Goal: Task Accomplishment & Management: Use online tool/utility

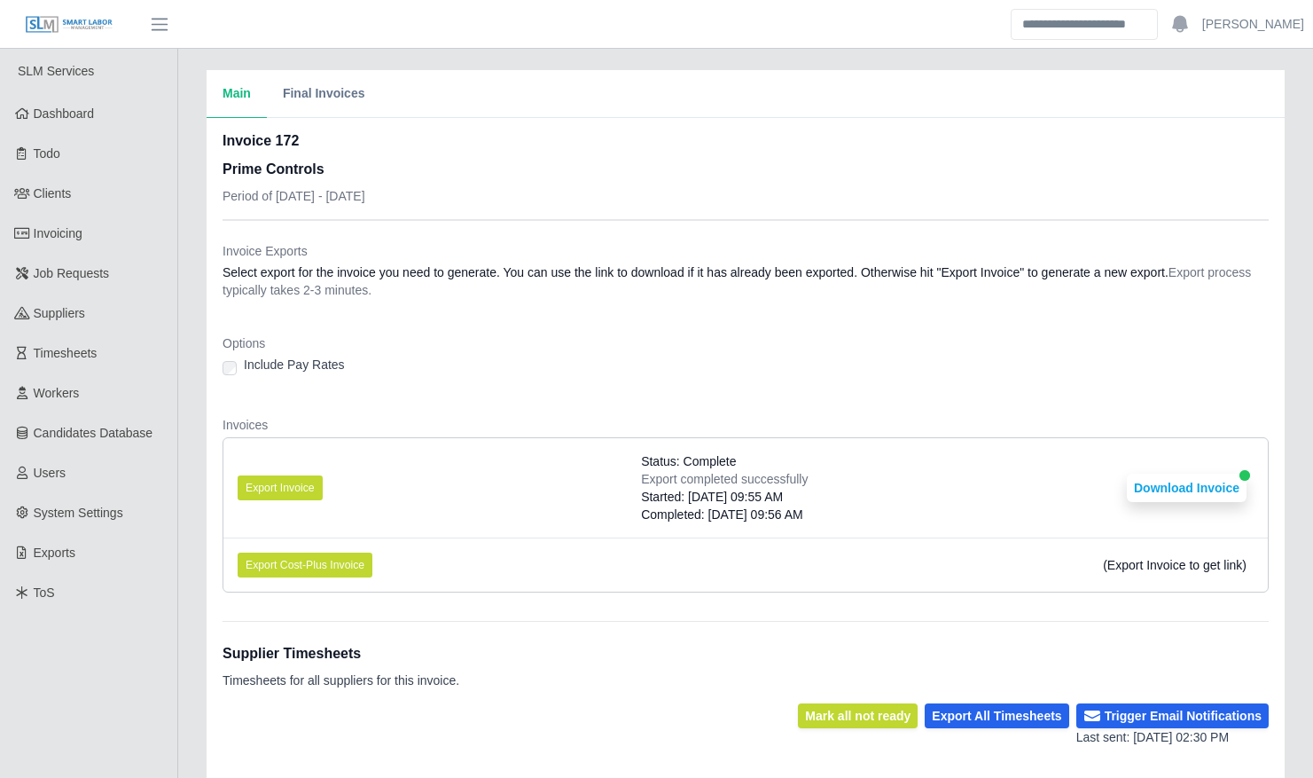
scroll to position [741, 0]
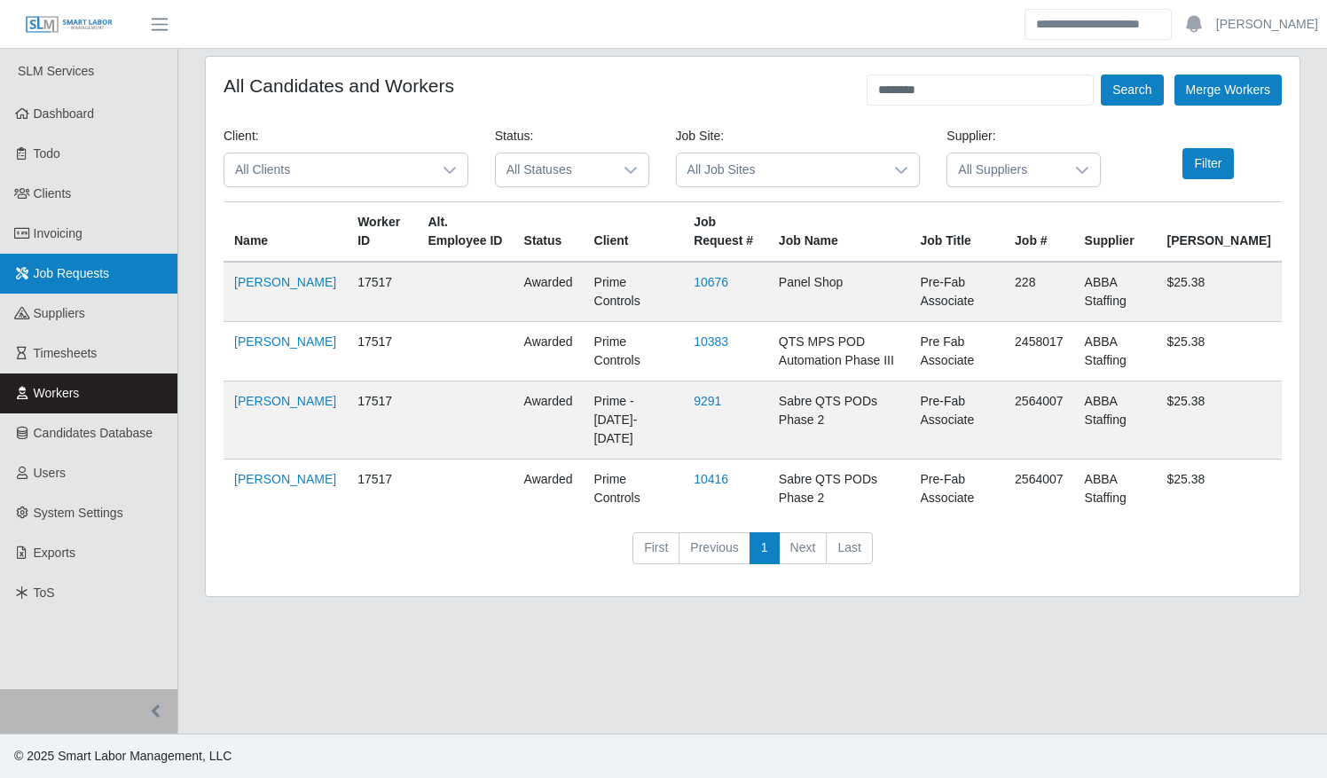
click at [82, 267] on span "Job Requests" at bounding box center [72, 273] width 76 height 14
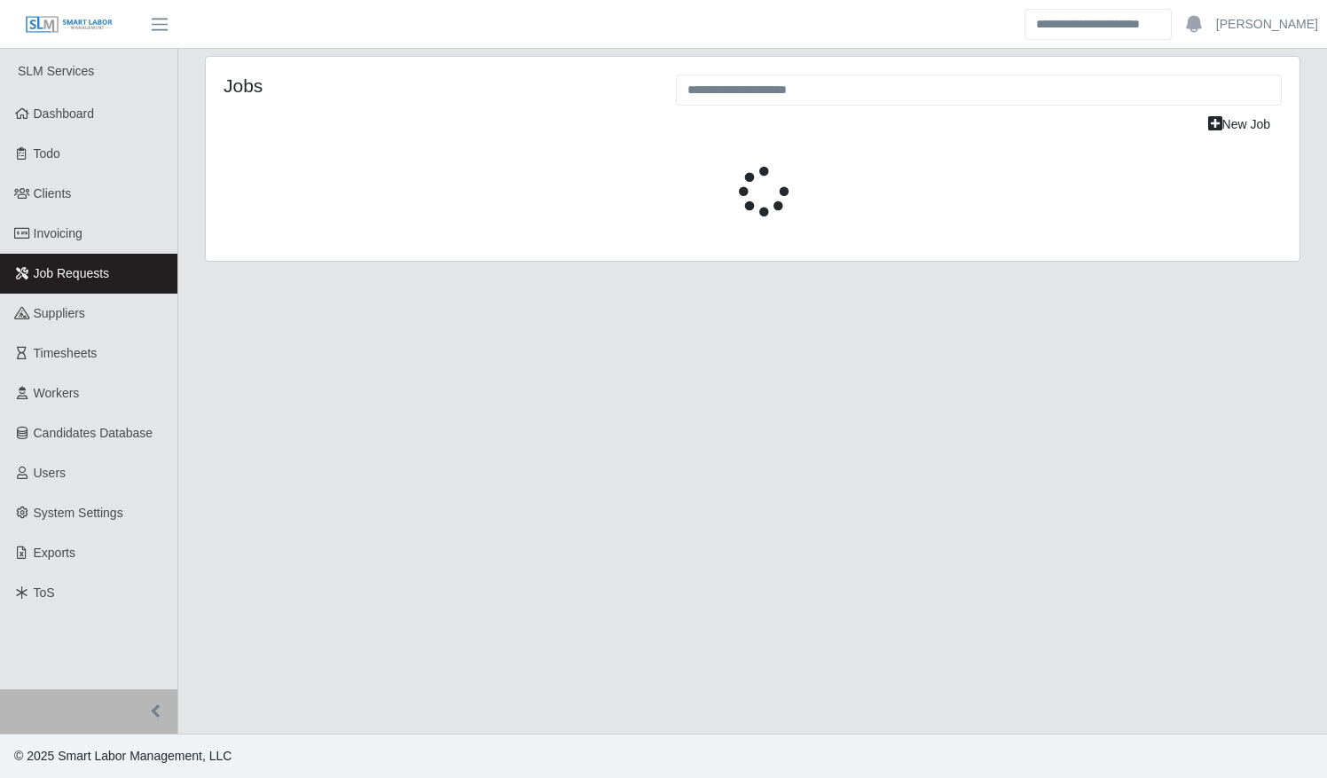
select select "****"
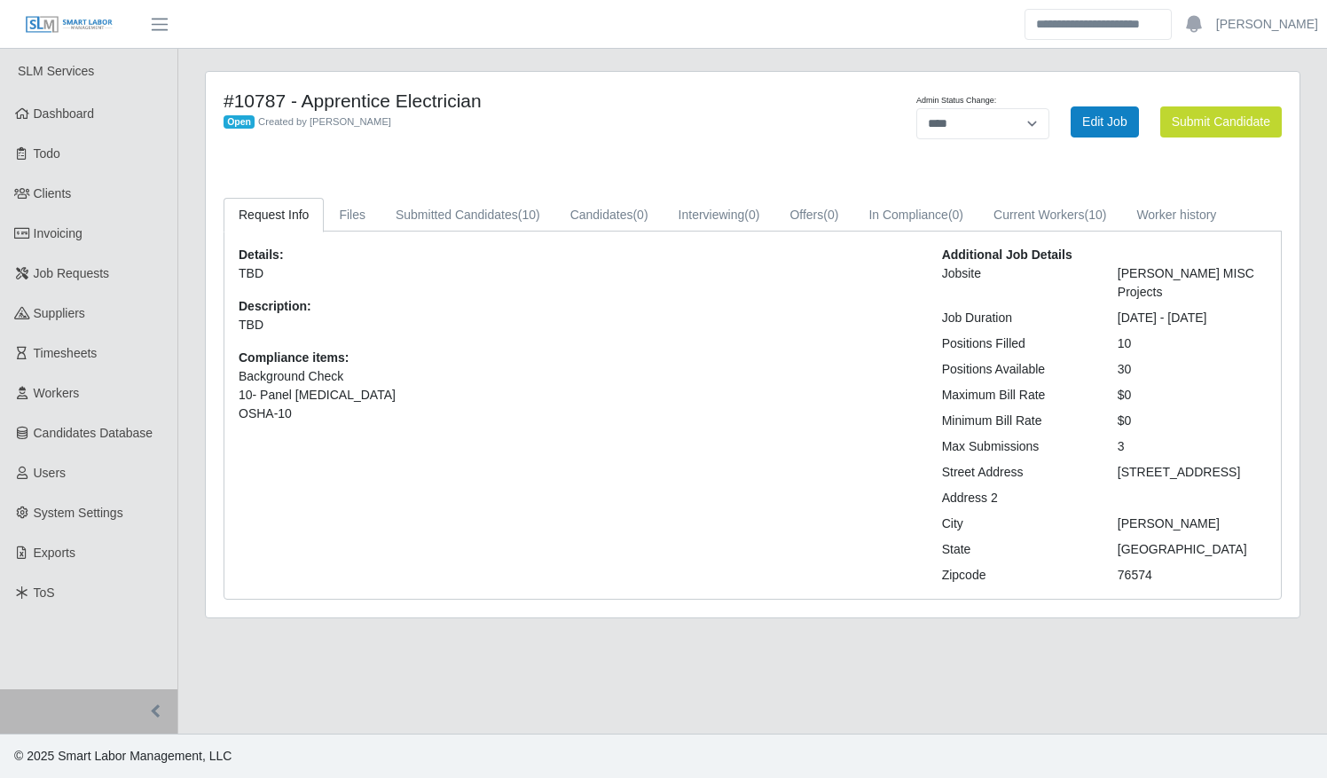
select select "****"
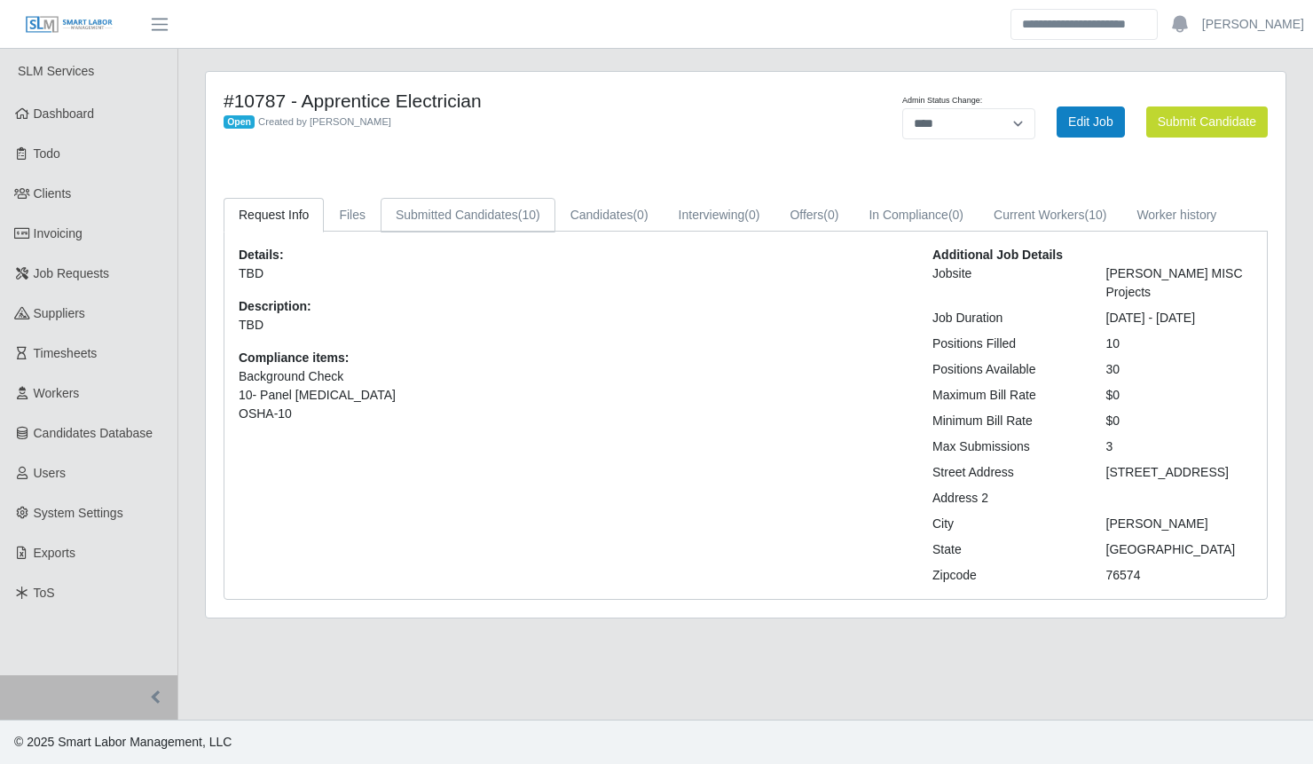
click at [473, 216] on link "Submitted Candidates (10)" at bounding box center [467, 215] width 175 height 35
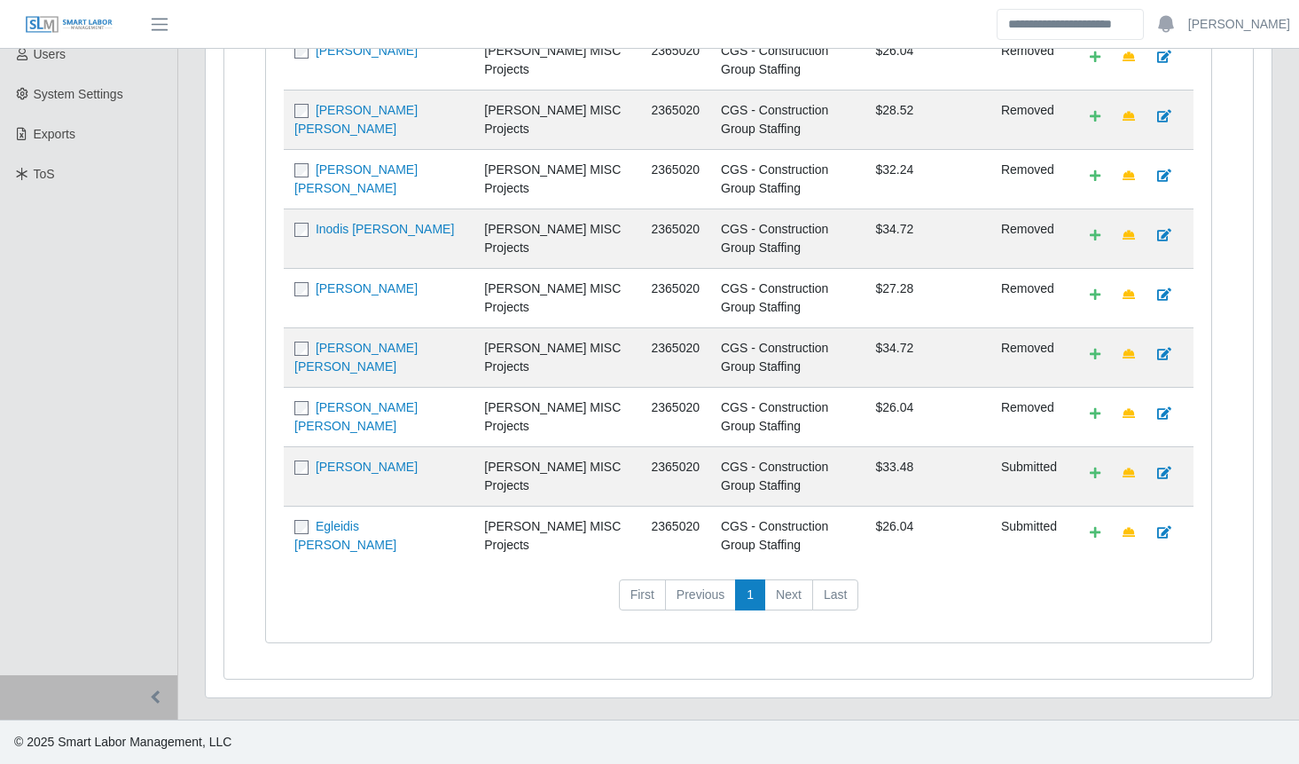
scroll to position [437, 0]
click at [375, 473] on link "Bryan Josue Estrada" at bounding box center [367, 466] width 102 height 14
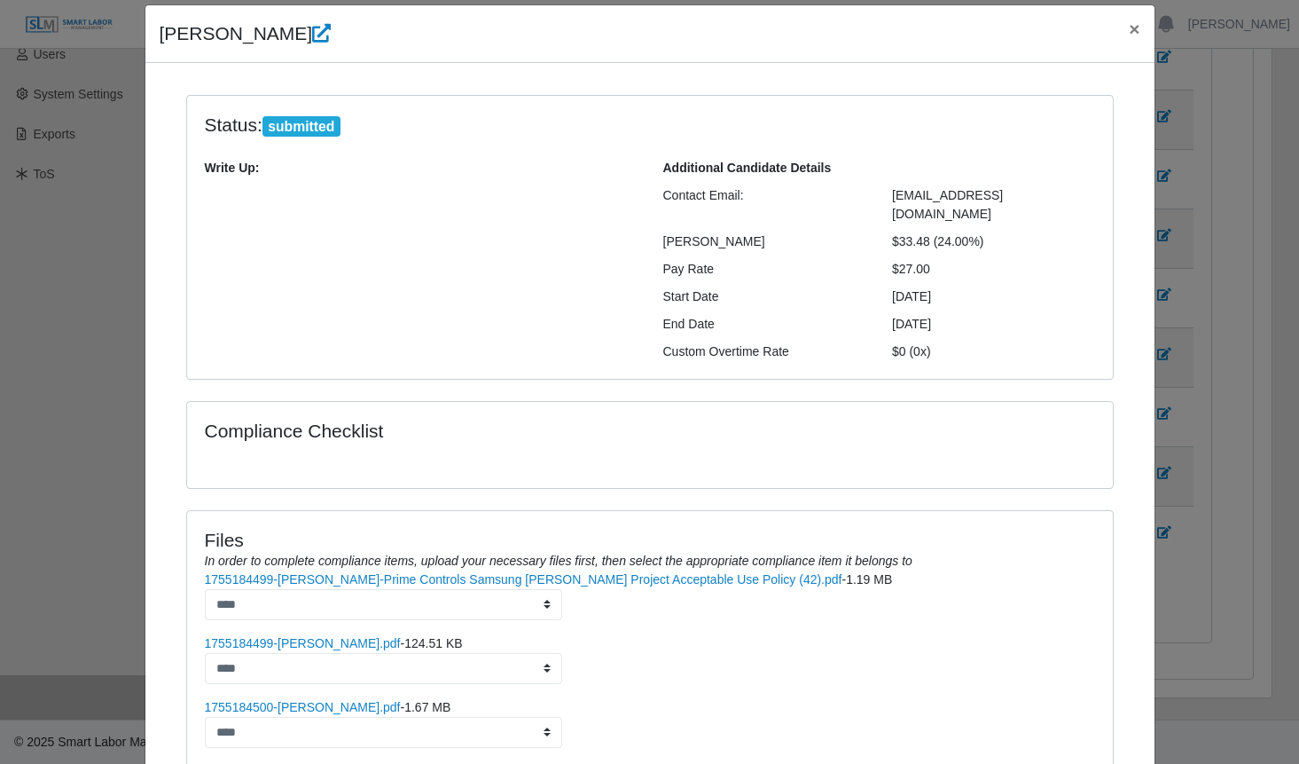
scroll to position [24, 0]
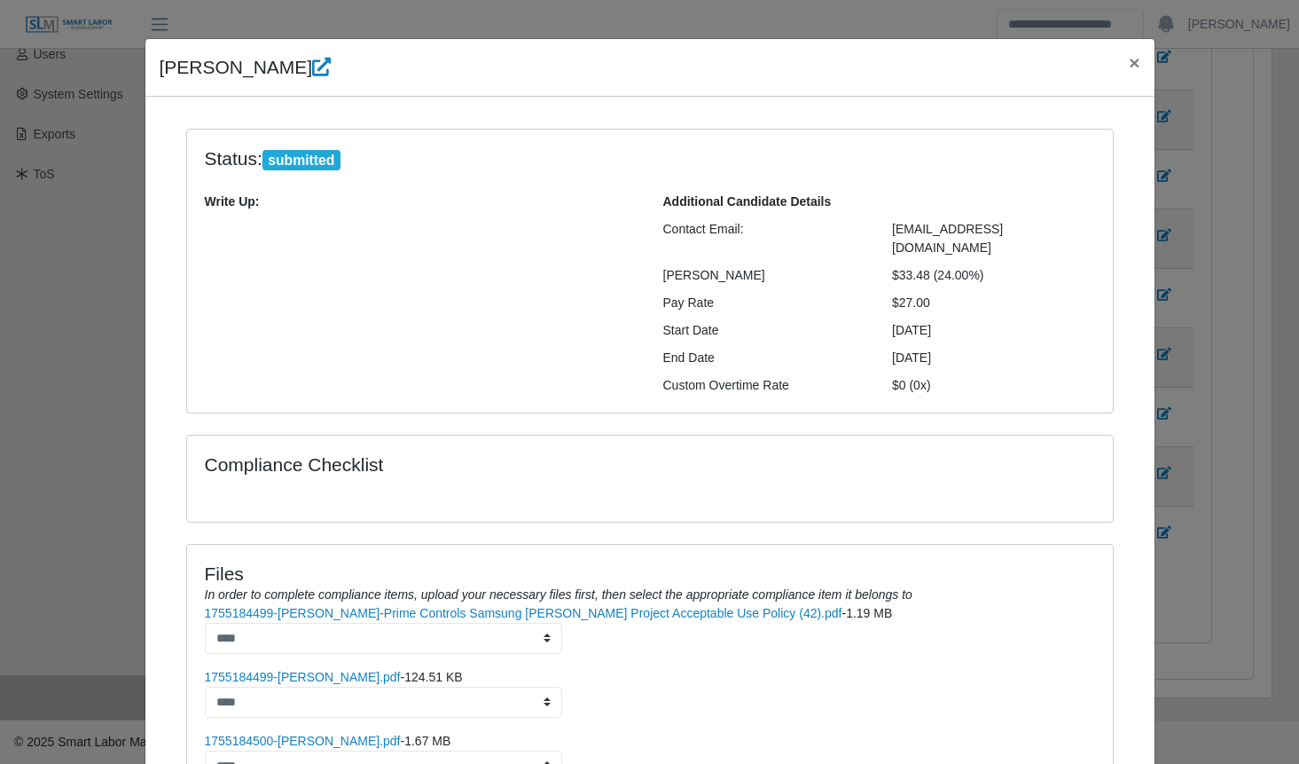
click at [46, 448] on div "Bryan Estrada × Status: submitted Write Up: Additional Candidate Details Contac…" at bounding box center [649, 382] width 1299 height 764
click at [1129, 60] on span "×" at bounding box center [1134, 62] width 11 height 20
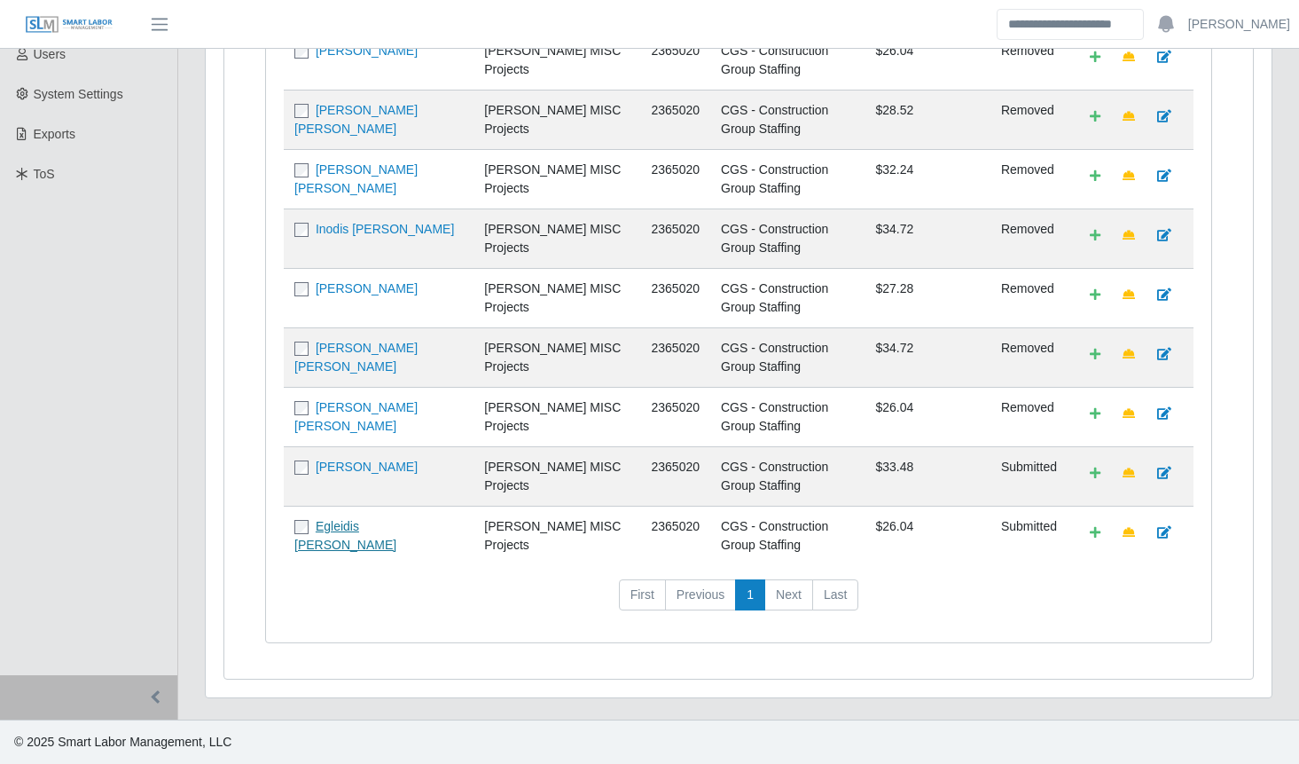
click at [335, 519] on link "Egleidis [PERSON_NAME]" at bounding box center [345, 535] width 102 height 33
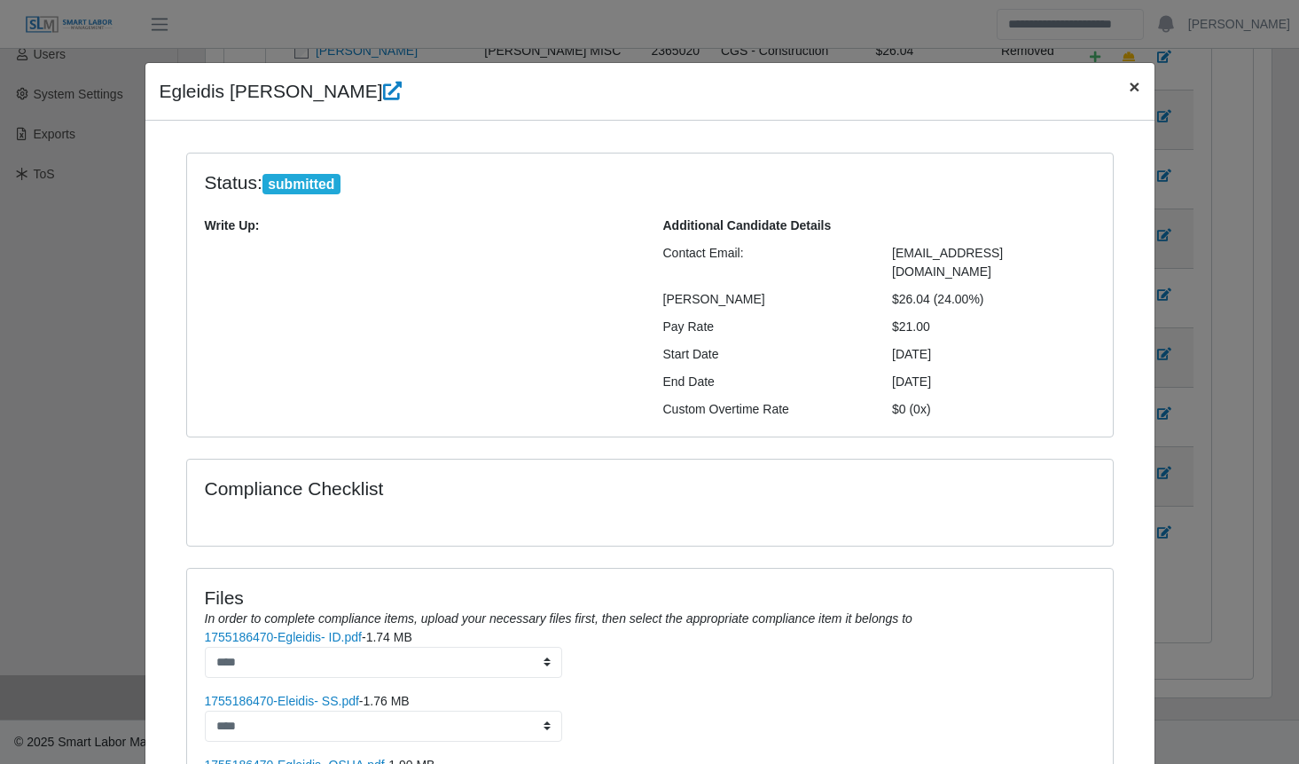
click at [1129, 90] on span "×" at bounding box center [1134, 86] width 11 height 20
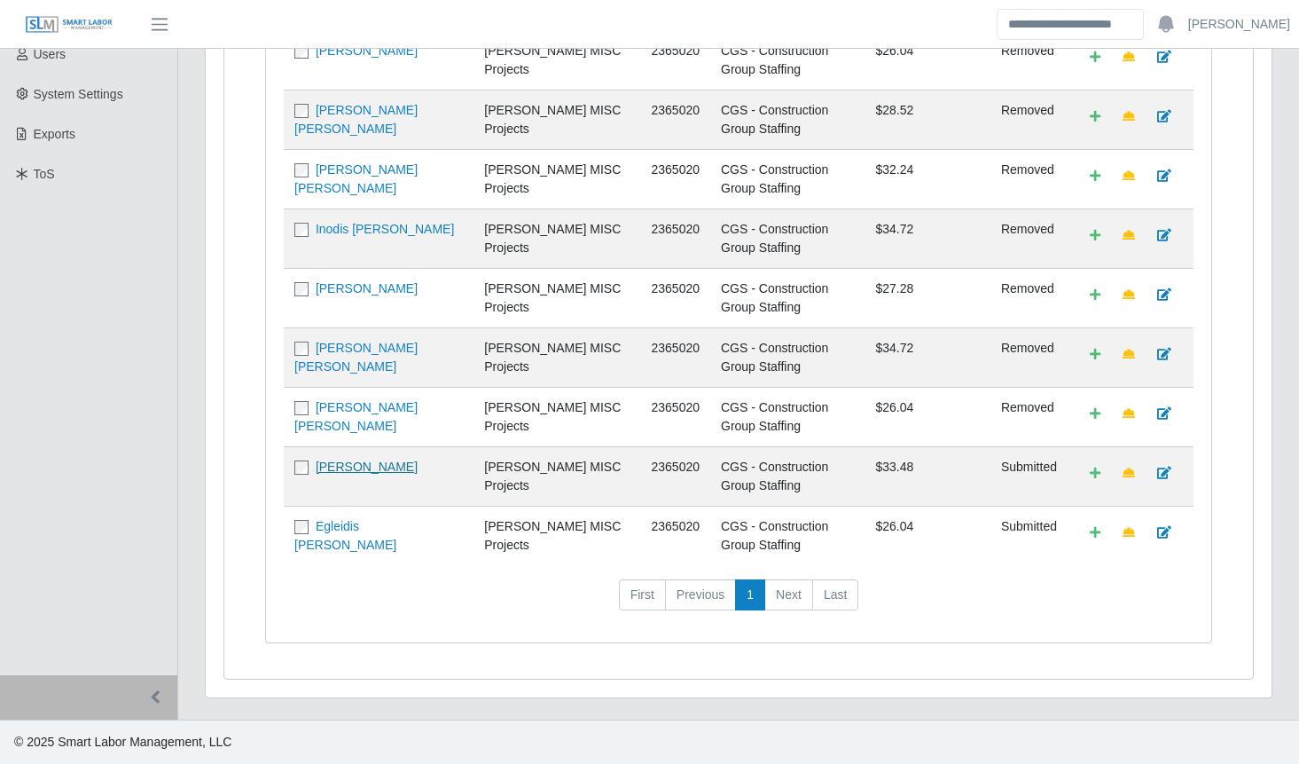
click at [365, 461] on link "[PERSON_NAME]" at bounding box center [367, 466] width 102 height 14
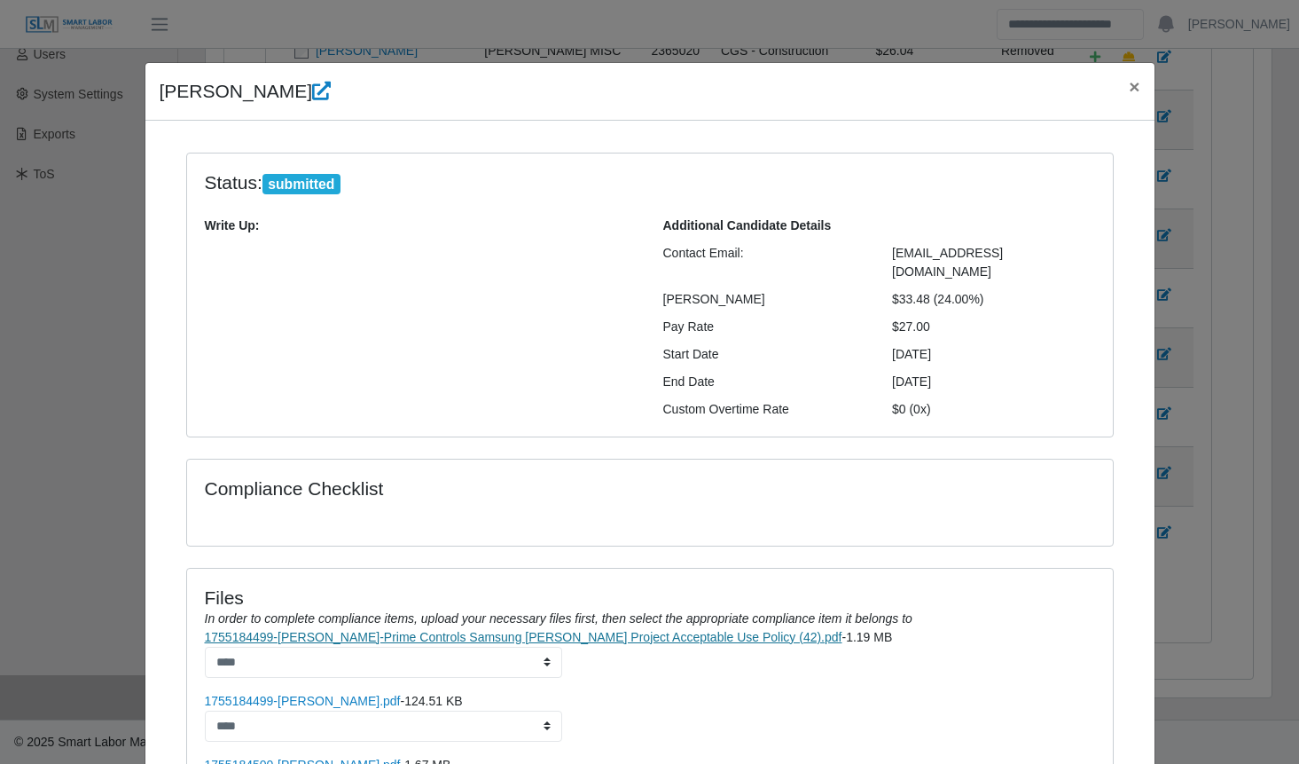
click at [426, 630] on link "1755184499-Bryan-Prime Controls Samsung Taylor Project Acceptable Use Policy (4…" at bounding box center [524, 637] width 638 height 14
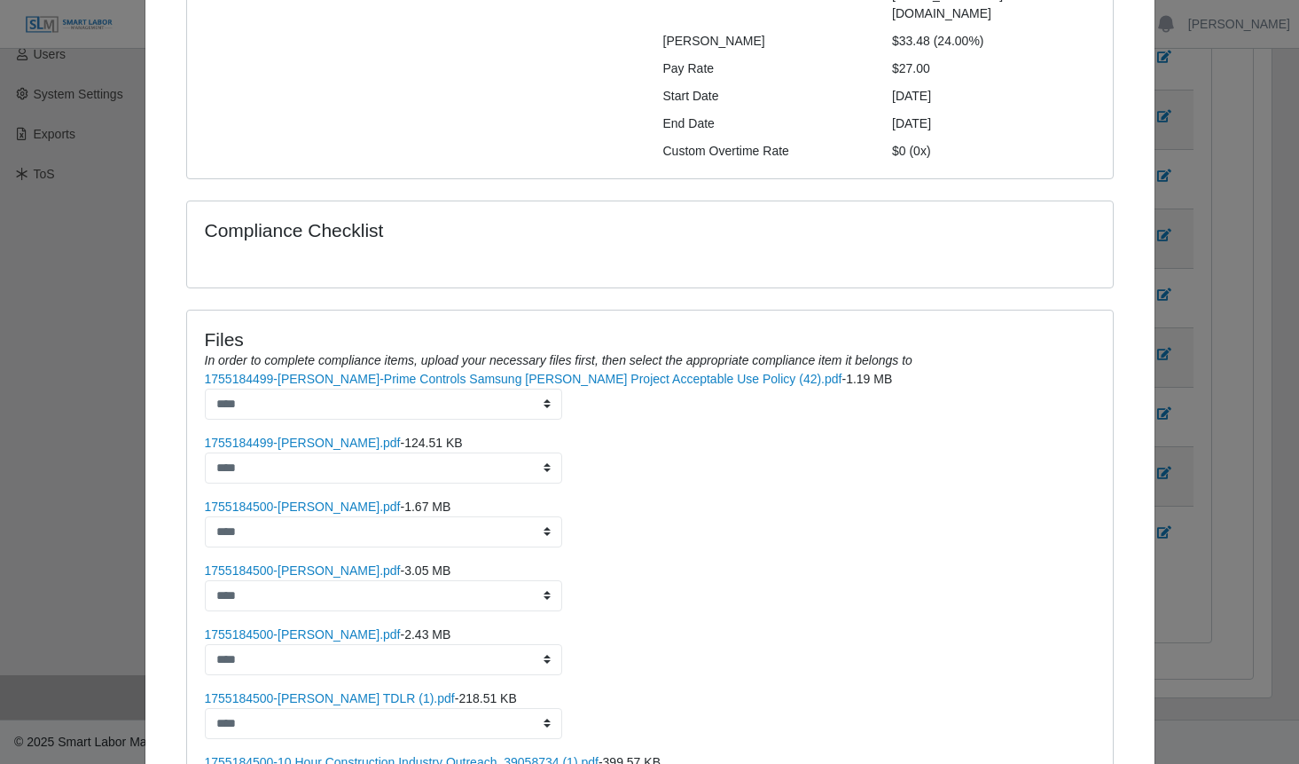
scroll to position [263, 0]
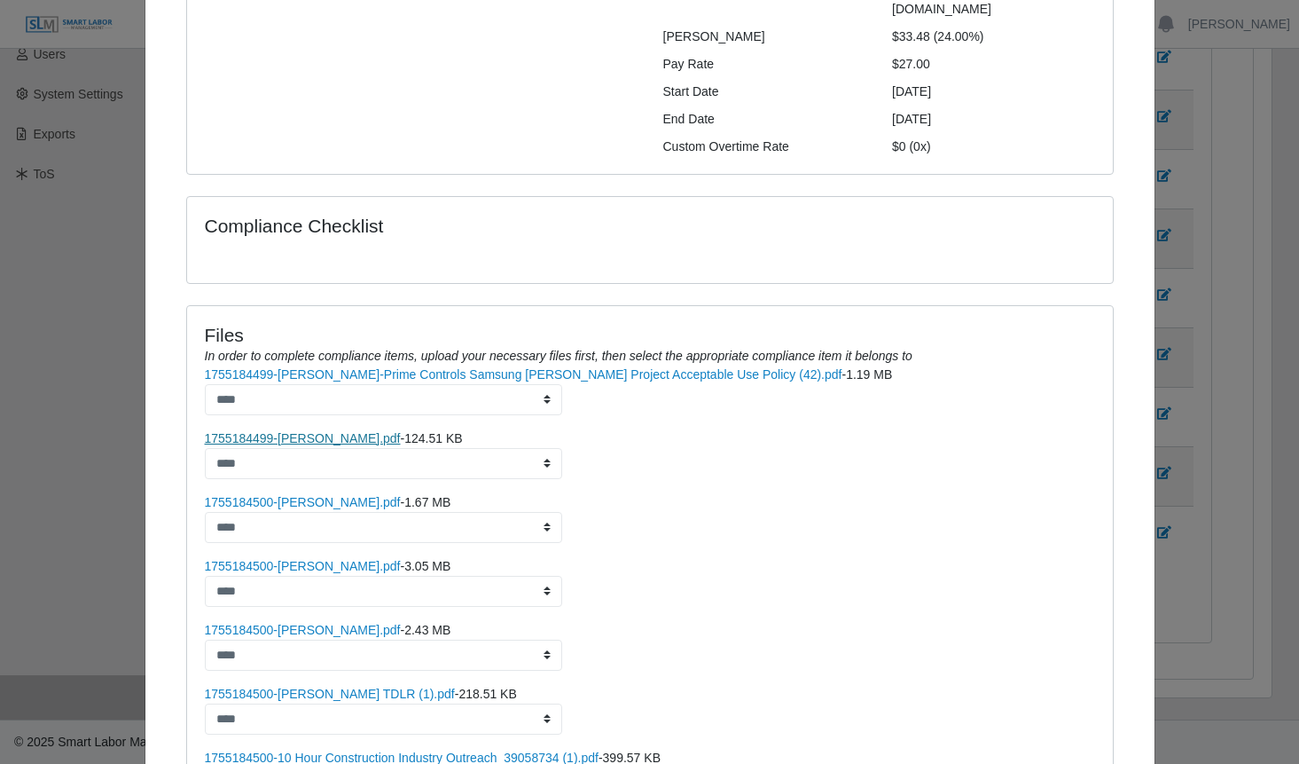
click at [312, 431] on link "1755184499-Bryan- BG.pdf" at bounding box center [303, 438] width 196 height 14
click at [322, 495] on link "1755184500-Bryan- DT.pdf" at bounding box center [303, 502] width 196 height 14
click at [304, 623] on link "1755184500-Bryan- SS.pdf" at bounding box center [303, 630] width 196 height 14
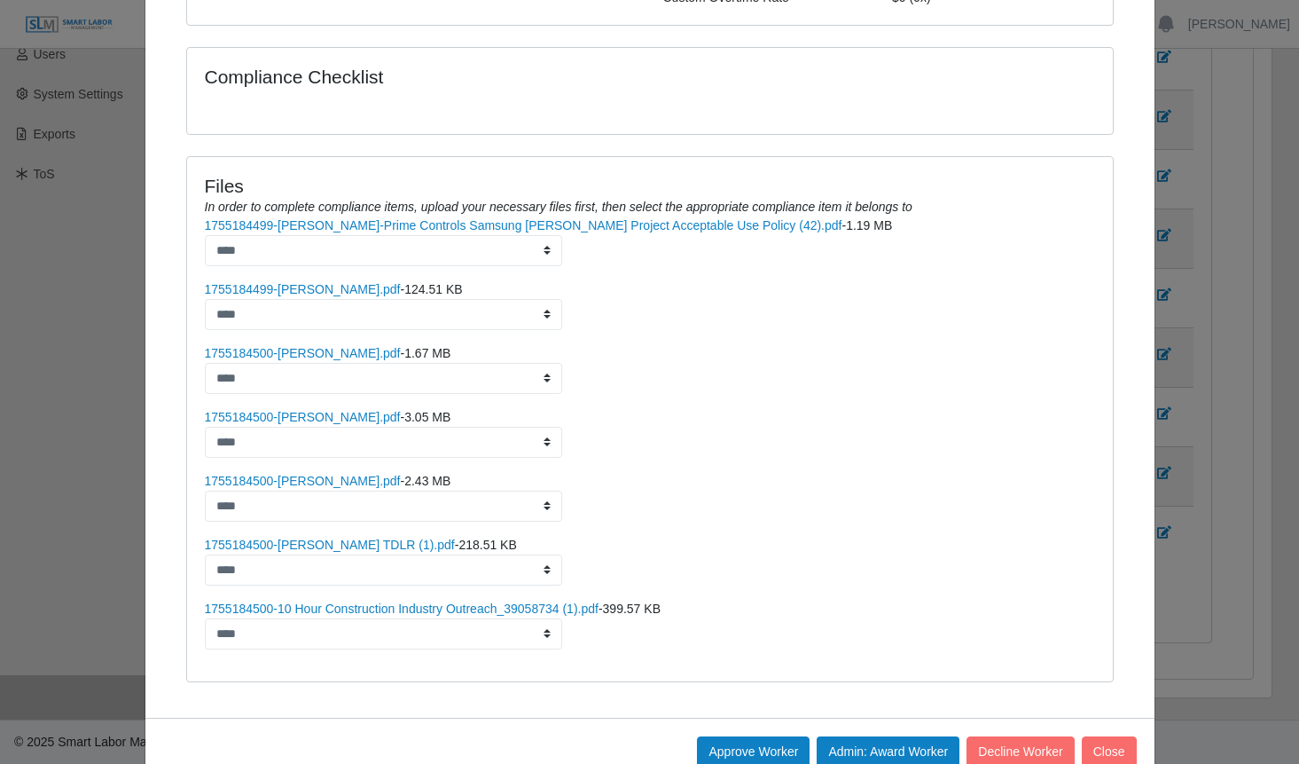
scroll to position [432, 0]
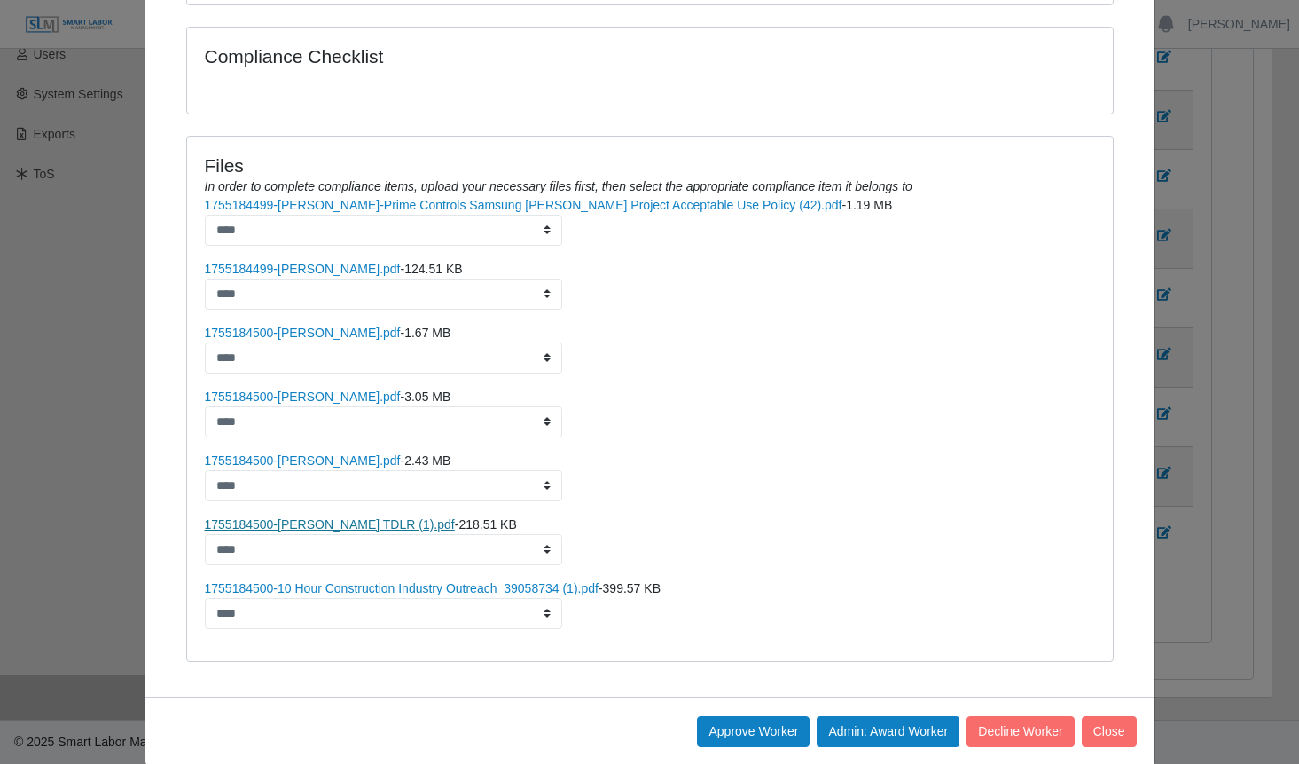
click at [350, 517] on link "1755184500-Bryan's TDLR (1).pdf" at bounding box center [330, 524] width 250 height 14
click at [411, 581] on link "1755184500-10 Hour Construction Industry Outreach_39058734 (1).pdf" at bounding box center [402, 588] width 394 height 14
drag, startPoint x: 874, startPoint y: 711, endPoint x: 747, endPoint y: 88, distance: 636.4
click at [874, 716] on button "Admin: Award Worker" at bounding box center [888, 731] width 143 height 31
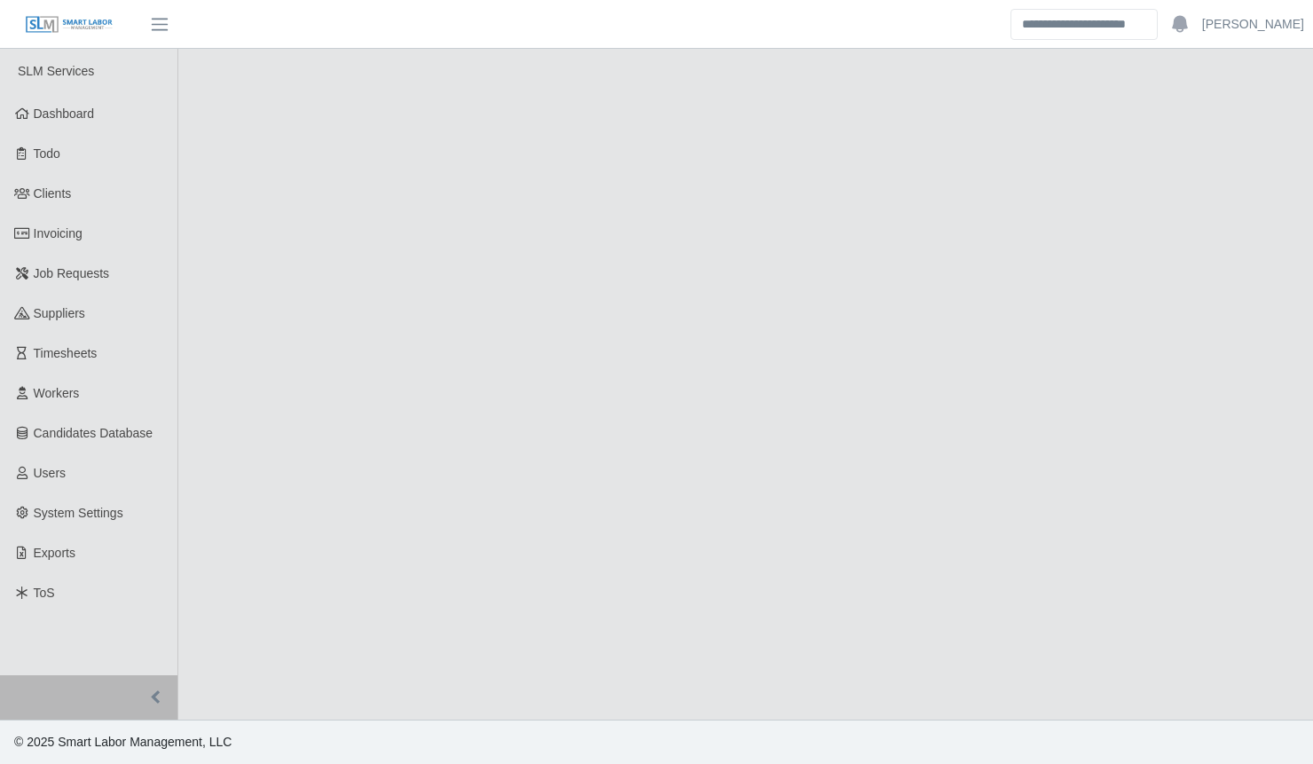
select select "****"
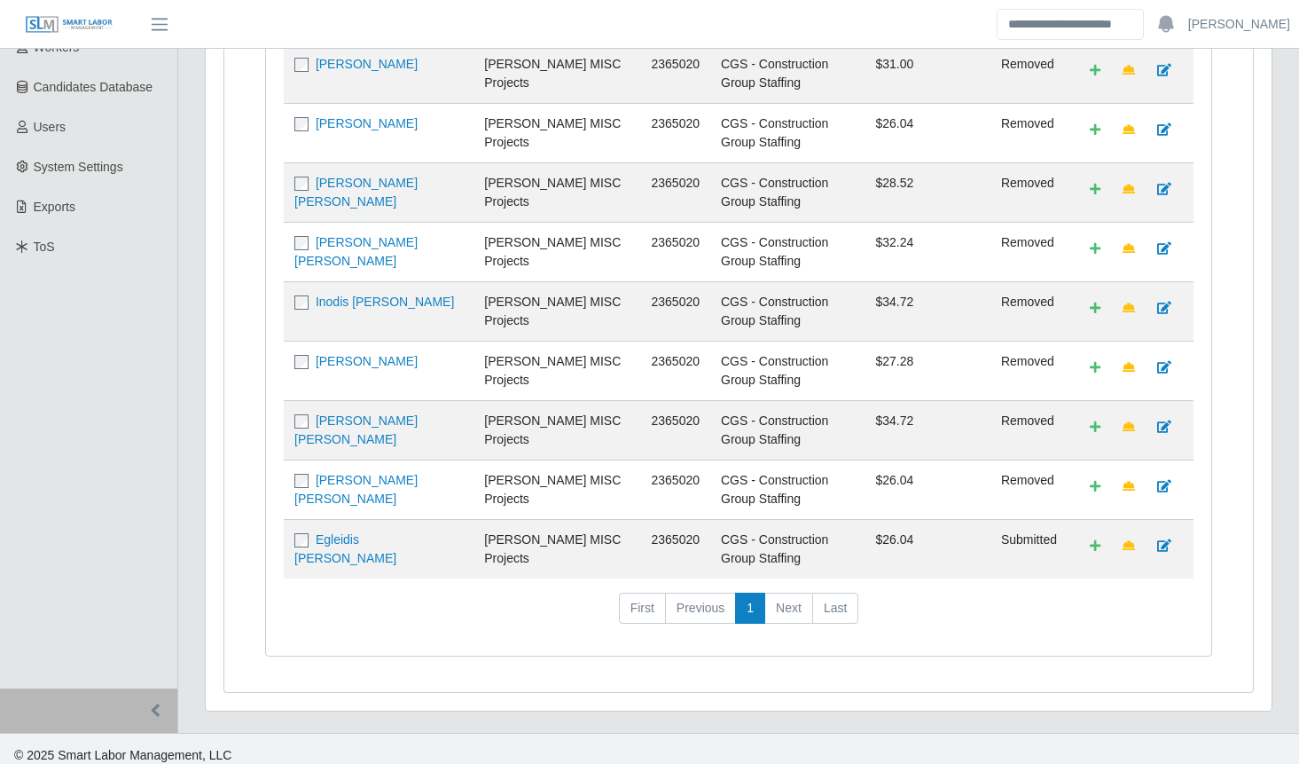
scroll to position [378, 0]
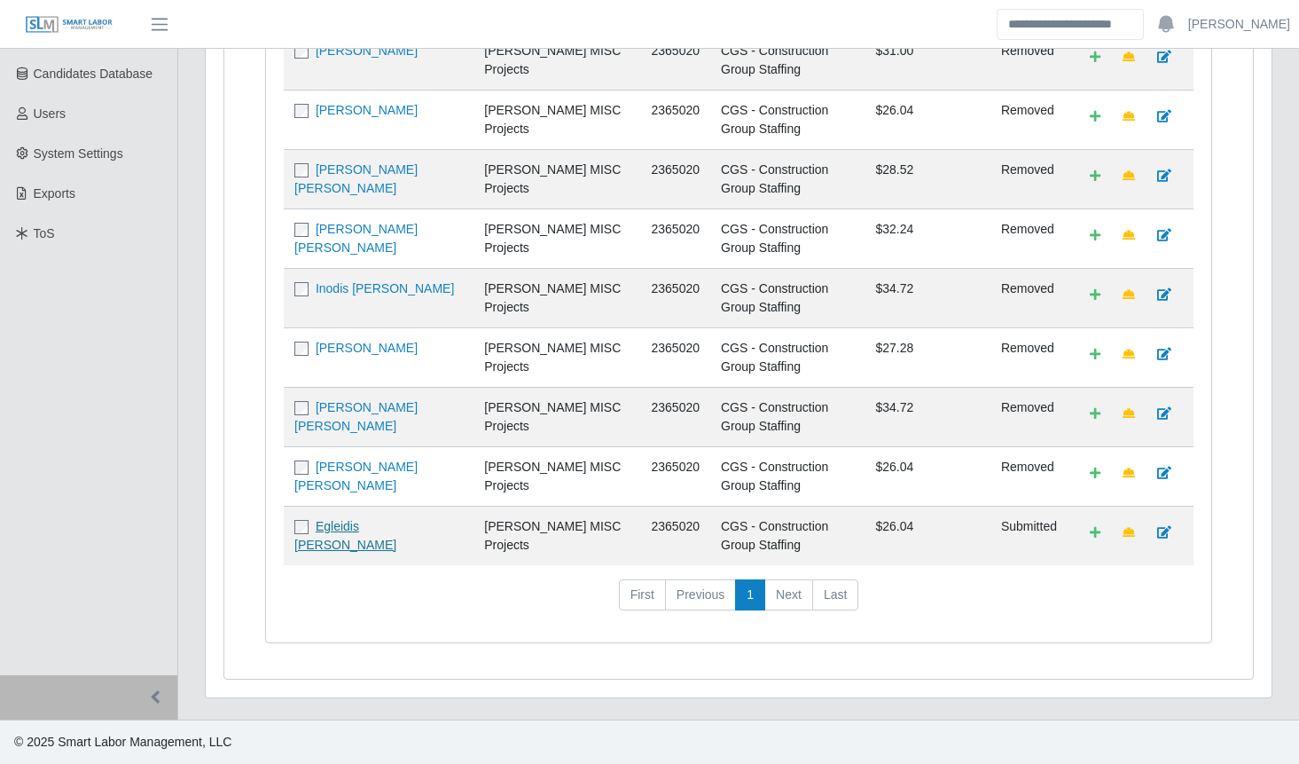
click at [377, 529] on link "Egleidis [PERSON_NAME]" at bounding box center [345, 535] width 102 height 33
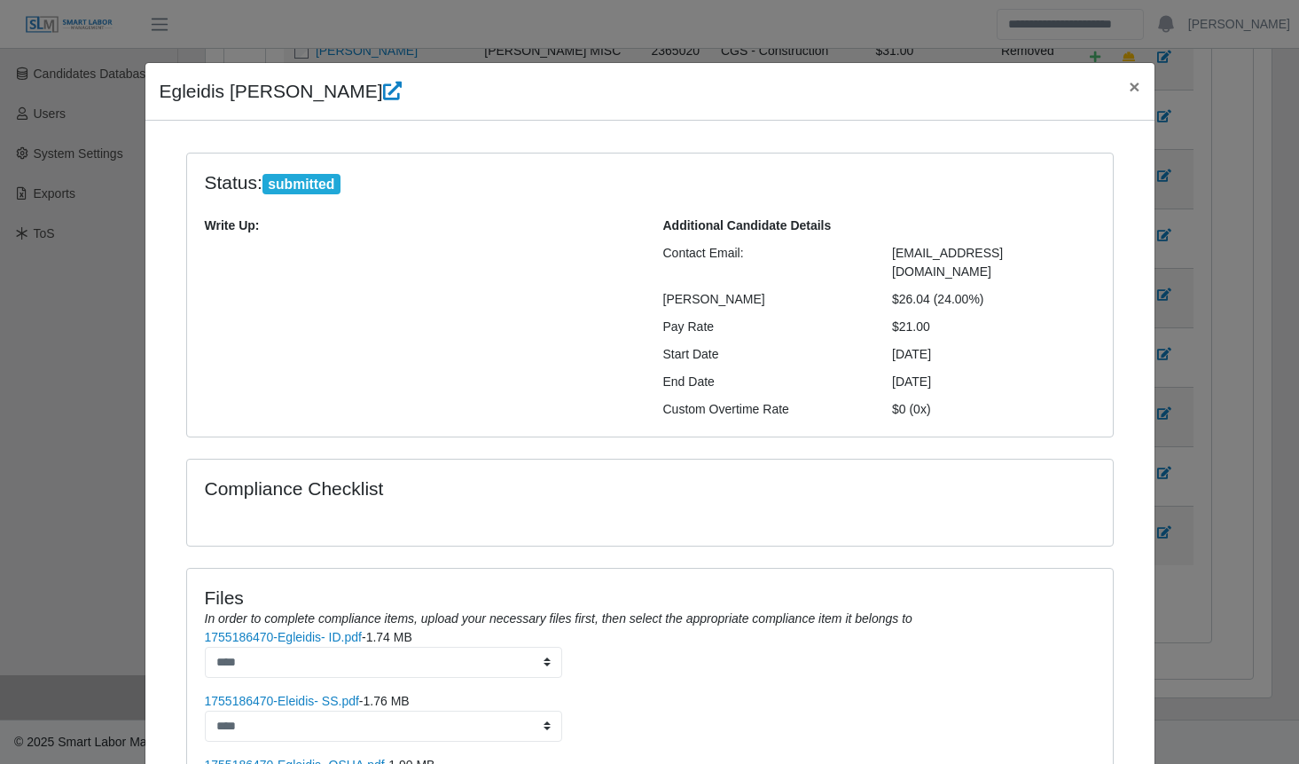
drag, startPoint x: 360, startPoint y: 95, endPoint x: 155, endPoint y: 97, distance: 204.9
click at [160, 97] on h4 "Egleidis [PERSON_NAME]" at bounding box center [281, 91] width 242 height 28
drag, startPoint x: 155, startPoint y: 97, endPoint x: 208, endPoint y: 98, distance: 53.2
click at [208, 98] on h4 "Egleidis [PERSON_NAME]" at bounding box center [281, 91] width 242 height 28
drag, startPoint x: 359, startPoint y: 97, endPoint x: 155, endPoint y: 97, distance: 204.0
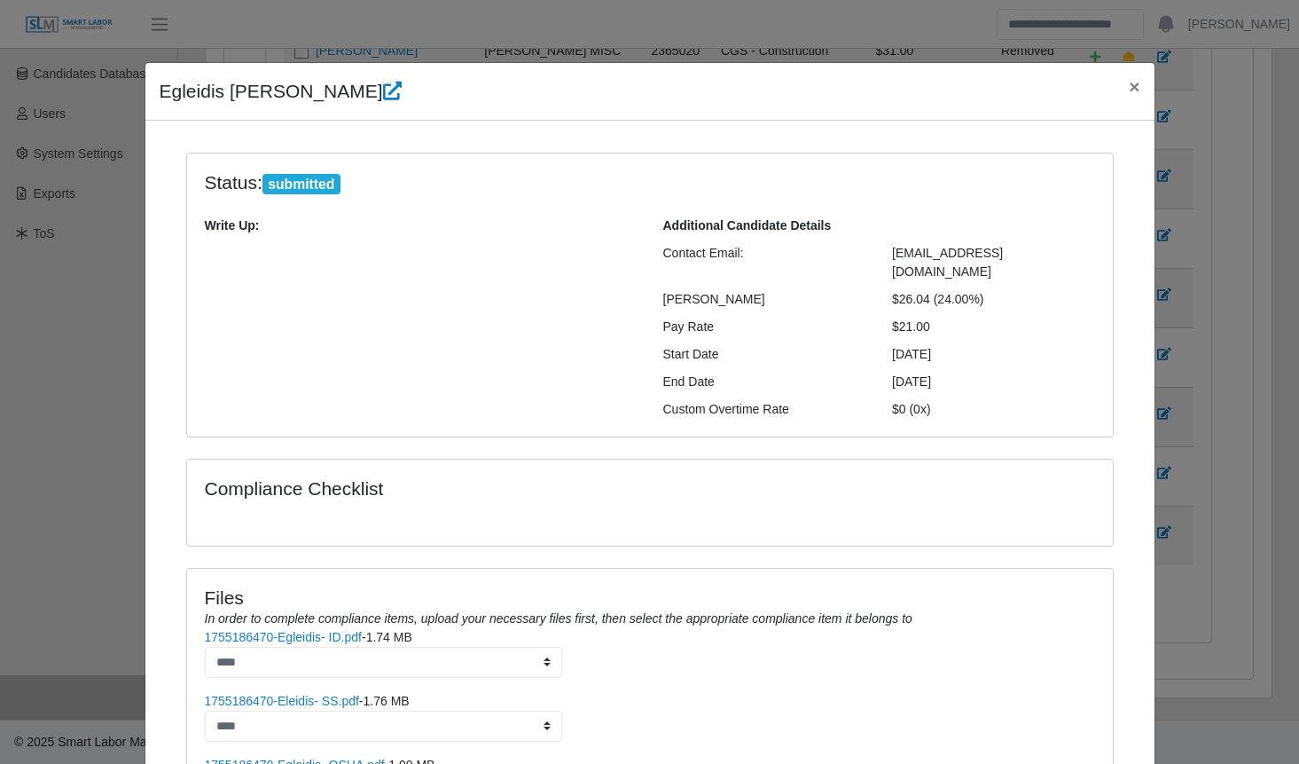
click at [160, 97] on h4 "Egleidis Carrasco Infante" at bounding box center [281, 91] width 242 height 28
drag, startPoint x: 1066, startPoint y: 248, endPoint x: 887, endPoint y: 255, distance: 179.3
click at [887, 255] on div "egleidiscarrasco07@gmail.com" at bounding box center [994, 262] width 230 height 37
copy span "egleidiscarrasco07@gmail.com"
click at [335, 694] on link "1755186470-Eleidis- SS.pdf" at bounding box center [282, 701] width 154 height 14
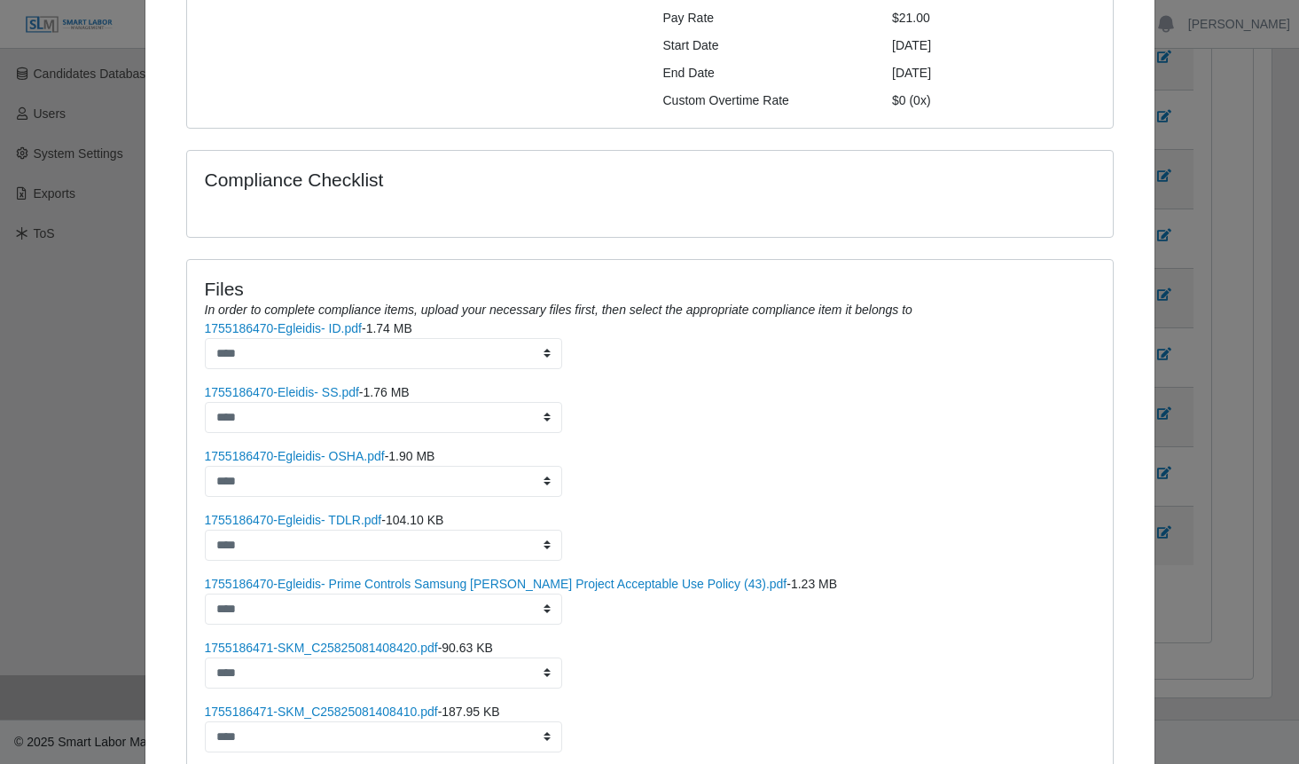
scroll to position [318, 0]
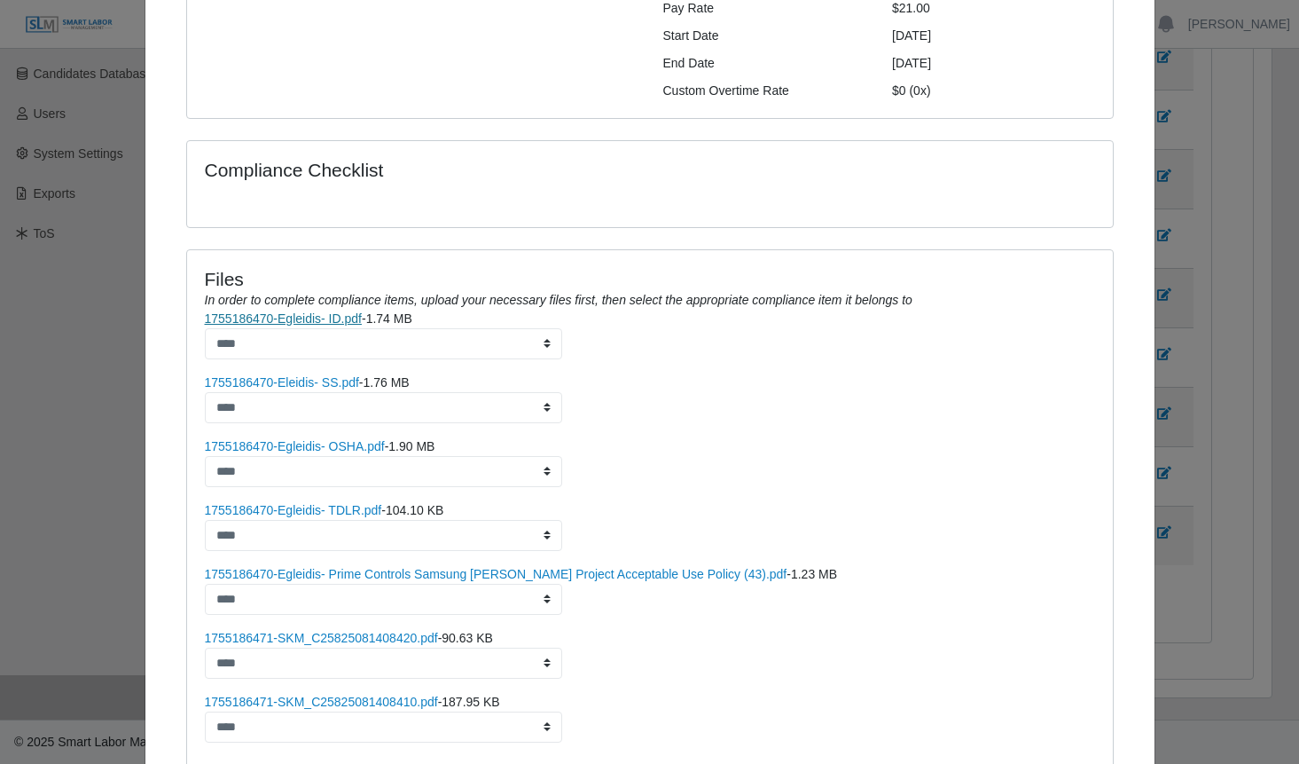
click at [315, 311] on link "1755186470-Egleidis- ID.pdf" at bounding box center [283, 318] width 157 height 14
click at [306, 439] on link "1755186470-Egleidis- OSHA.pdf" at bounding box center [295, 446] width 180 height 14
click at [322, 503] on link "1755186470-Egleidis- TDLR.pdf" at bounding box center [293, 510] width 177 height 14
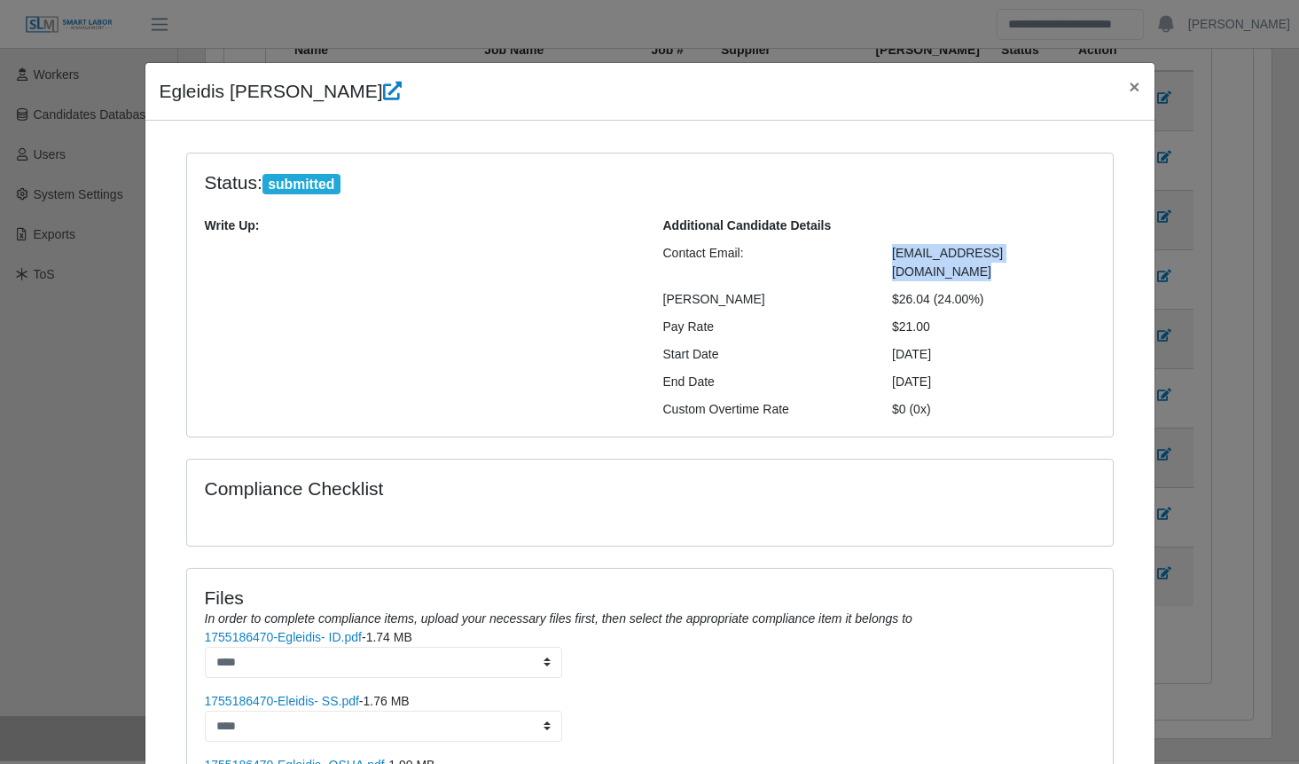
scroll to position [70, 0]
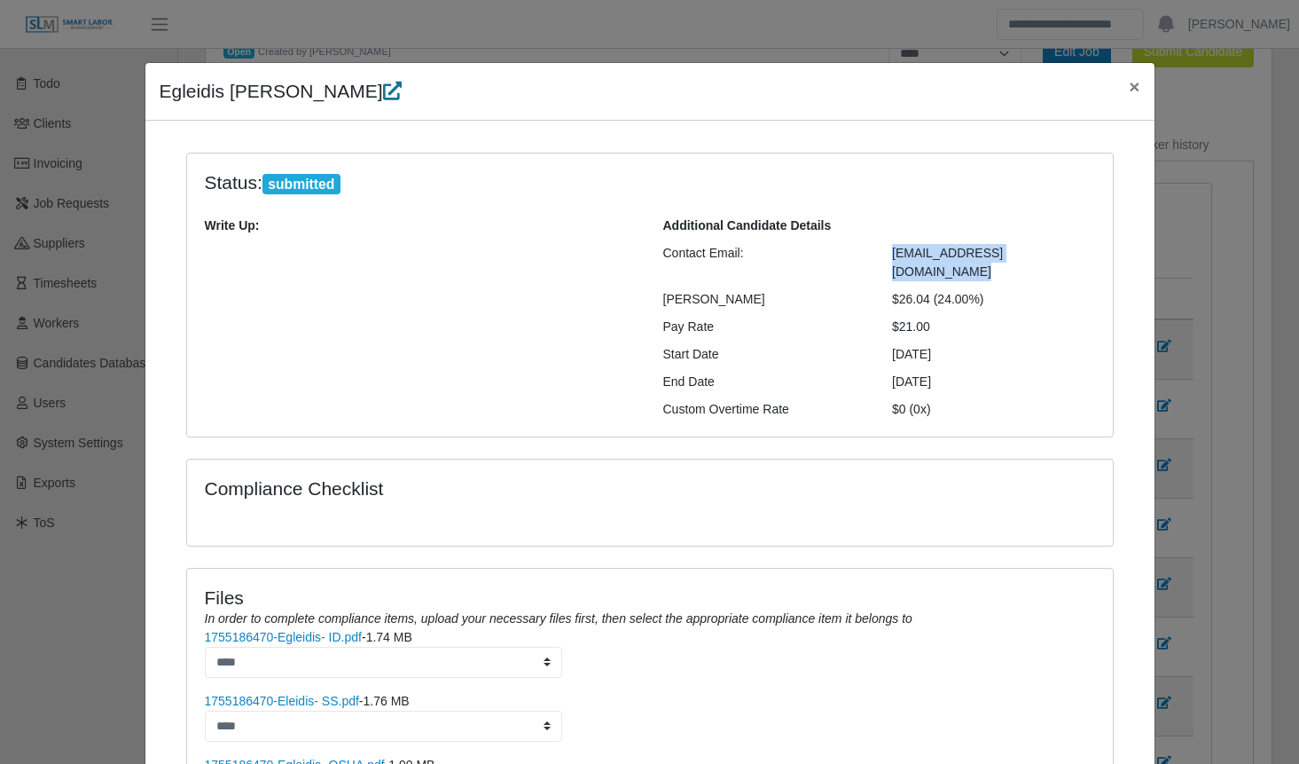
click at [383, 91] on icon at bounding box center [392, 91] width 19 height 19
click at [1129, 92] on span "×" at bounding box center [1134, 86] width 11 height 20
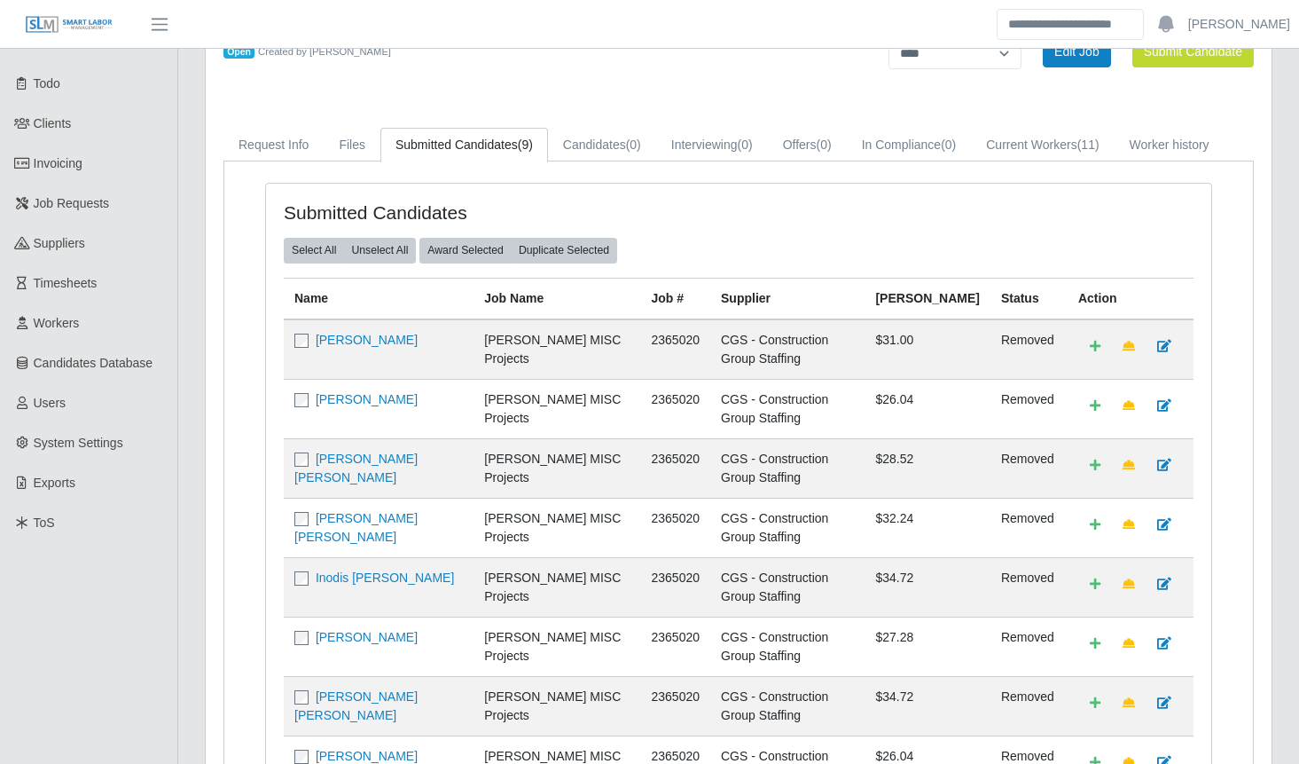
scroll to position [378, 0]
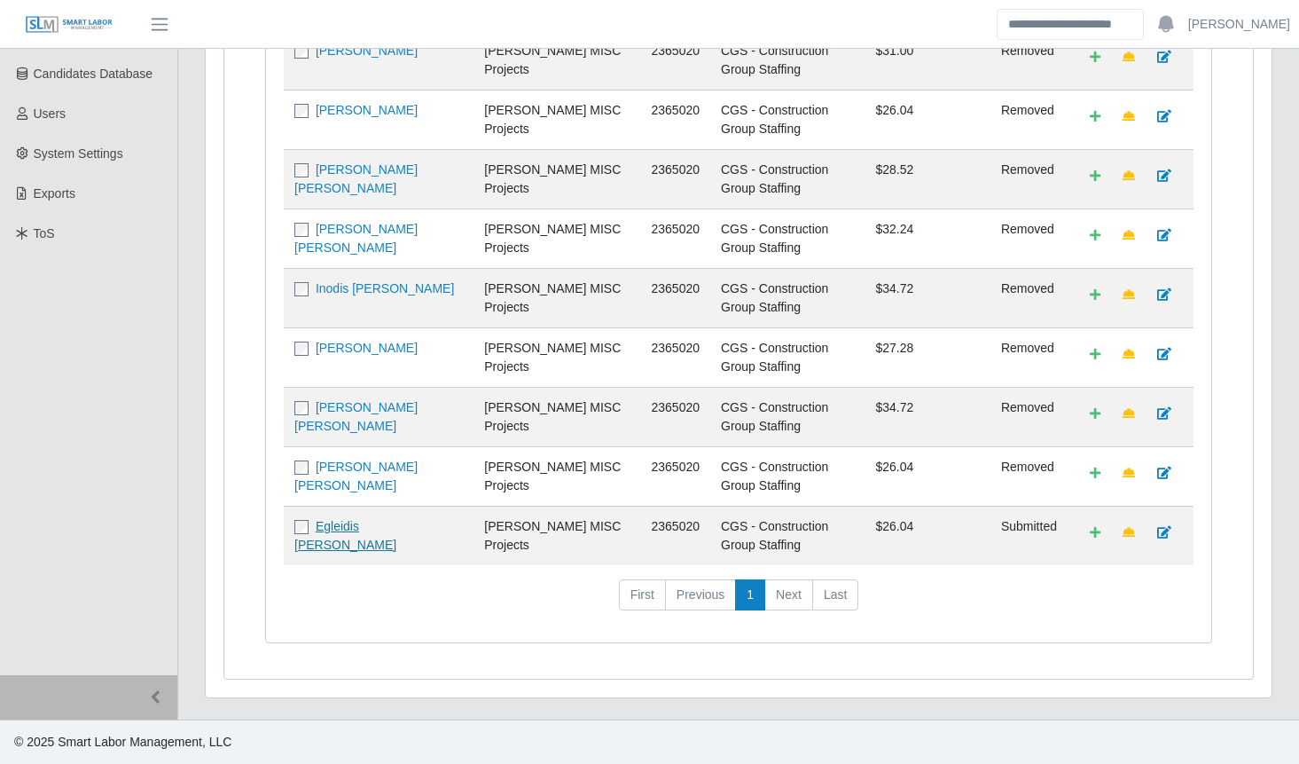
click at [364, 521] on link "Egleidis Andreina Carrasco Infante" at bounding box center [345, 535] width 102 height 33
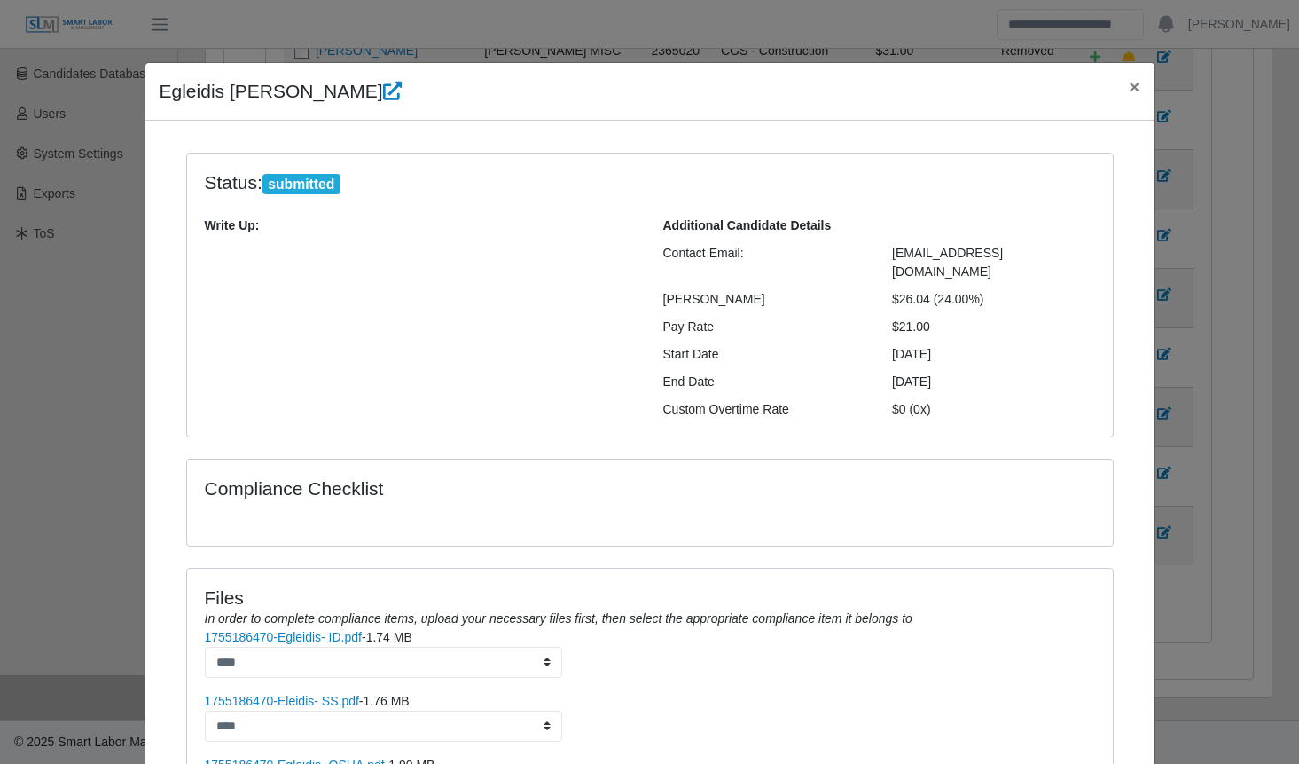
scroll to position [504, 0]
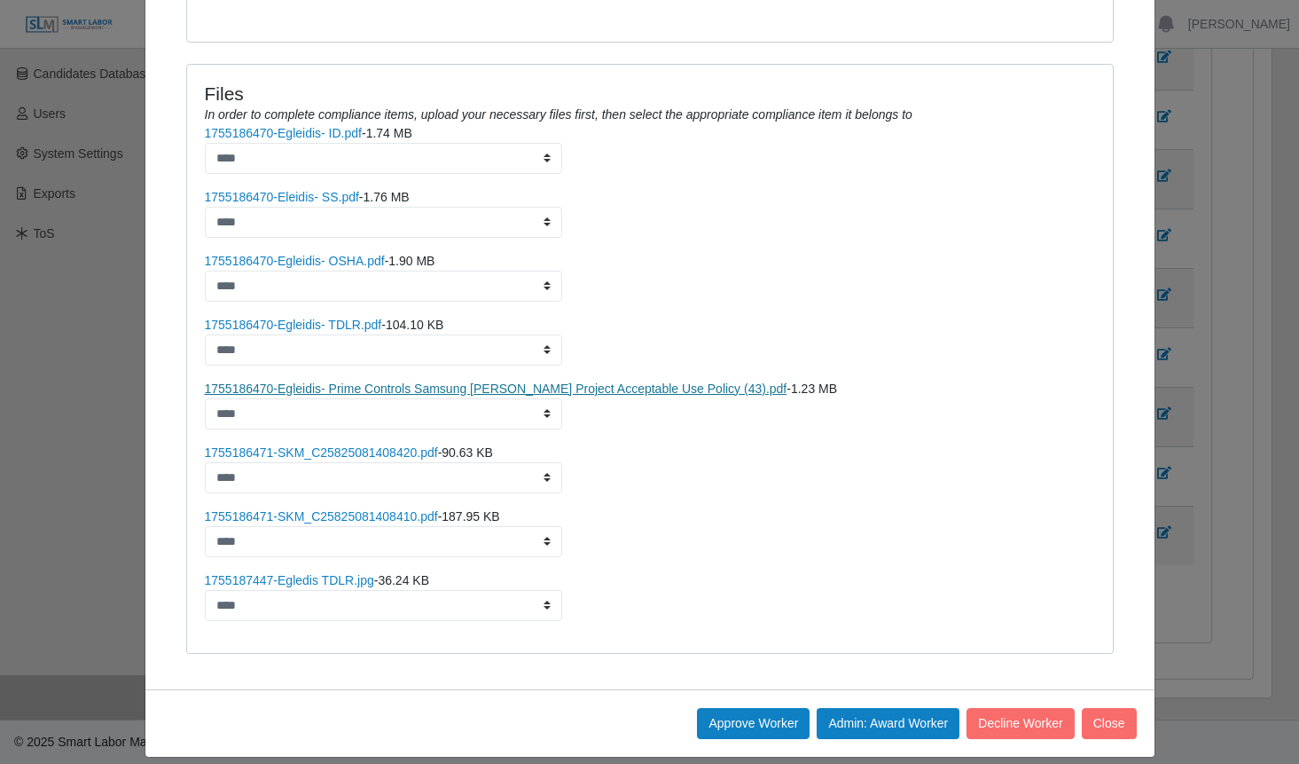
click at [358, 381] on link "1755186470-Egleidis- Prime Controls Samsung Taylor Project Acceptable Use Polic…" at bounding box center [496, 388] width 583 height 14
click at [390, 445] on link "1755186471-SKM_C25825081408420.pdf" at bounding box center [321, 452] width 233 height 14
click at [342, 509] on link "1755186471-SKM_C25825081408410.pdf" at bounding box center [321, 516] width 233 height 14
drag, startPoint x: 866, startPoint y: 698, endPoint x: 740, endPoint y: 73, distance: 638.0
click at [866, 708] on button "Admin: Award Worker" at bounding box center [888, 723] width 143 height 31
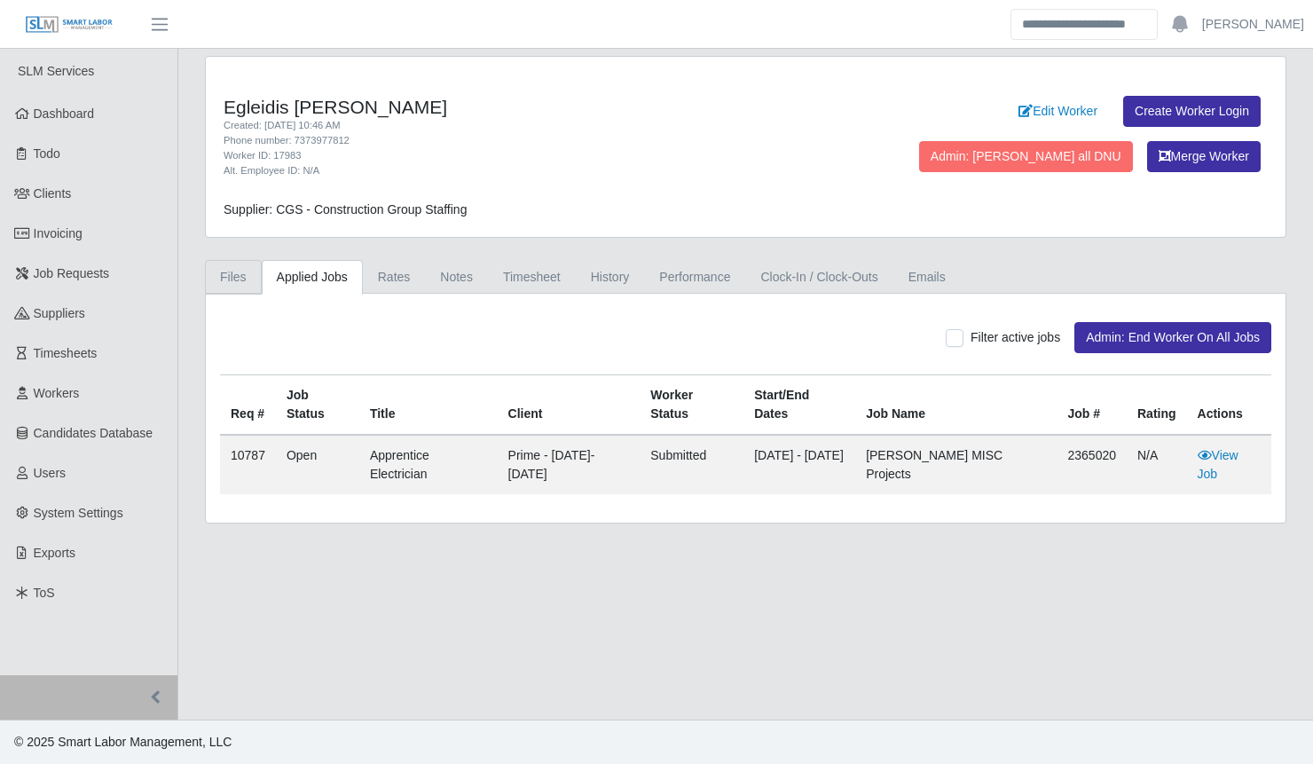
click at [238, 277] on link "Files" at bounding box center [233, 277] width 57 height 35
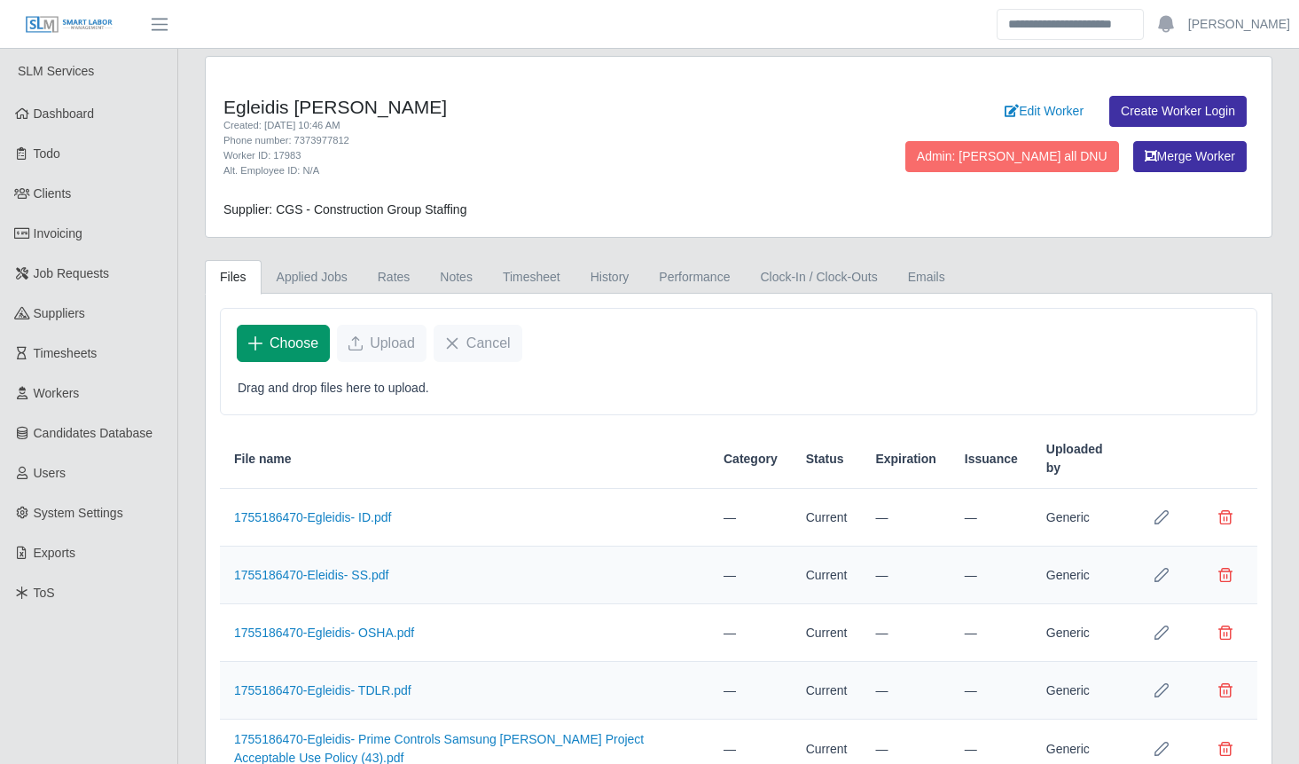
click at [289, 339] on span "Choose" at bounding box center [294, 343] width 49 height 21
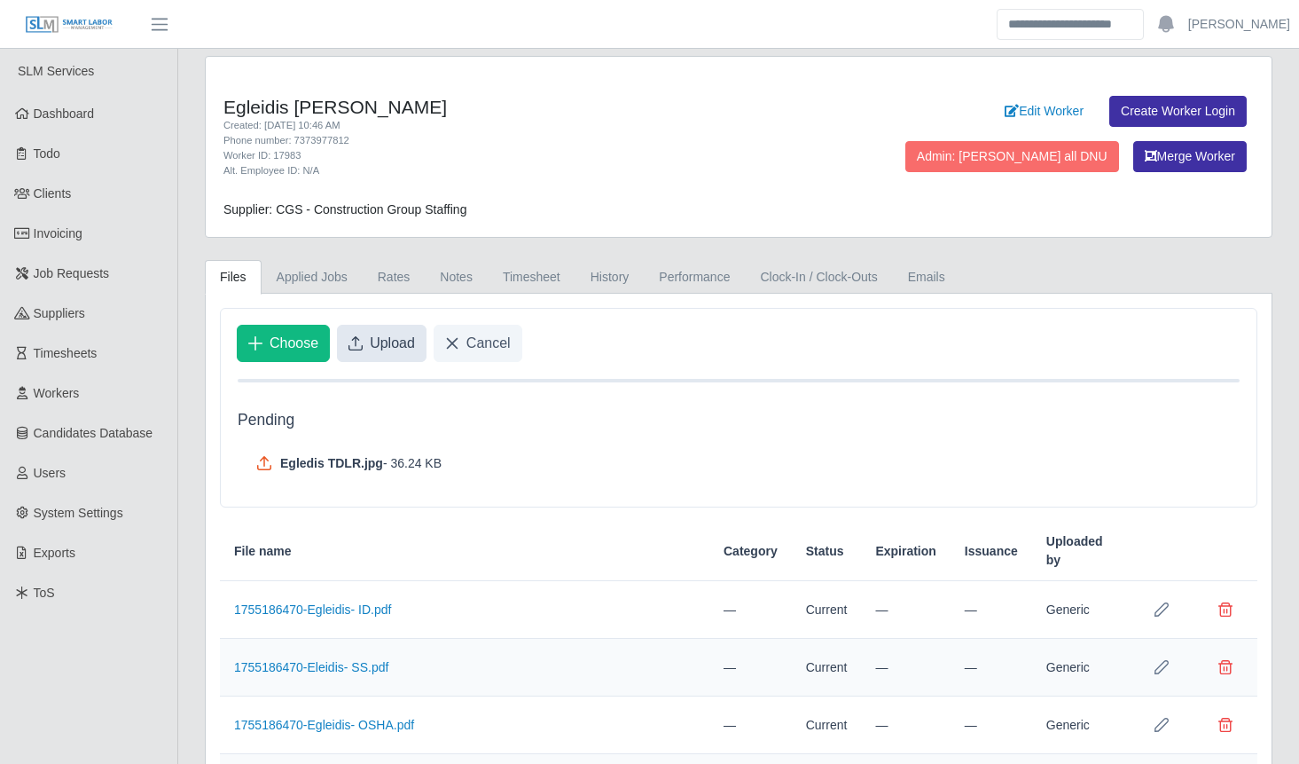
click at [380, 338] on span "Upload" at bounding box center [392, 343] width 45 height 21
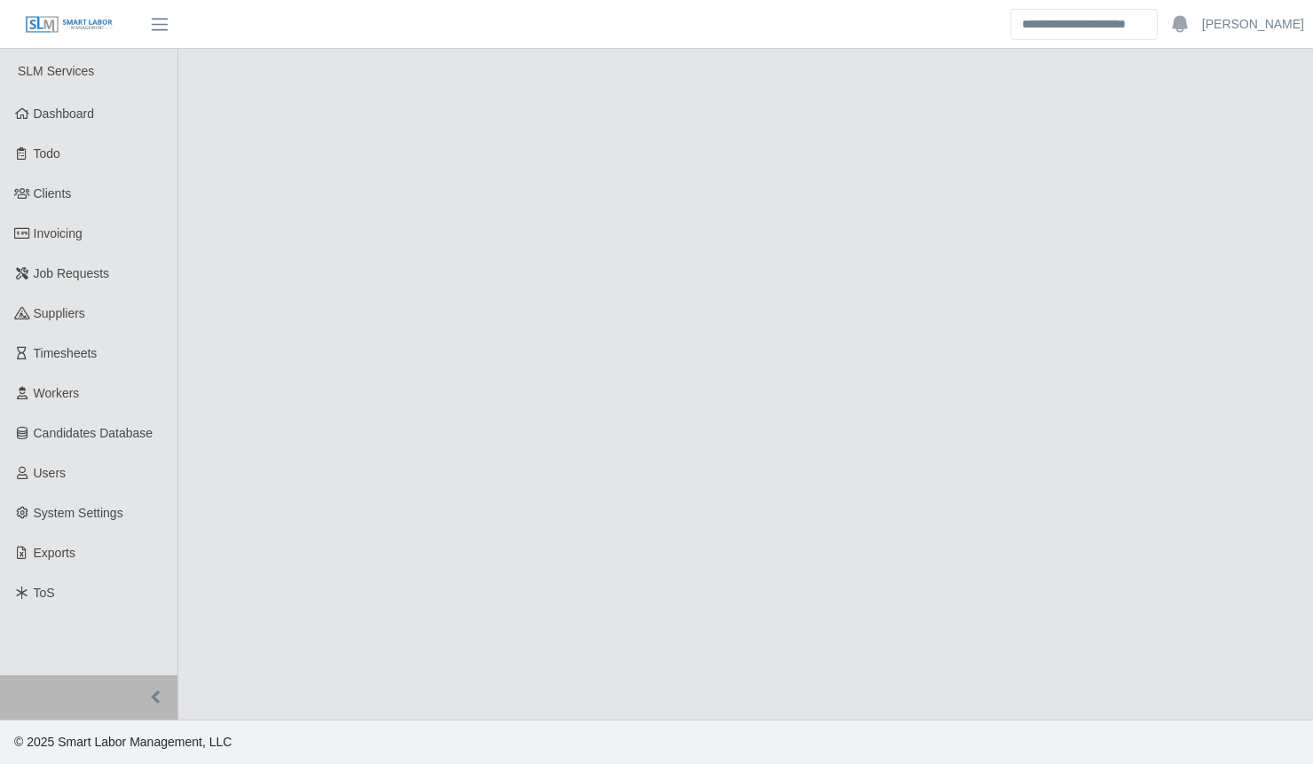
select select "****"
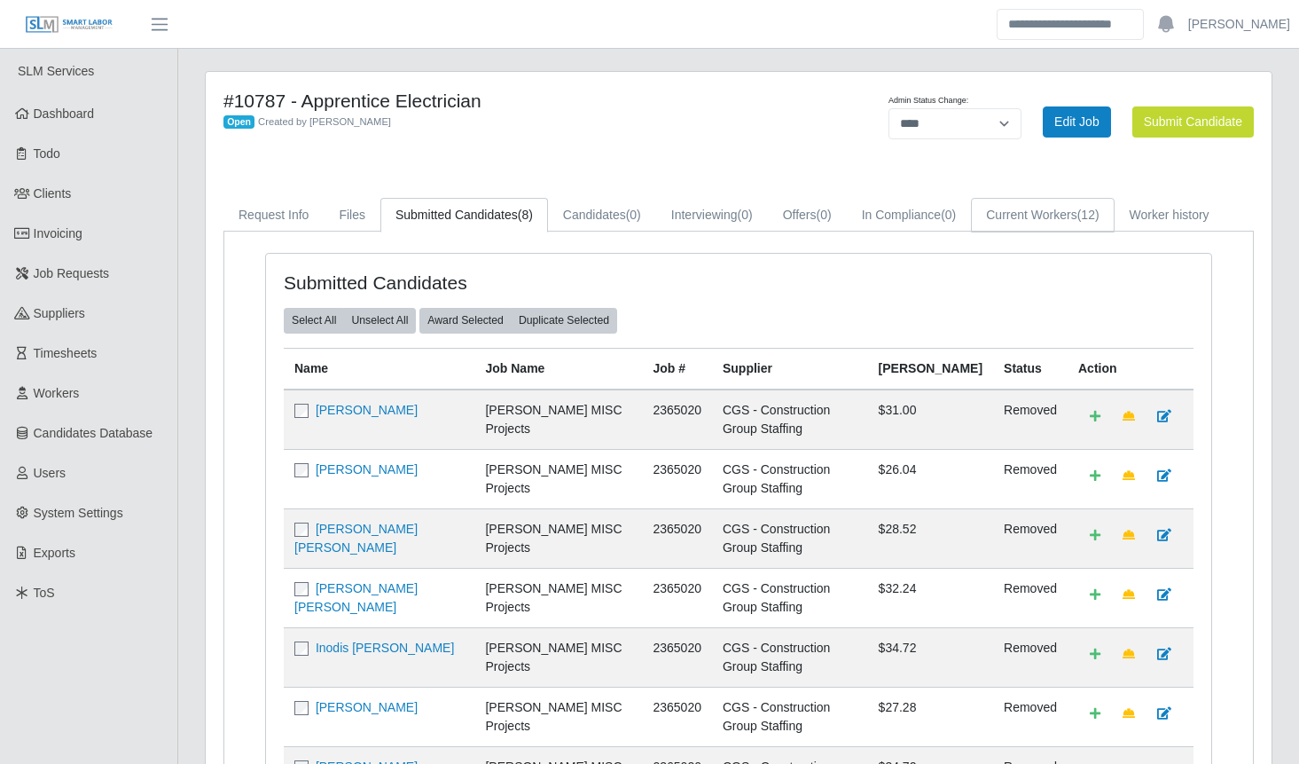
click at [1021, 207] on link "Current Workers (12)" at bounding box center [1042, 215] width 143 height 35
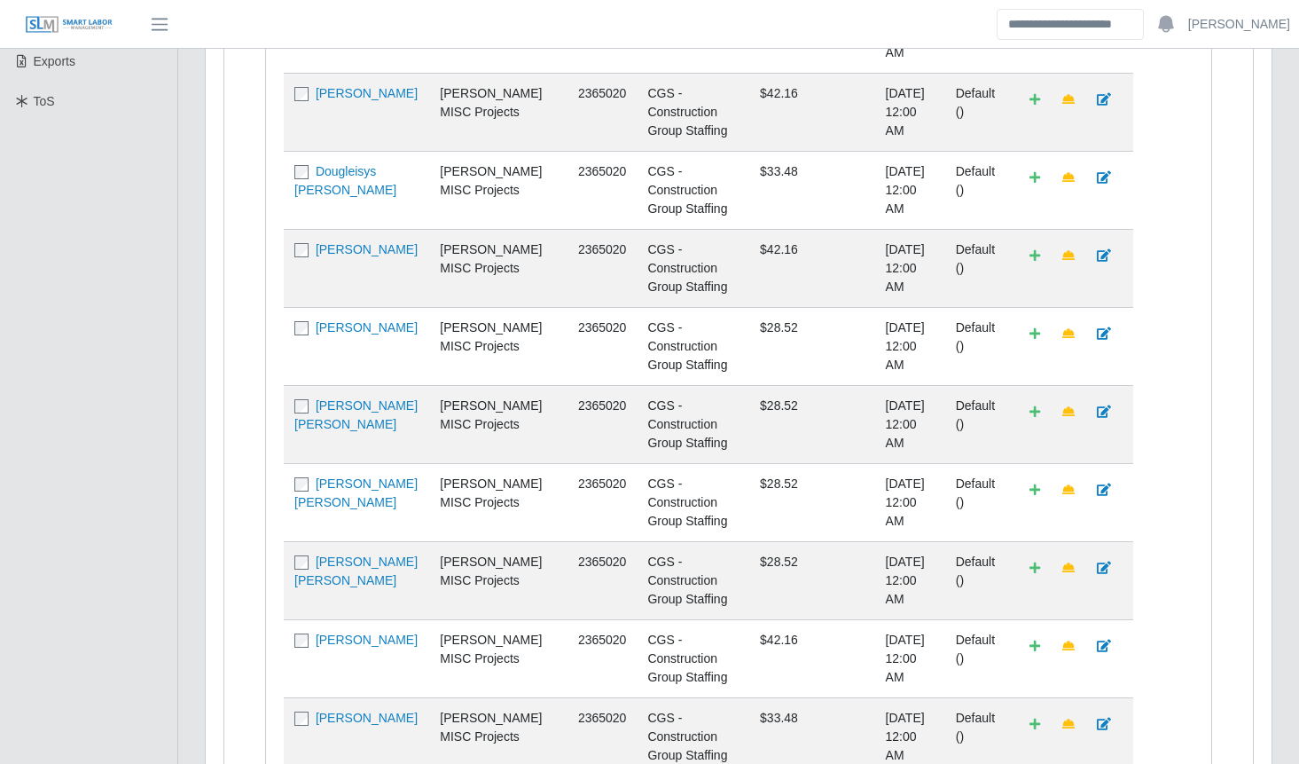
scroll to position [556, 0]
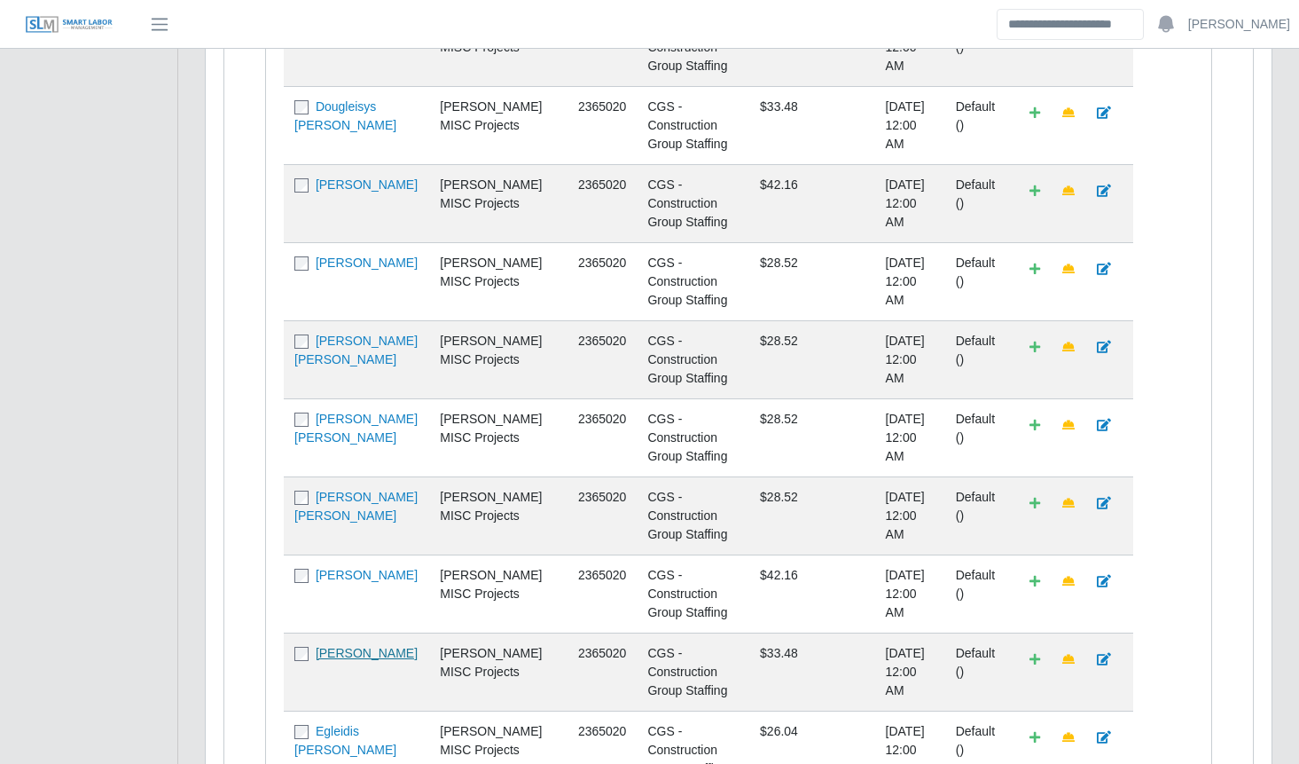
click at [380, 646] on link "Bryan Josue Estrada" at bounding box center [367, 653] width 102 height 14
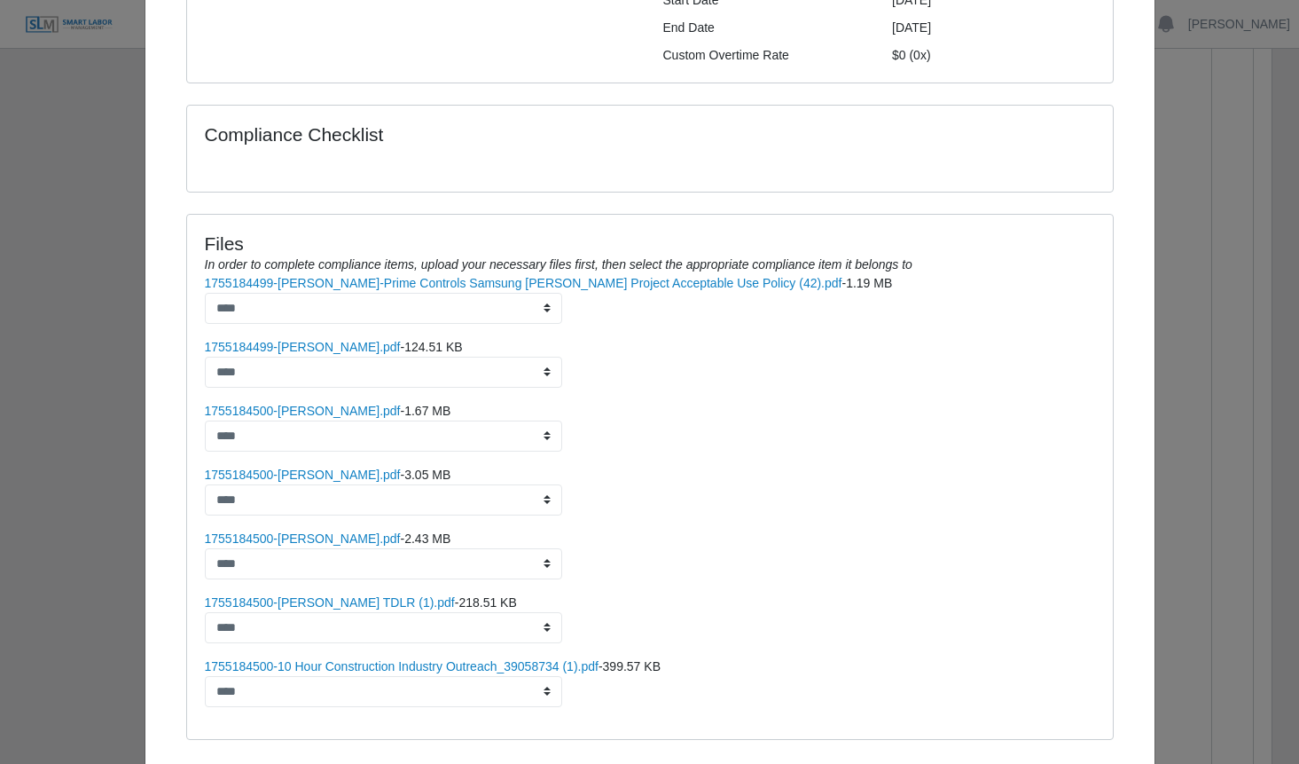
scroll to position [355, 0]
click at [304, 466] on link "1755184500-Bryan- DL.pdf" at bounding box center [303, 473] width 196 height 14
click at [1188, 441] on div "Bryan Estrada × Status: awarded Write Up: Additional Candidate Details Contact …" at bounding box center [649, 382] width 1299 height 764
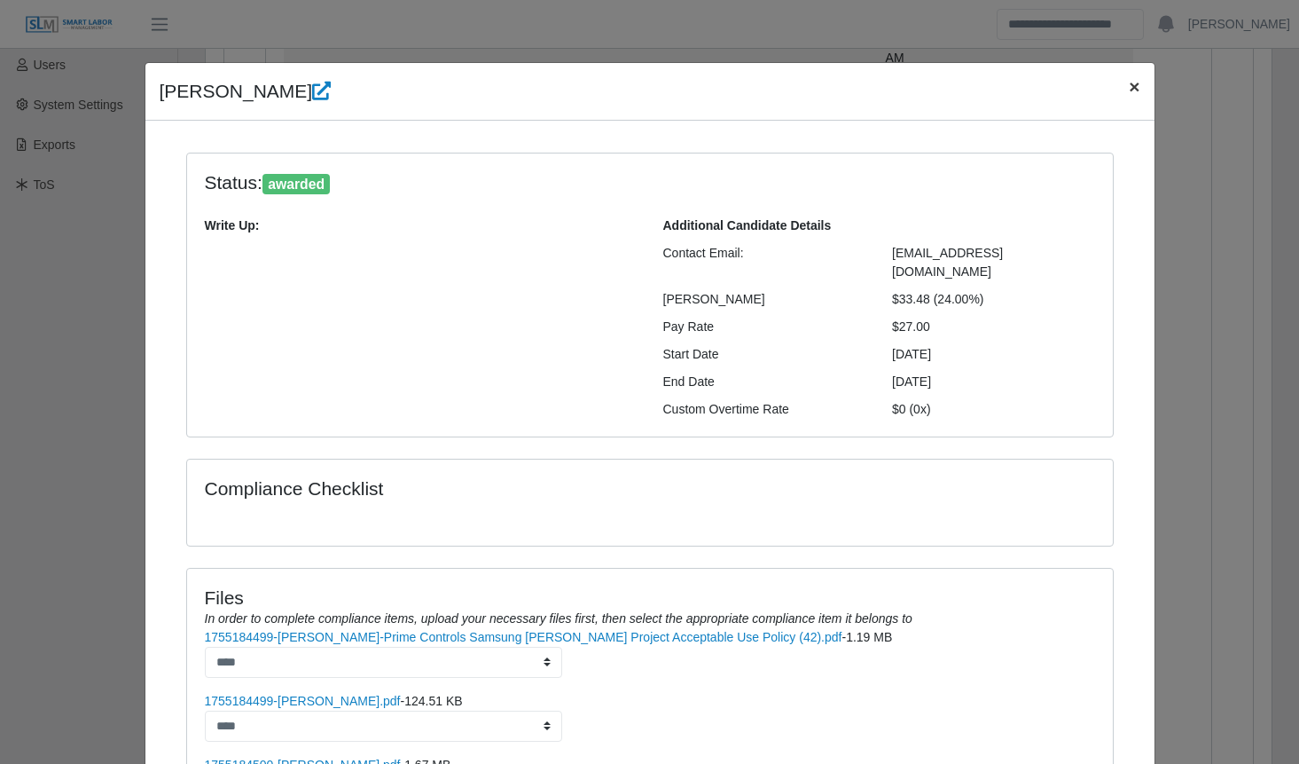
scroll to position [401, 0]
click at [1129, 84] on span "×" at bounding box center [1134, 86] width 11 height 20
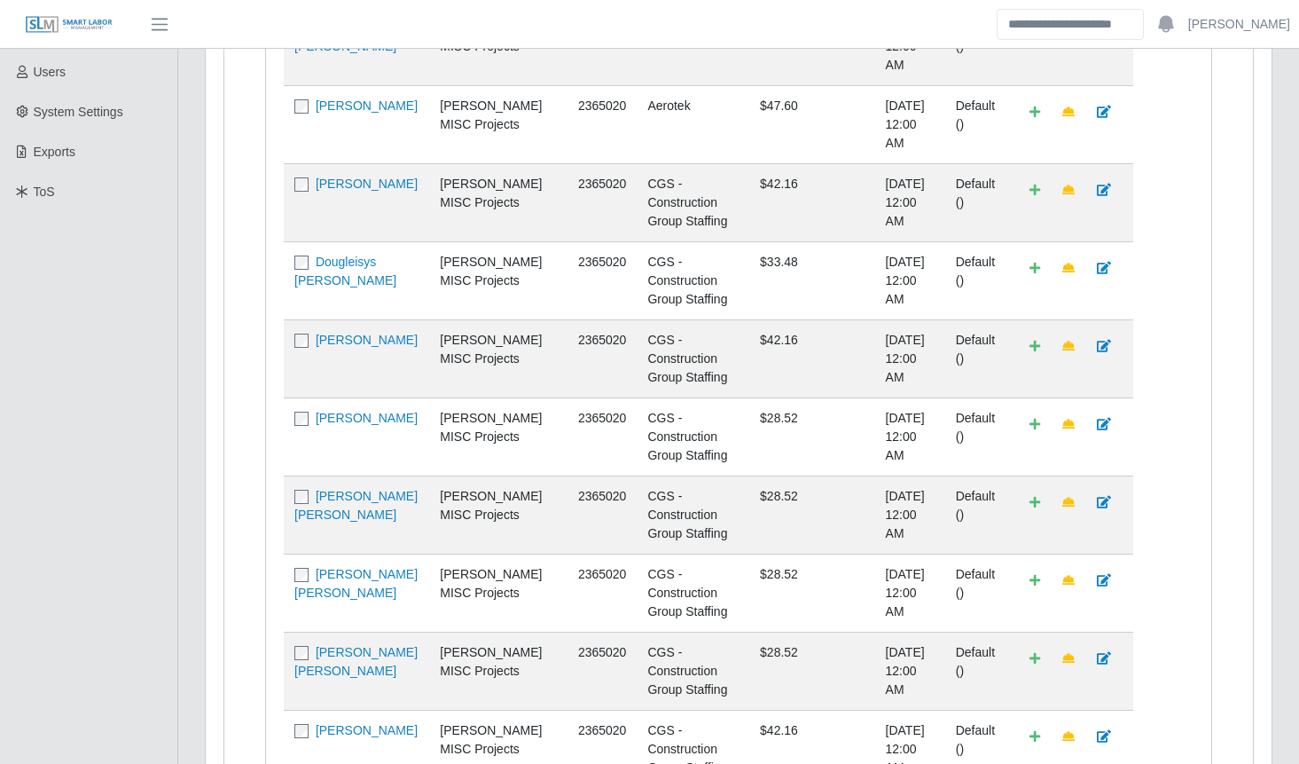
scroll to position [0, 0]
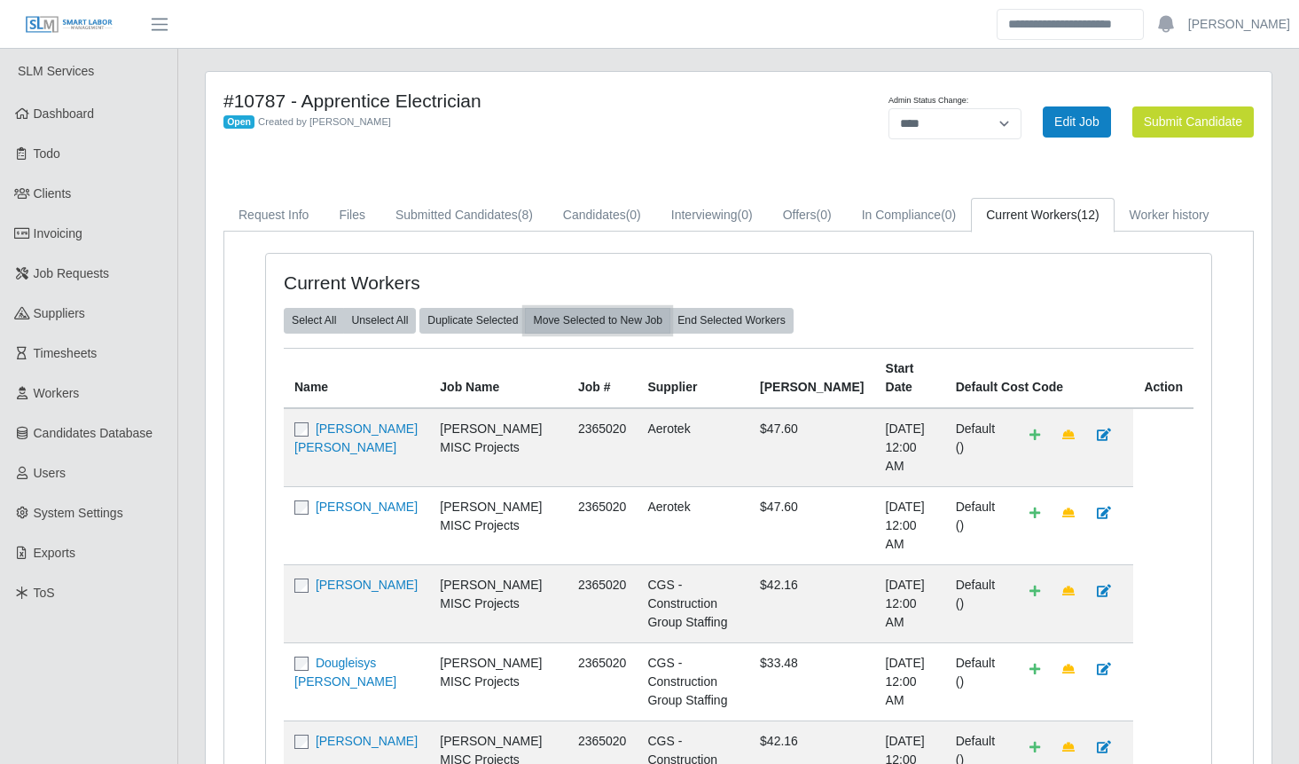
click at [600, 322] on button "Move Selected to New Job" at bounding box center [597, 320] width 145 height 25
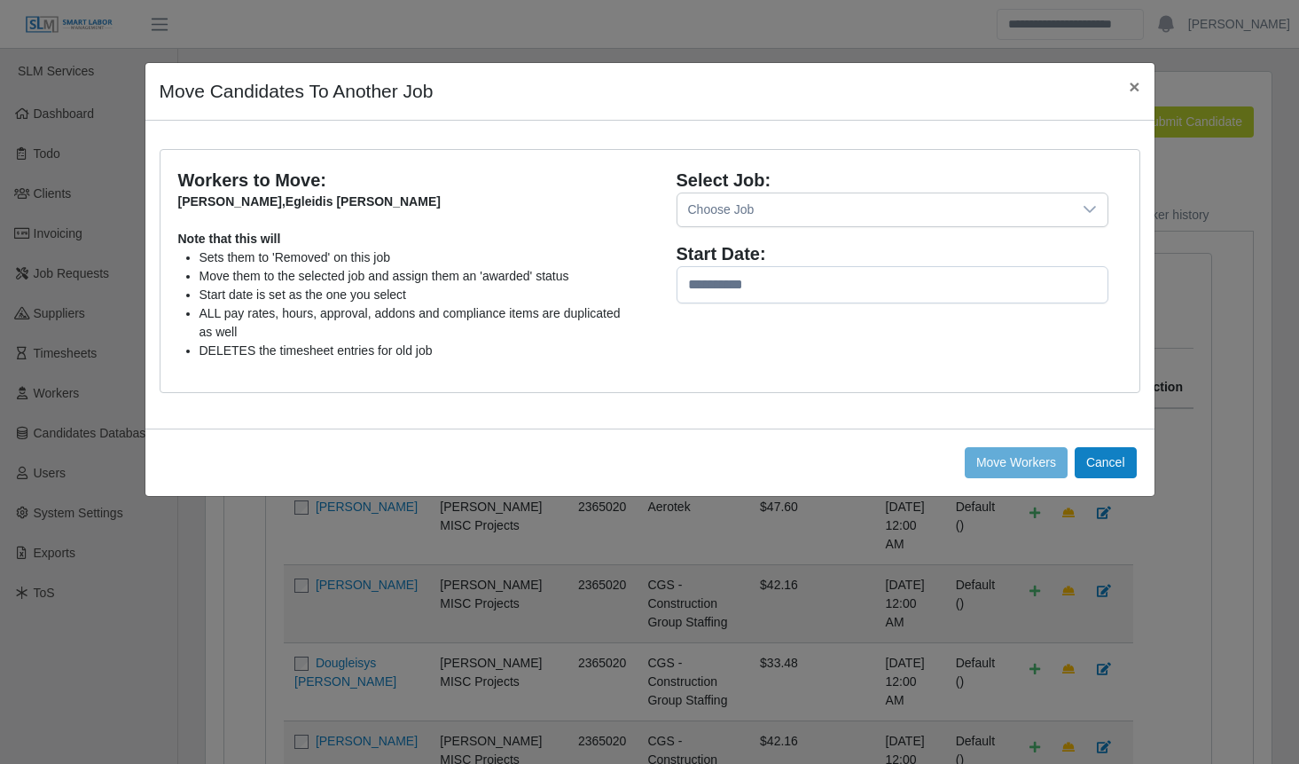
click at [747, 198] on div "Choose Job" at bounding box center [875, 209] width 395 height 33
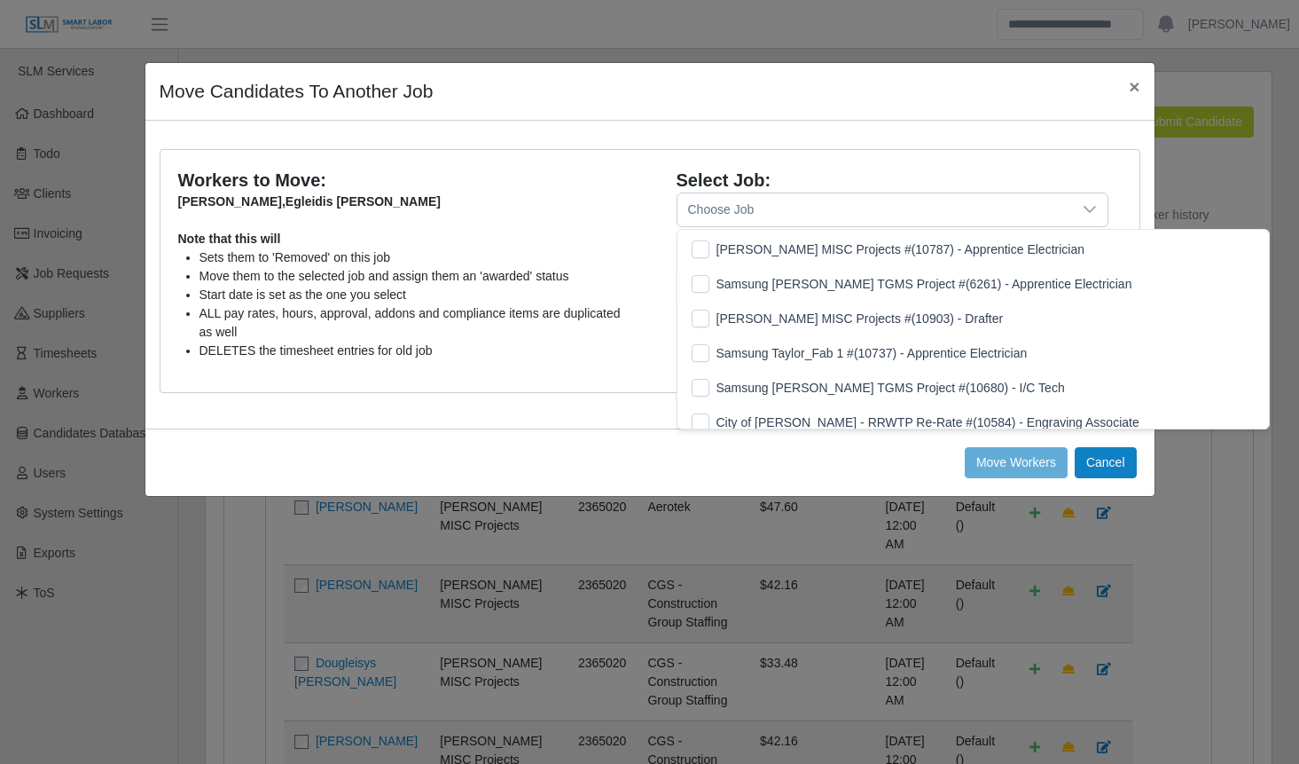
scroll to position [19, 12]
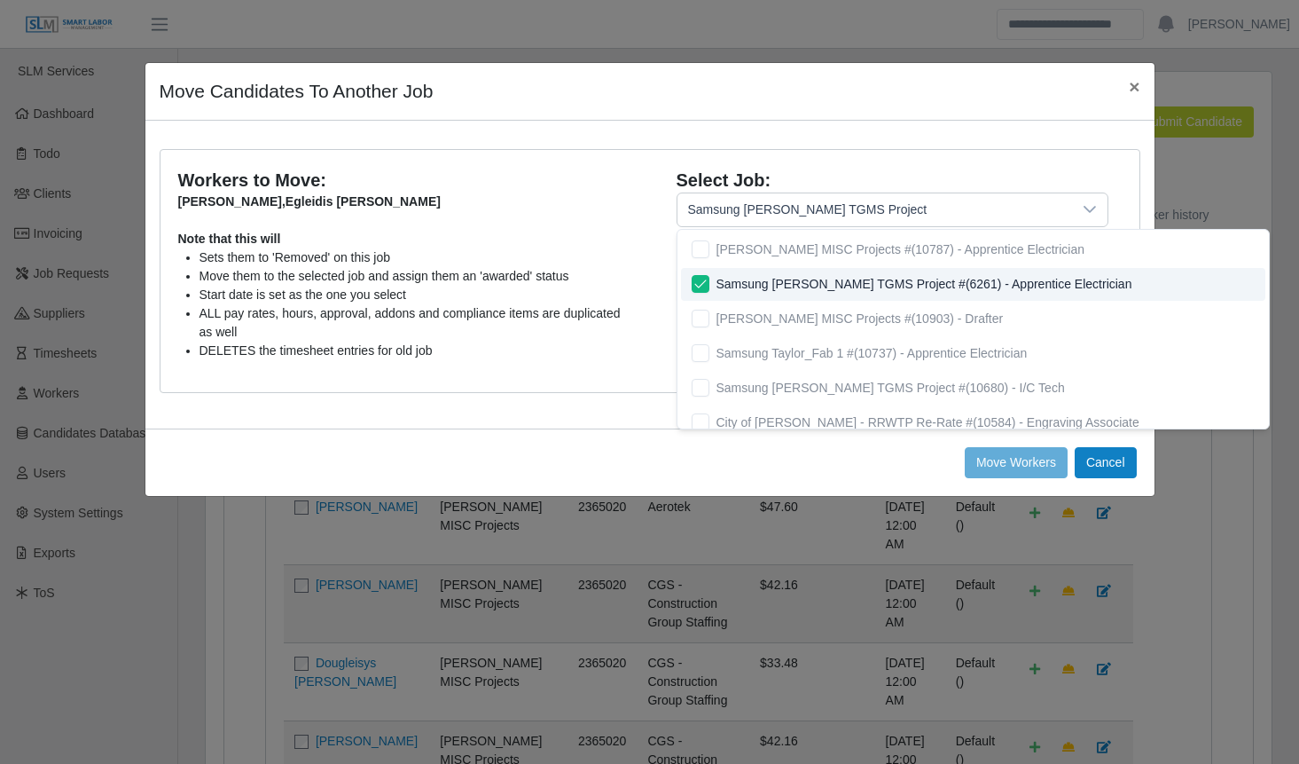
click at [610, 255] on li "Sets them to 'Removed' on this job" at bounding box center [418, 257] width 437 height 19
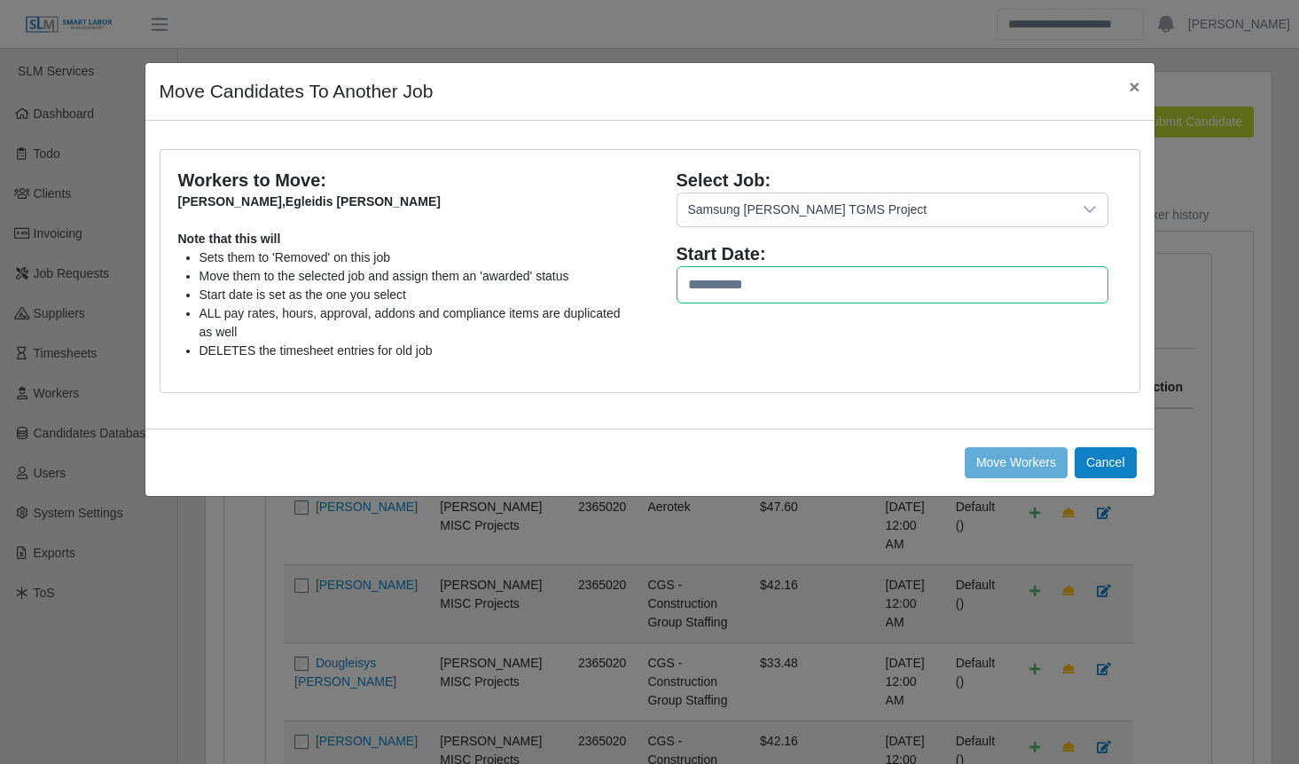
click at [721, 302] on input "text" at bounding box center [893, 284] width 432 height 37
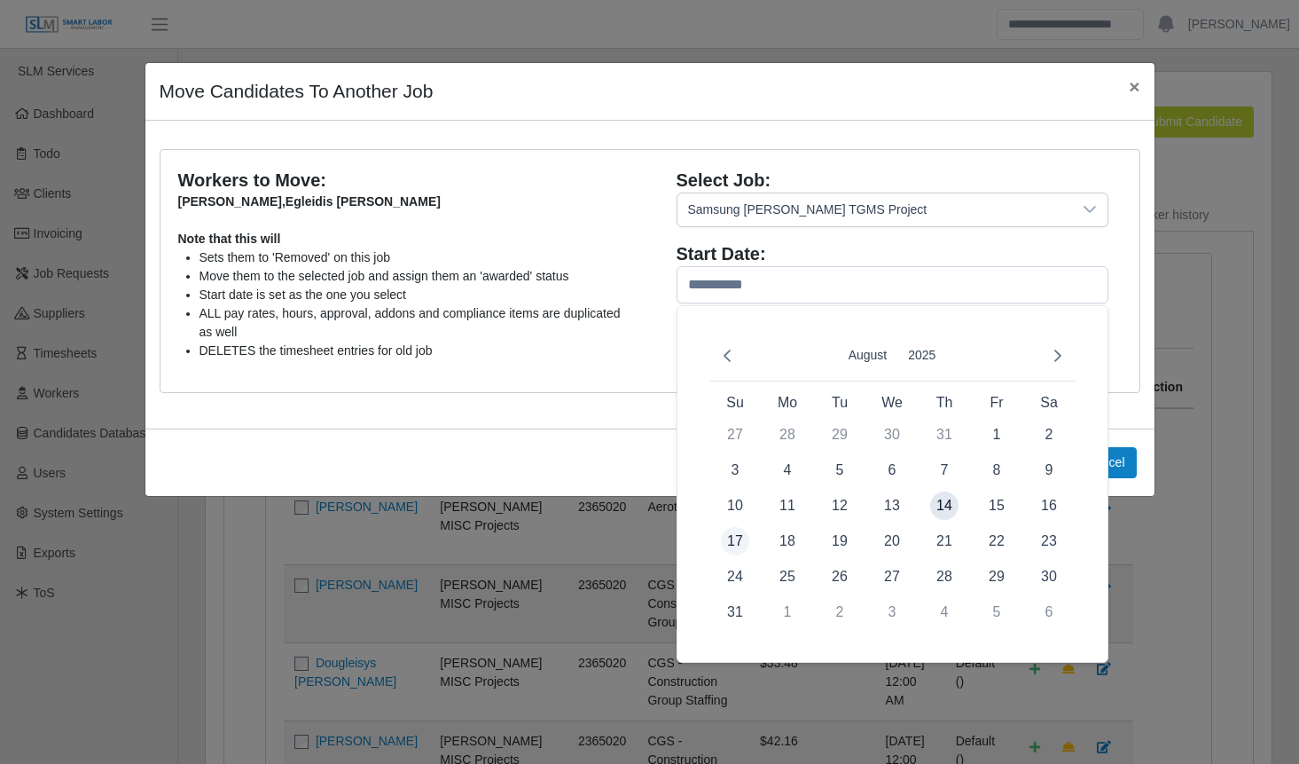
click at [738, 537] on span "17" at bounding box center [735, 541] width 28 height 28
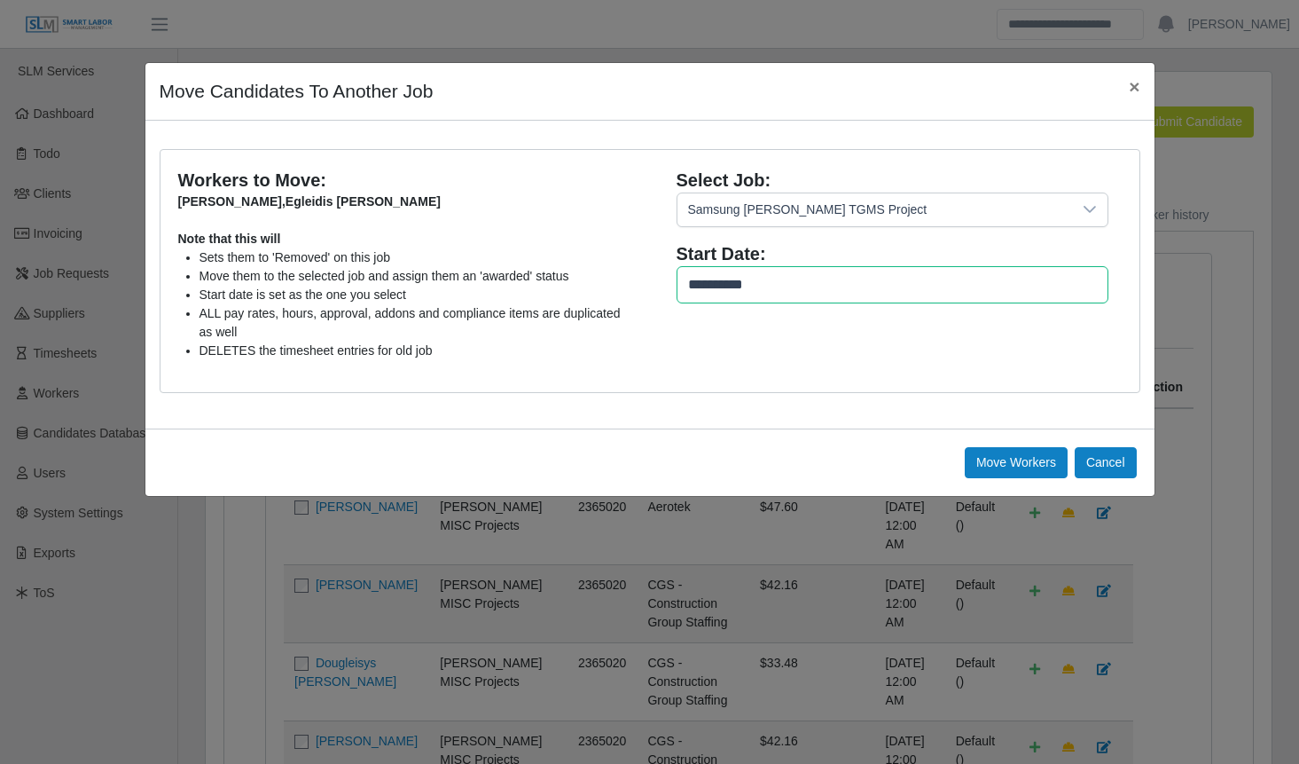
click at [725, 274] on input "**********" at bounding box center [893, 284] width 432 height 37
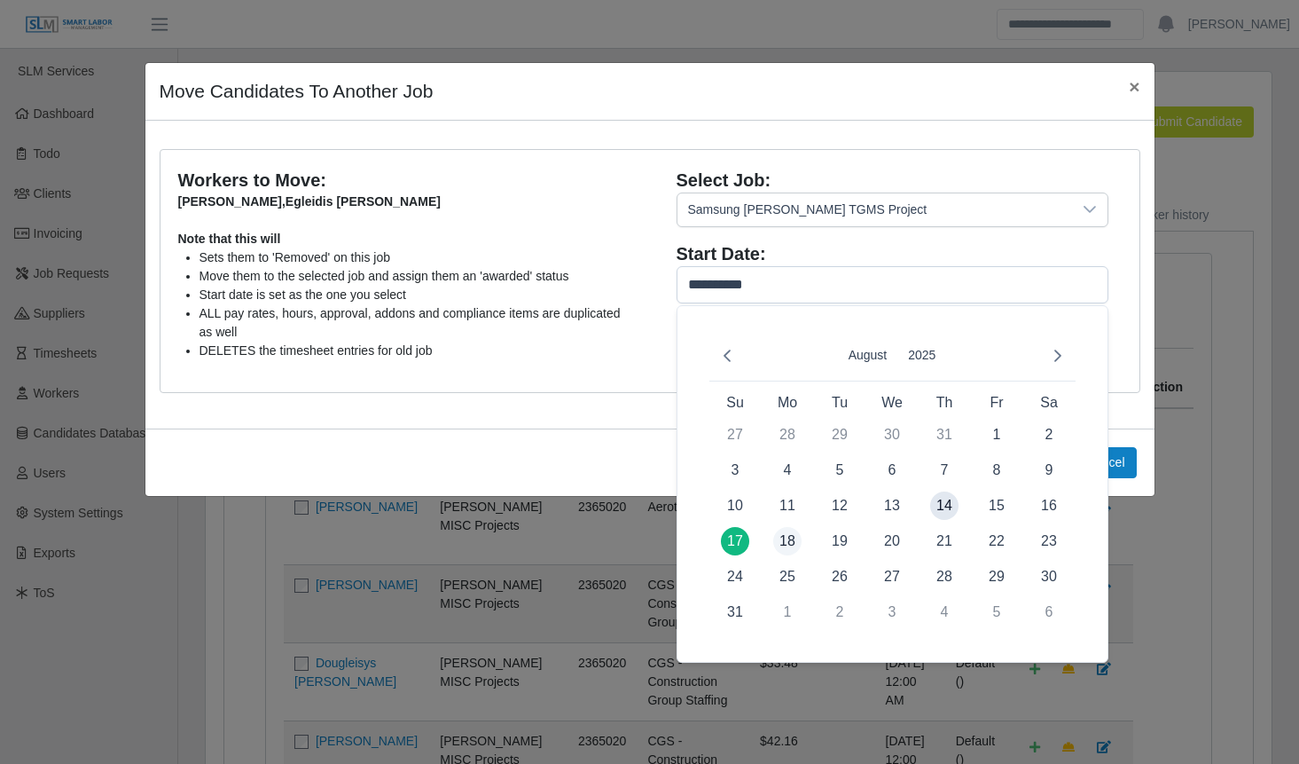
click at [787, 537] on span "18" at bounding box center [787, 541] width 28 height 28
type input "**********"
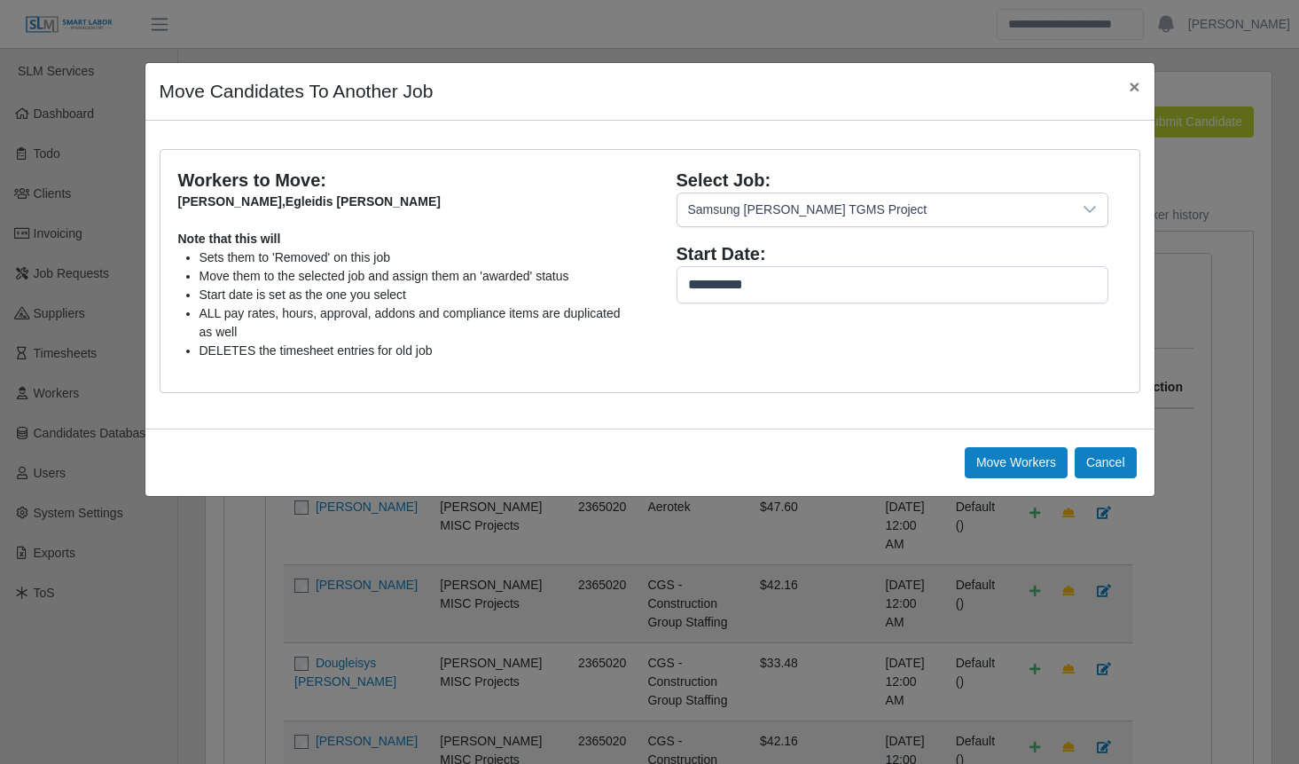
click at [629, 365] on div "Workers to Move: Bryan Estrada , Egleidis Carrasco Infante Note that this will …" at bounding box center [407, 271] width 485 height 207
click at [1075, 455] on button "Move Workers" at bounding box center [1106, 462] width 62 height 31
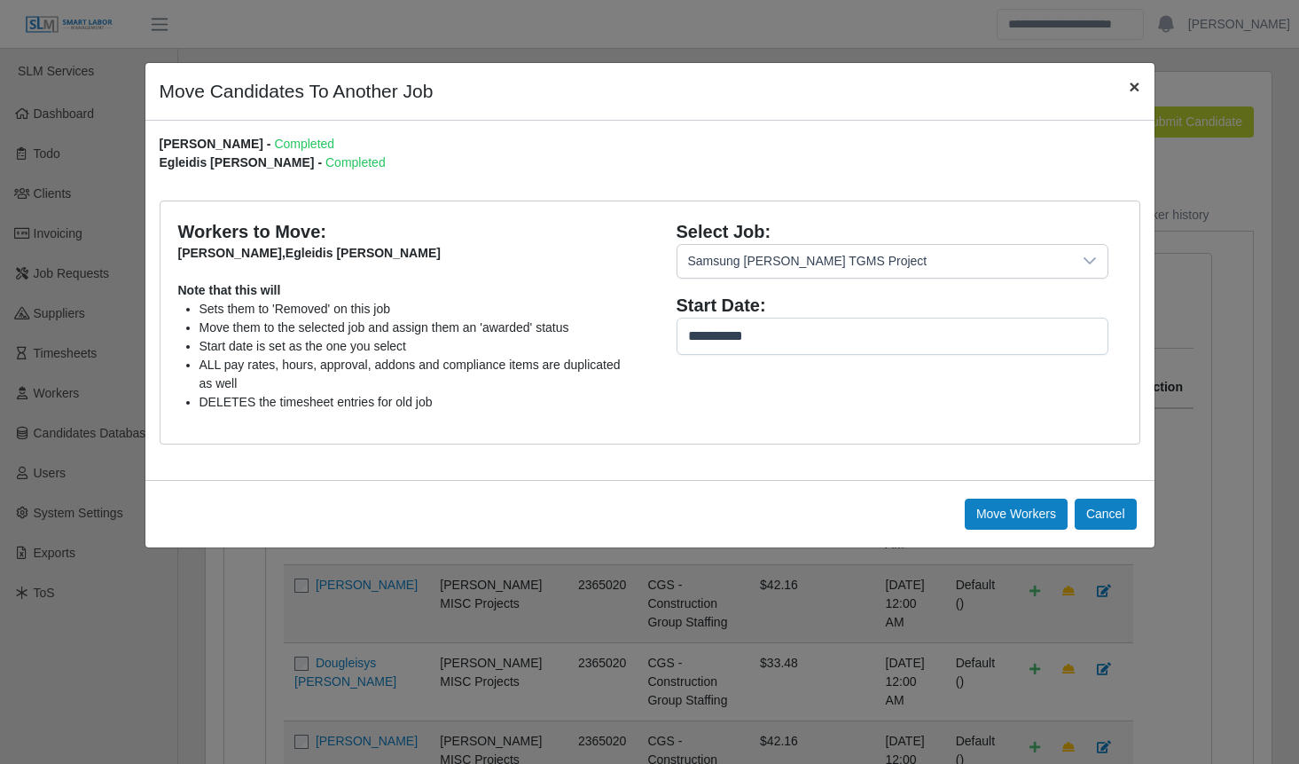
click at [1130, 86] on span "×" at bounding box center [1134, 86] width 11 height 20
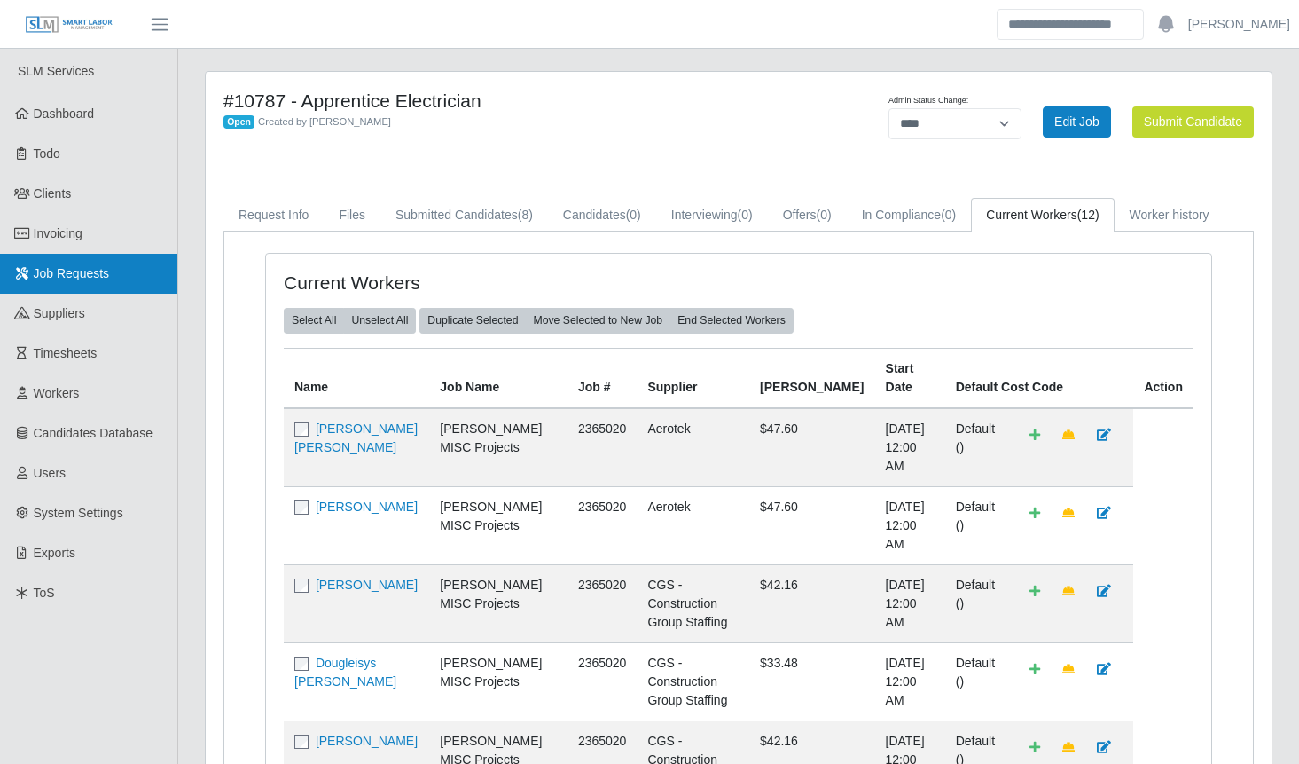
click at [74, 278] on span "Job Requests" at bounding box center [72, 273] width 76 height 14
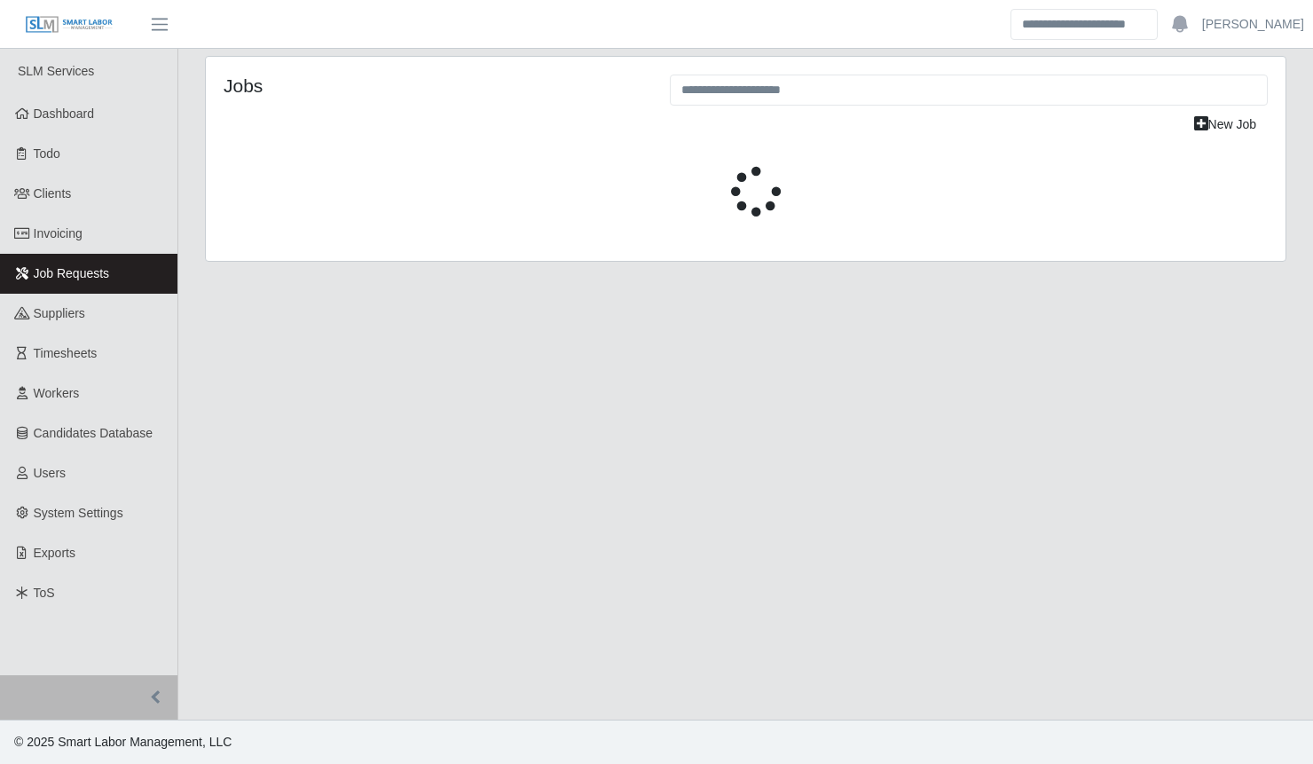
select select "****"
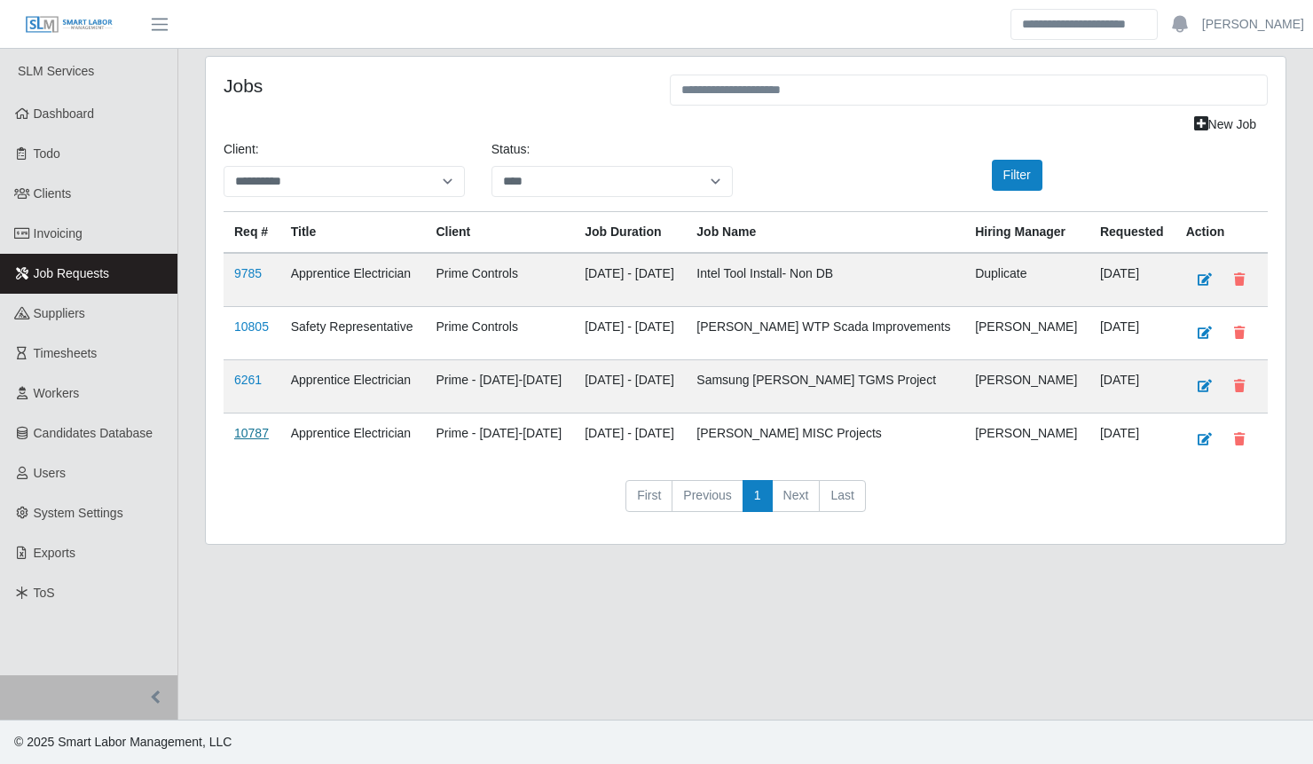
click at [265, 431] on link "10787" at bounding box center [251, 433] width 35 height 14
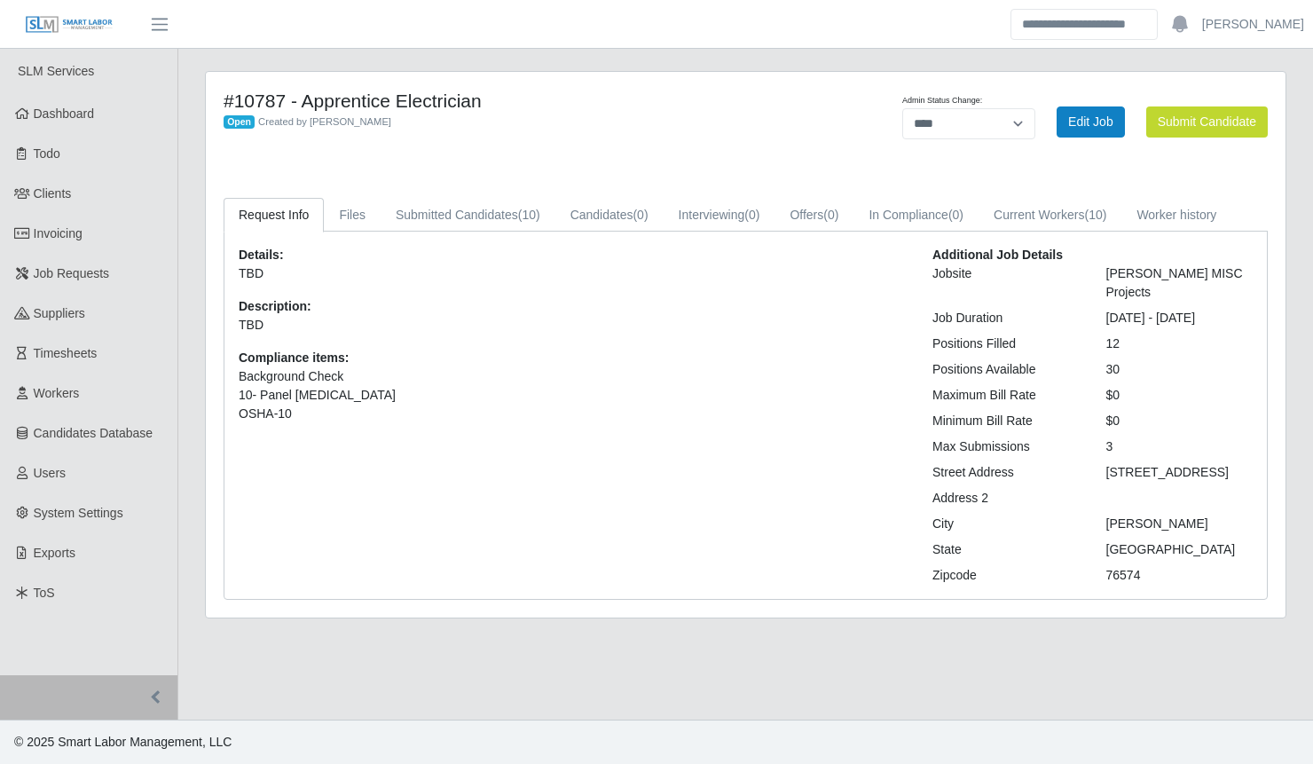
select select "****"
drag, startPoint x: 493, startPoint y: 216, endPoint x: 496, endPoint y: 230, distance: 13.6
click at [493, 216] on link "Submitted Candidates (10)" at bounding box center [467, 215] width 175 height 35
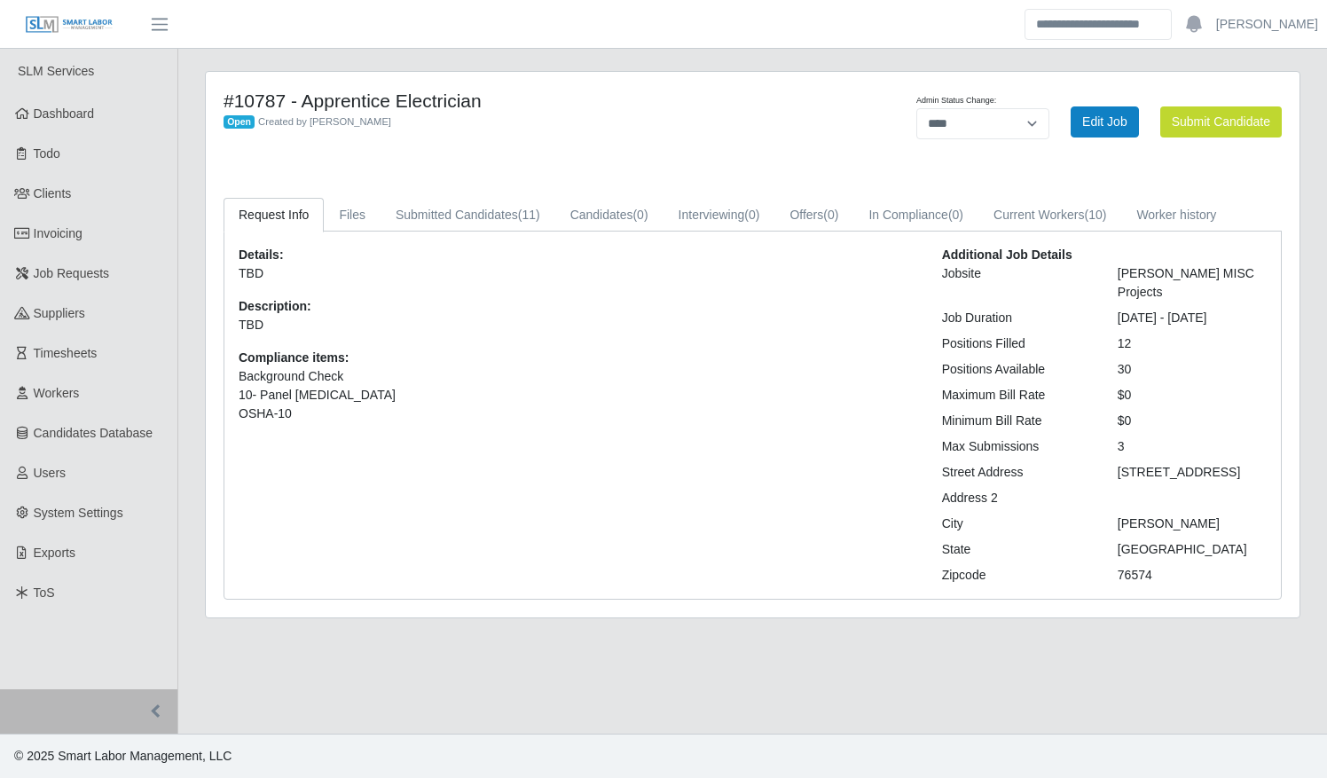
select select "****"
click at [458, 219] on link "Submitted Candidates (11)" at bounding box center [467, 215] width 175 height 35
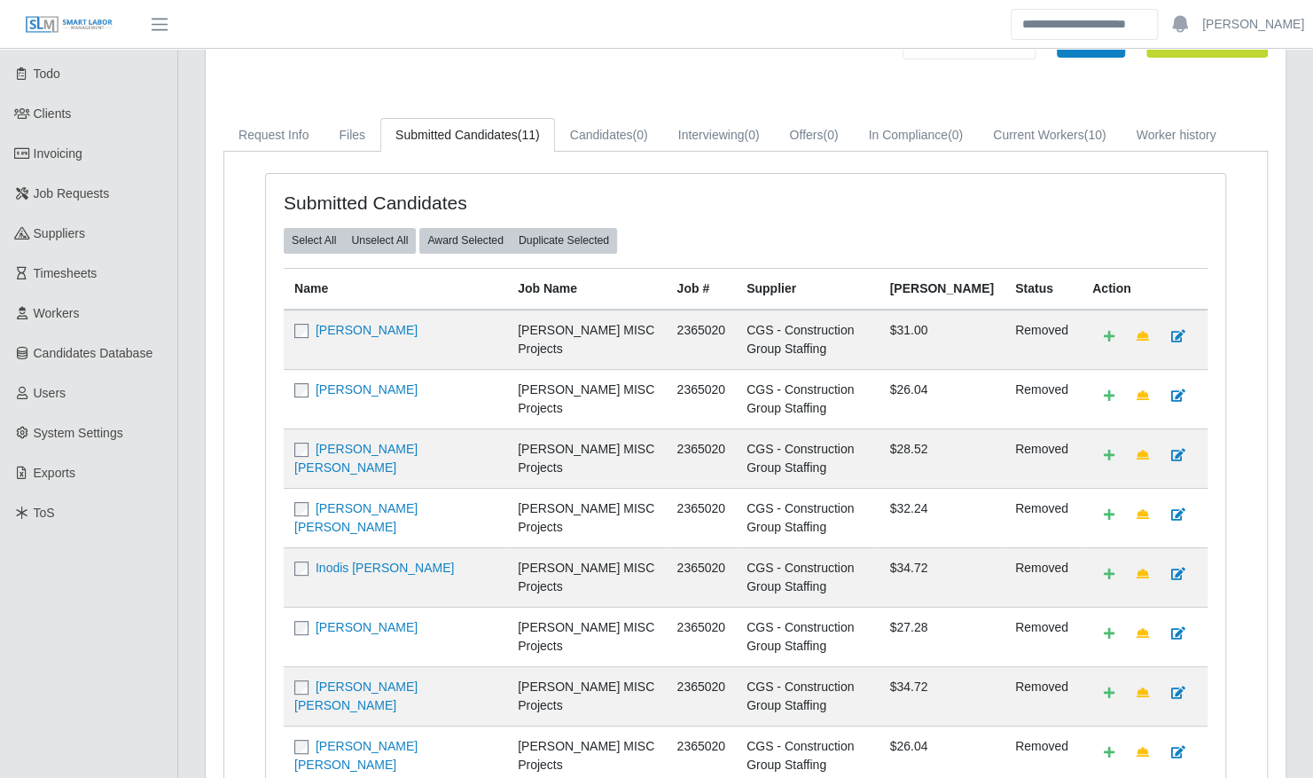
scroll to position [381, 0]
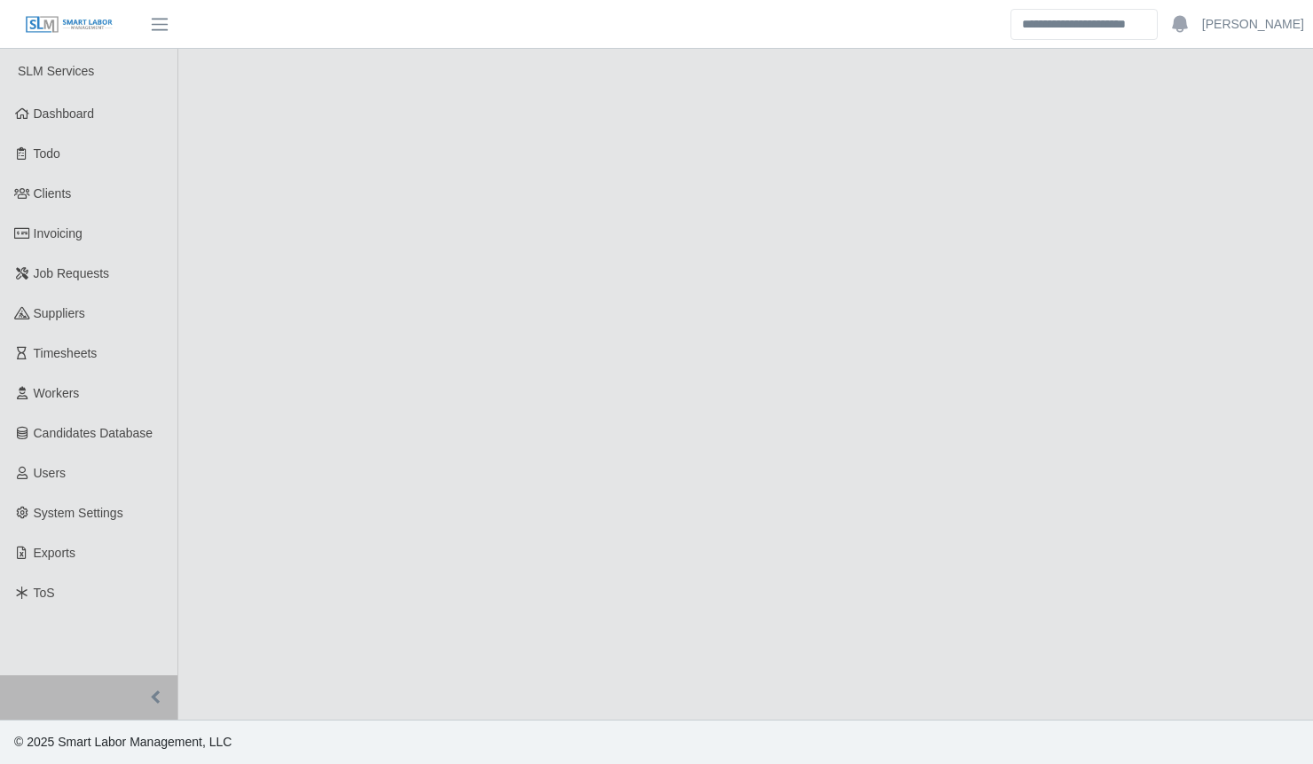
select select "****"
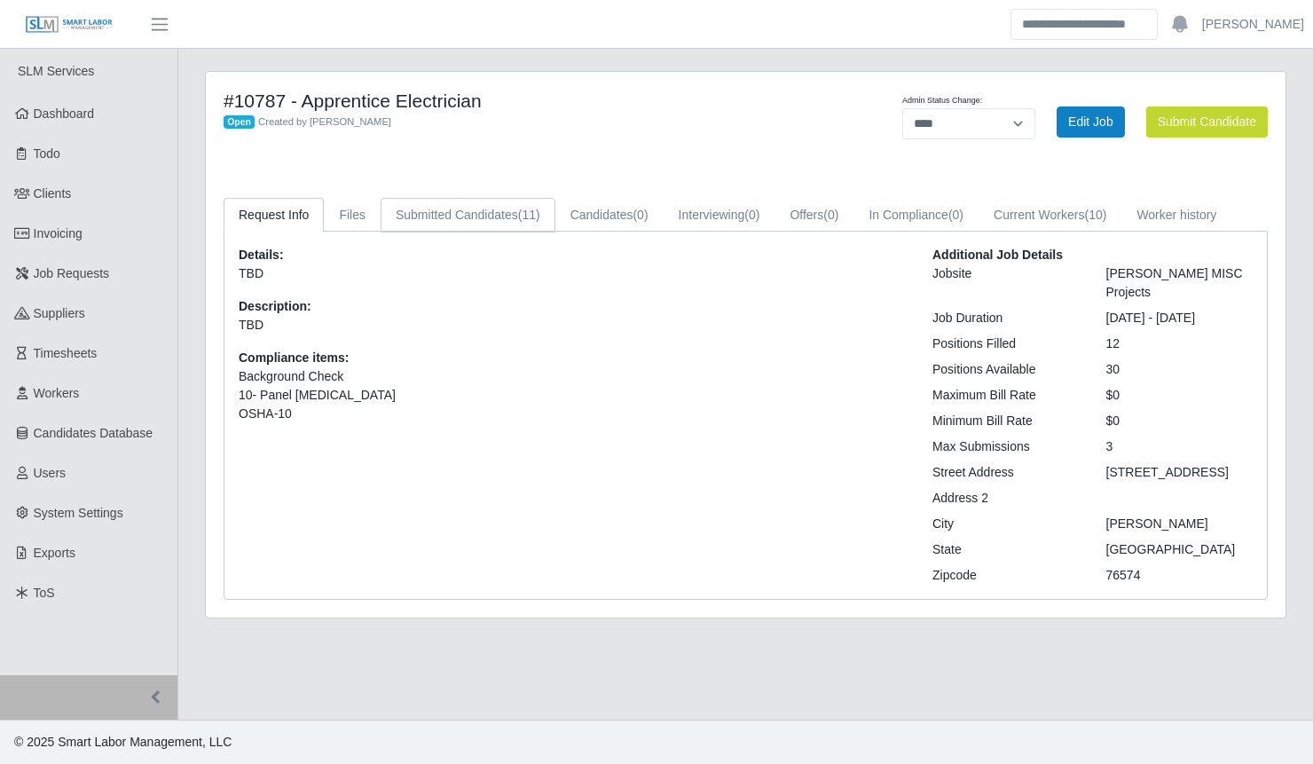
click at [438, 211] on link "Submitted Candidates (11)" at bounding box center [467, 215] width 175 height 35
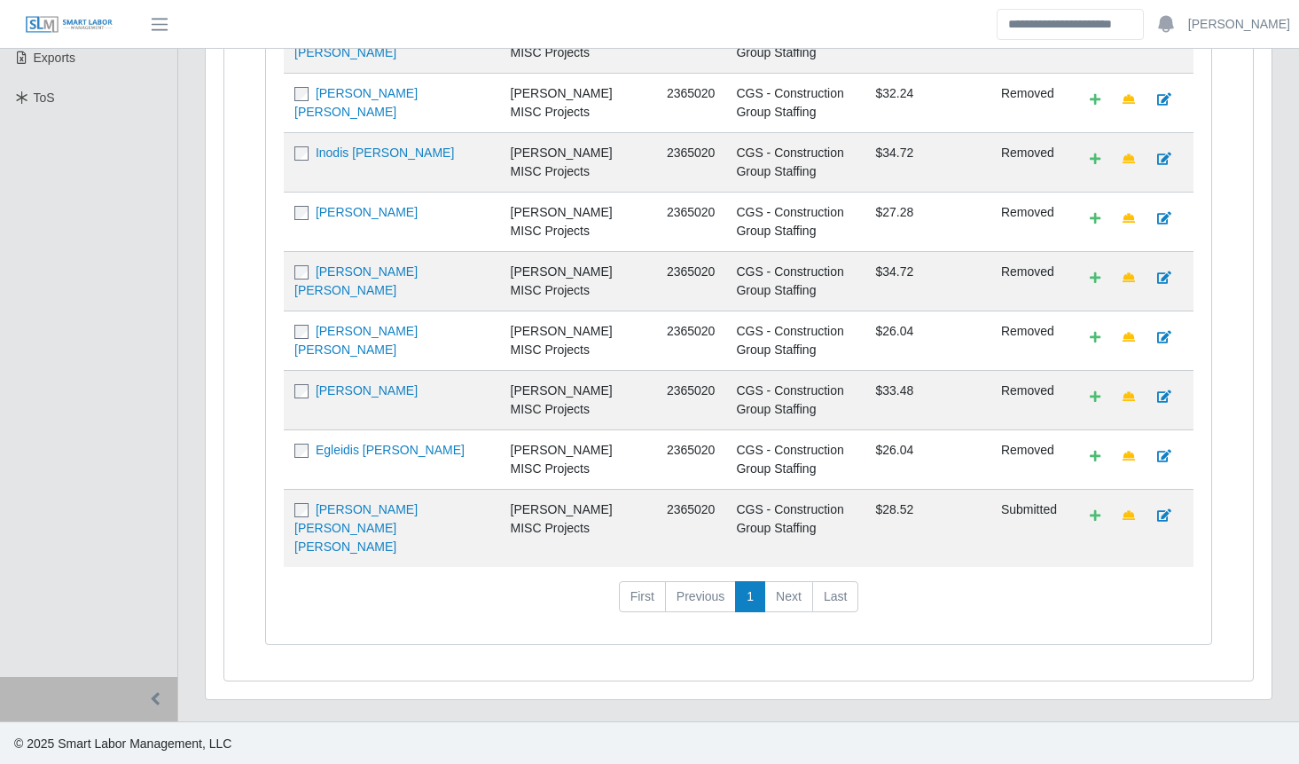
scroll to position [497, 0]
click at [418, 527] on link "[PERSON_NAME] [PERSON_NAME] [PERSON_NAME]" at bounding box center [355, 525] width 123 height 51
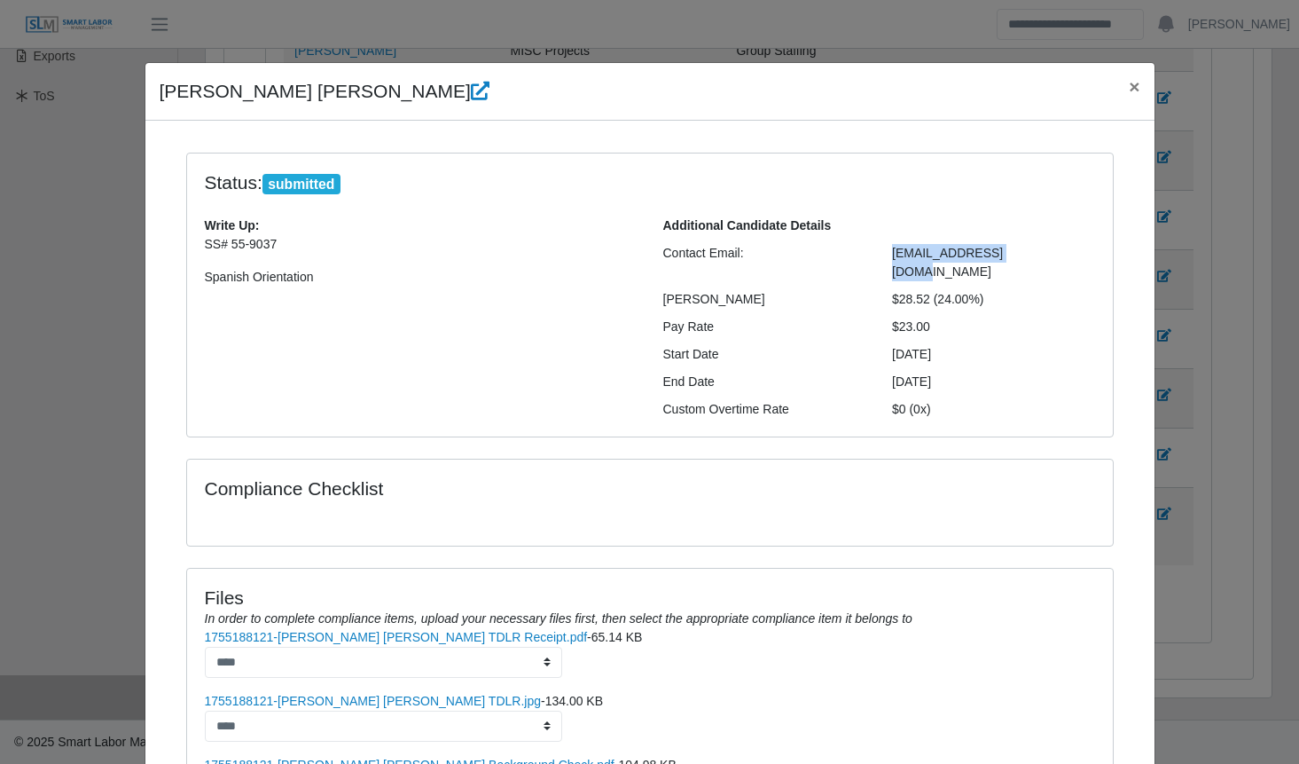
drag, startPoint x: 1017, startPoint y: 255, endPoint x: 885, endPoint y: 255, distance: 132.1
click at [885, 255] on div "[EMAIL_ADDRESS][DOMAIN_NAME]" at bounding box center [994, 262] width 230 height 37
copy span "[EMAIL_ADDRESS][DOMAIN_NAME]"
click at [437, 373] on div "Write Up: SS# 55-9037 Spanish Orientation" at bounding box center [421, 317] width 459 height 202
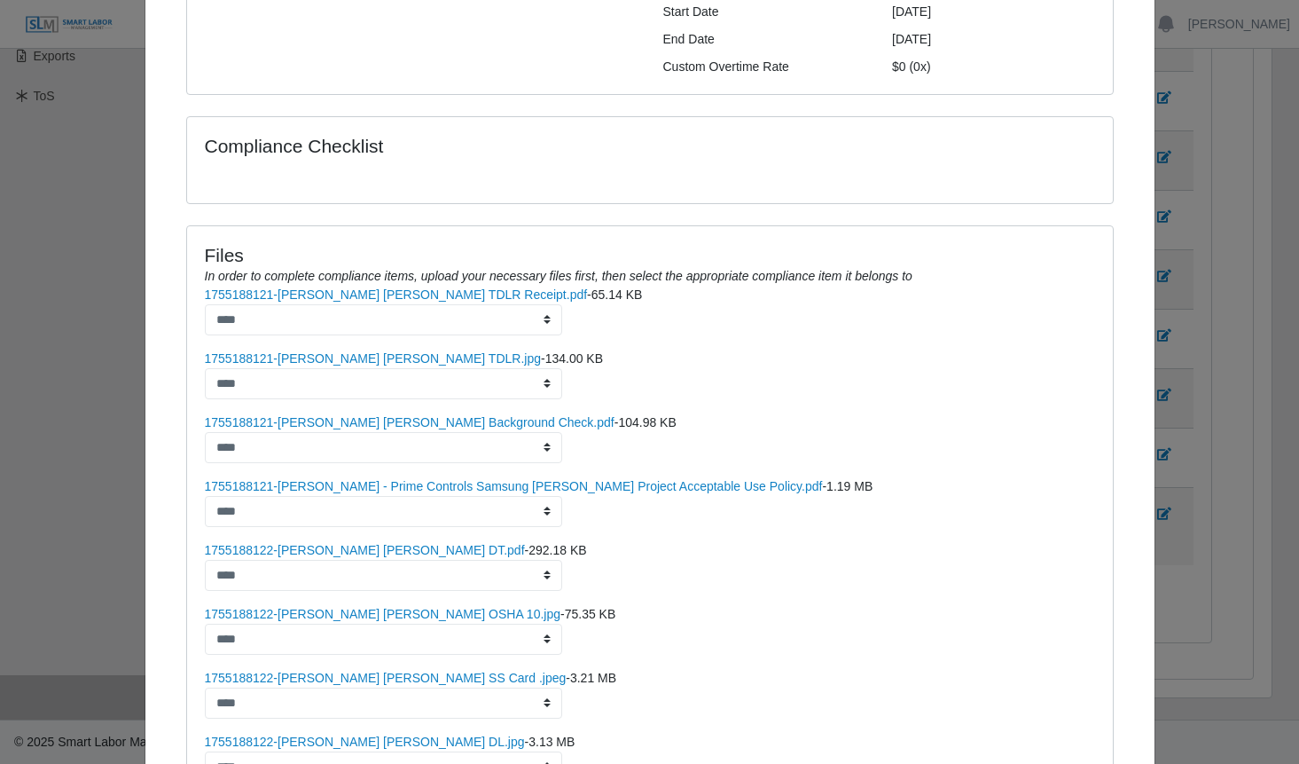
scroll to position [344, 0]
click at [365, 302] on select "****" at bounding box center [383, 317] width 357 height 31
click at [363, 286] on link "1755188121-[PERSON_NAME] [PERSON_NAME] TDLR Receipt.pdf" at bounding box center [396, 293] width 383 height 14
click at [343, 349] on link "1755188121-[PERSON_NAME] [PERSON_NAME] TDLR.jpg" at bounding box center [373, 356] width 336 height 14
click at [327, 413] on link "1755188121-[PERSON_NAME] [PERSON_NAME] Background Check.pdf" at bounding box center [410, 420] width 410 height 14
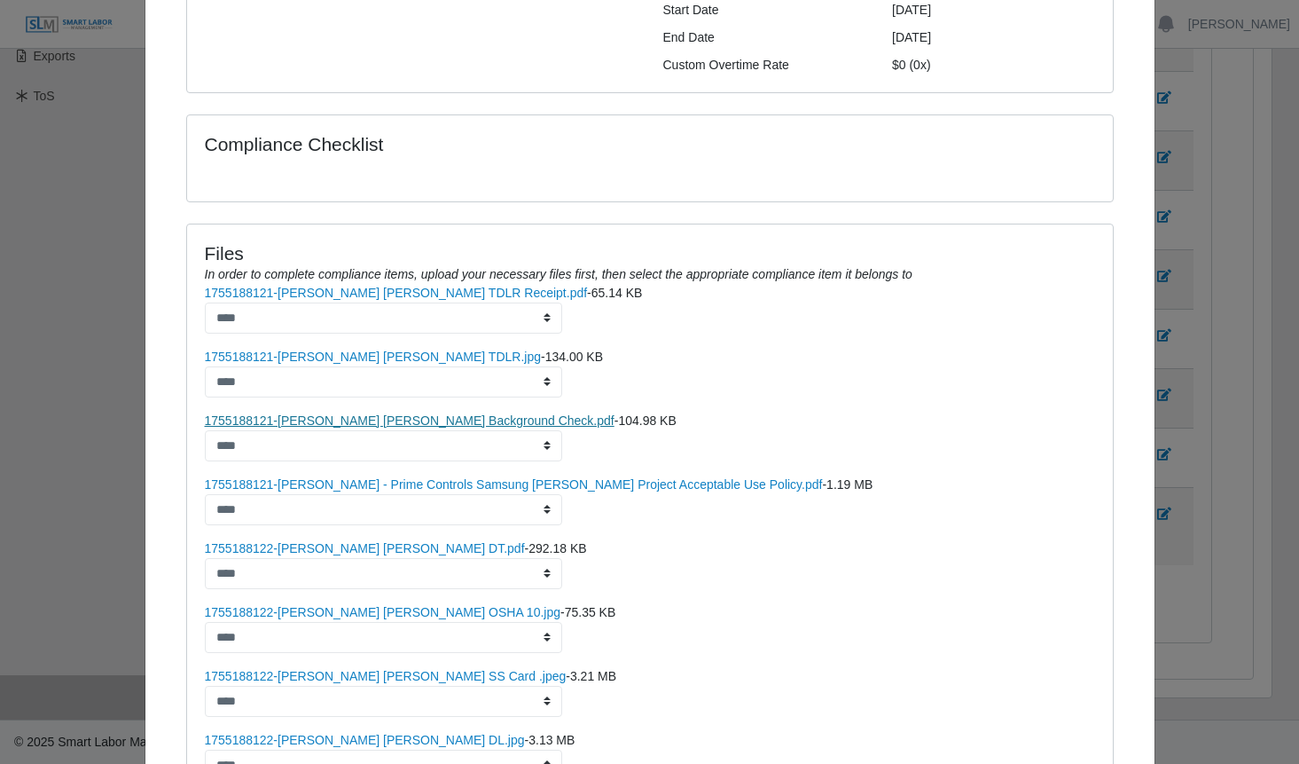
click at [366, 413] on link "1755188121-[PERSON_NAME] [PERSON_NAME] Background Check.pdf" at bounding box center [410, 420] width 410 height 14
click at [332, 477] on link "1755188121-[PERSON_NAME] - Prime Controls Samsung [PERSON_NAME] Project Accepta…" at bounding box center [514, 484] width 618 height 14
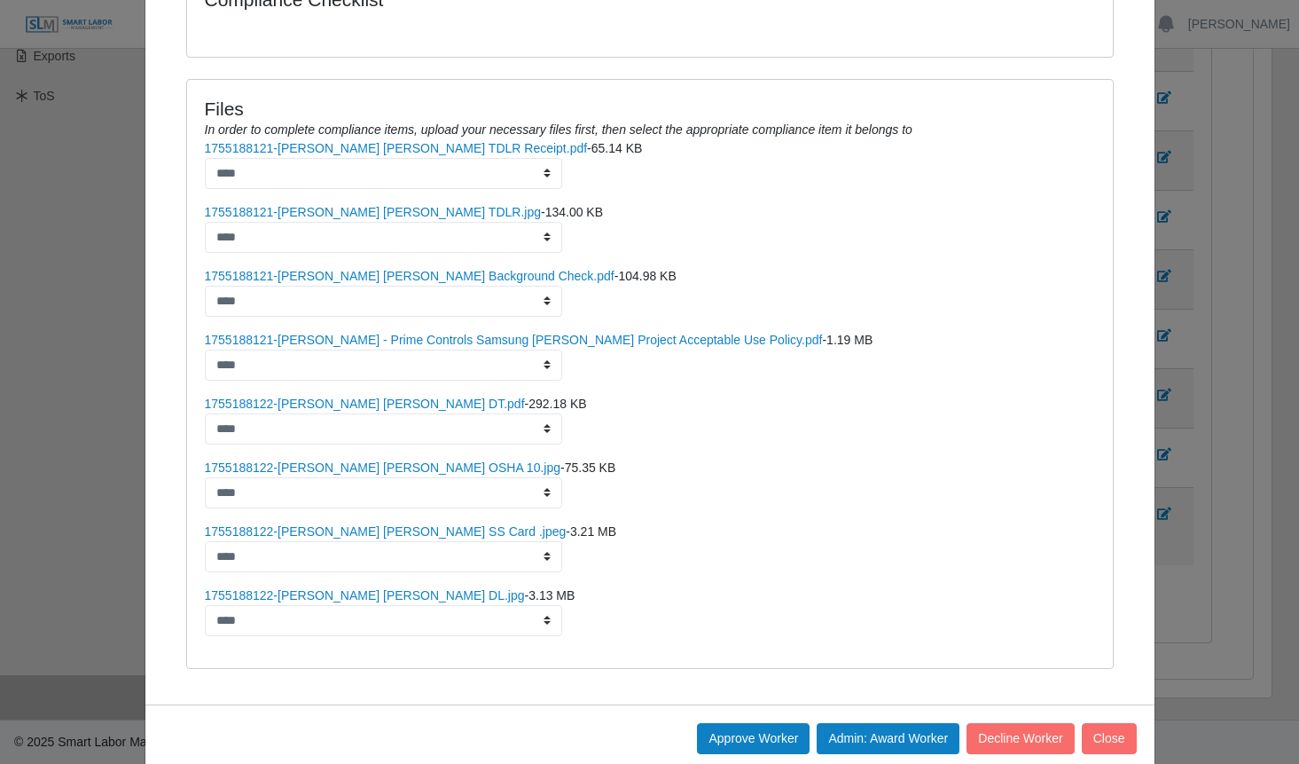
scroll to position [504, 0]
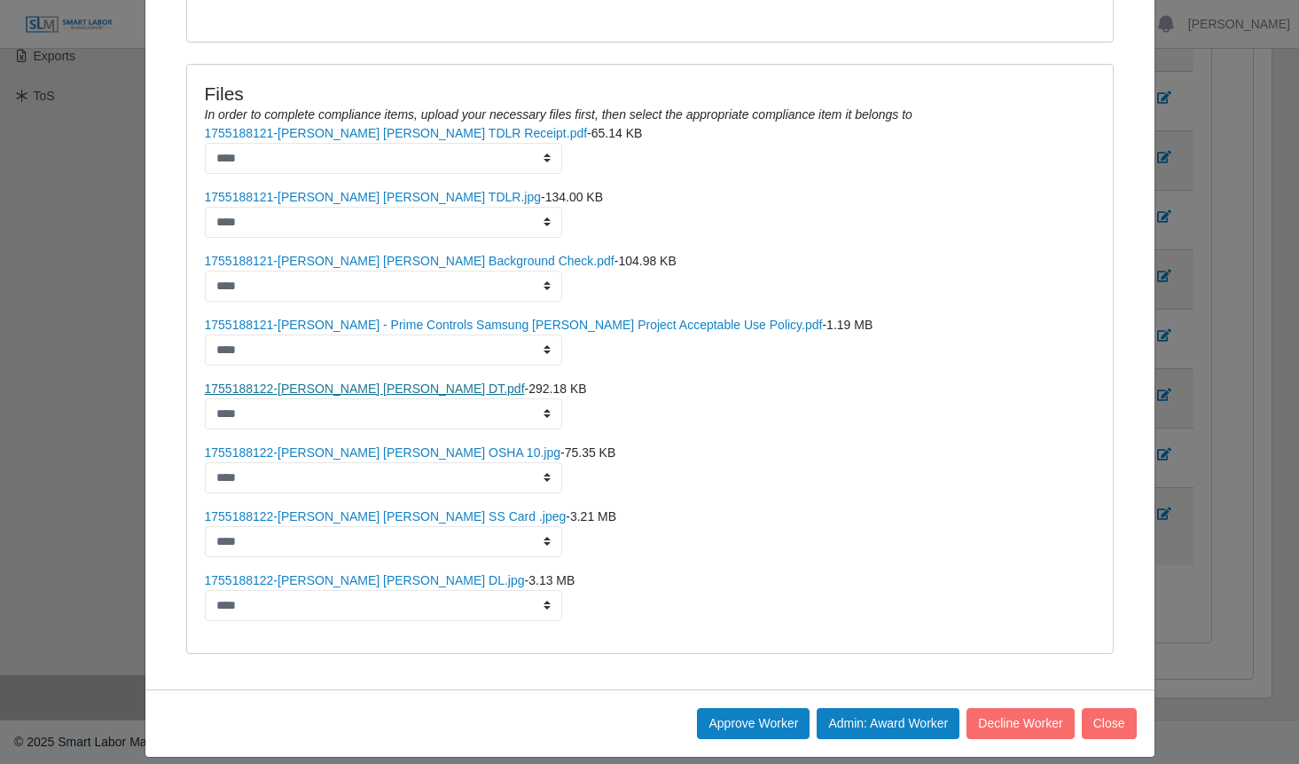
click at [352, 381] on link "1755188122-[PERSON_NAME] [PERSON_NAME] DT.pdf" at bounding box center [365, 388] width 320 height 14
click at [342, 445] on link "1755188122-[PERSON_NAME] [PERSON_NAME] OSHA 10.jpg" at bounding box center [383, 452] width 357 height 14
click at [311, 573] on link "1755188122-[PERSON_NAME] [PERSON_NAME] DL.jpg" at bounding box center [365, 580] width 320 height 14
click at [874, 708] on button "Admin: Award Worker" at bounding box center [888, 723] width 143 height 31
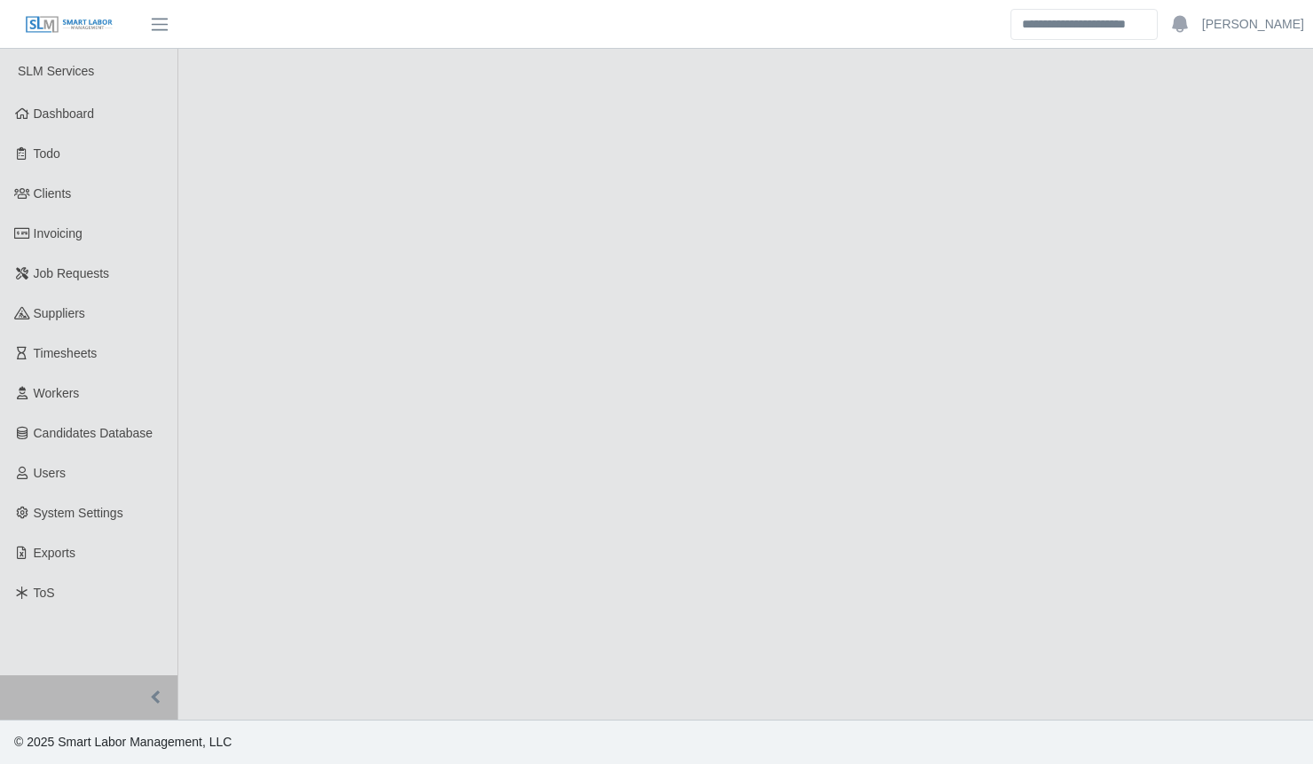
select select "****"
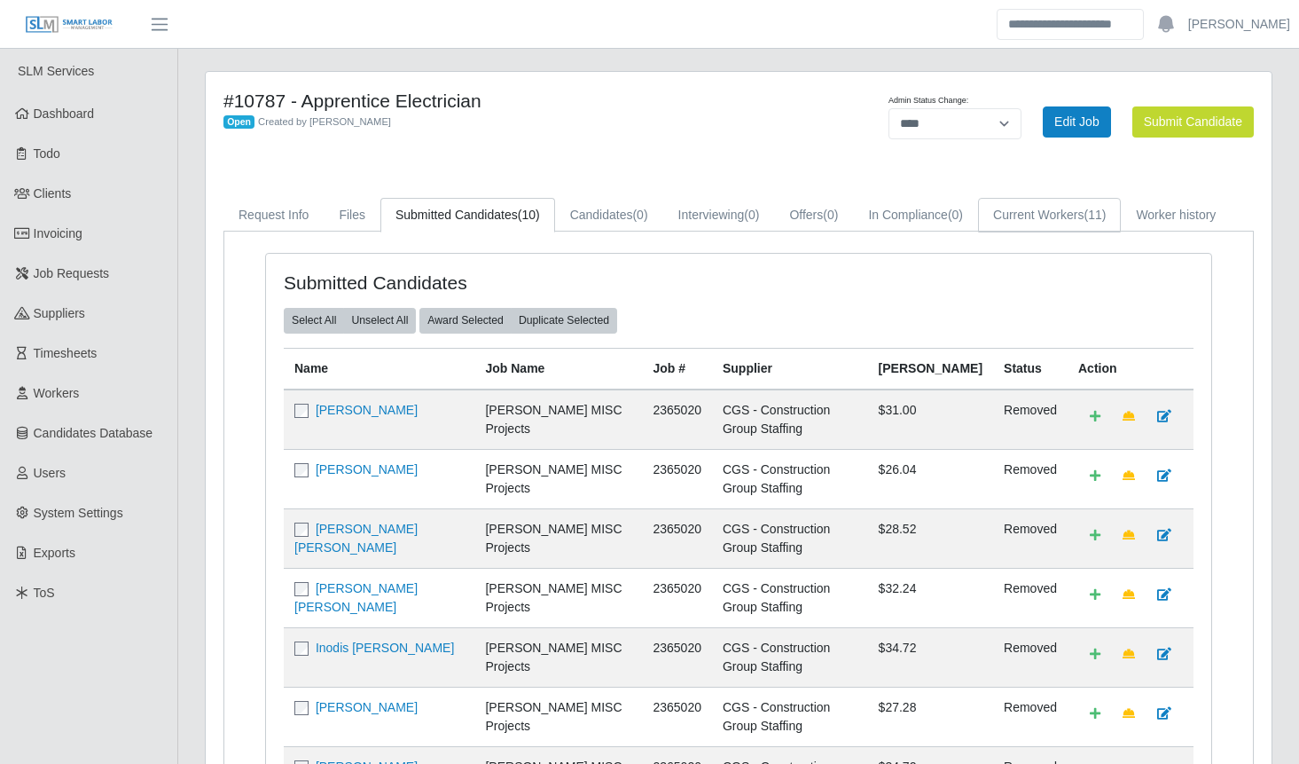
drag, startPoint x: 1008, startPoint y: 216, endPoint x: 966, endPoint y: 252, distance: 55.4
click at [1008, 216] on link "Current Workers (11)" at bounding box center [1049, 215] width 143 height 35
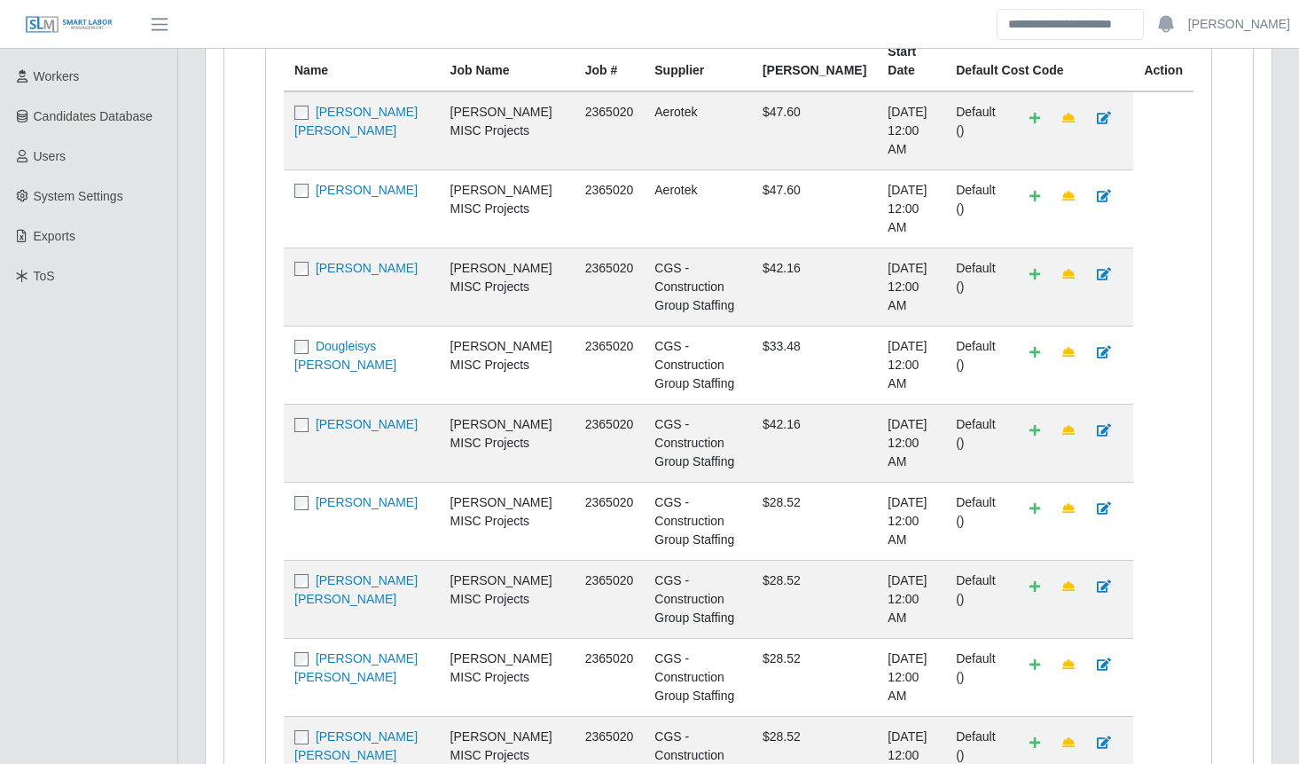
scroll to position [497, 0]
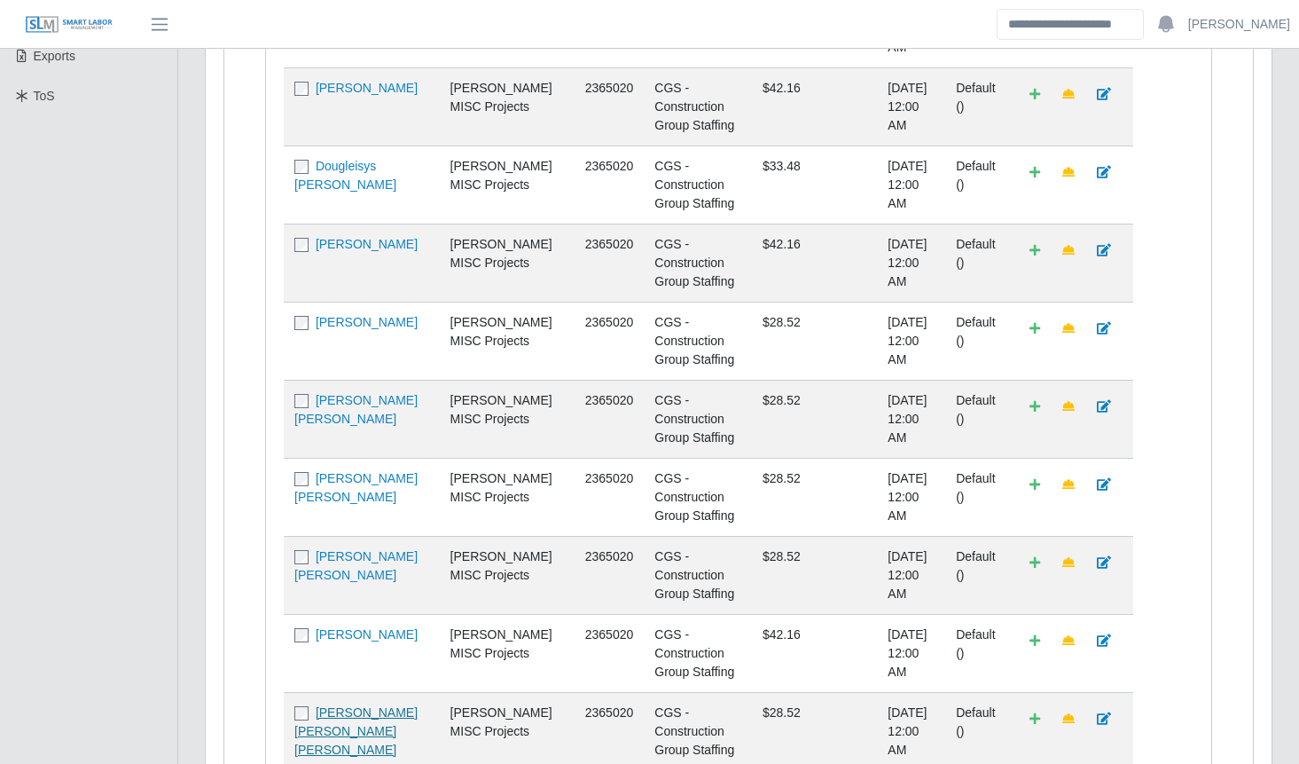
click at [350, 705] on link "[PERSON_NAME] [PERSON_NAME] [PERSON_NAME]" at bounding box center [355, 730] width 123 height 51
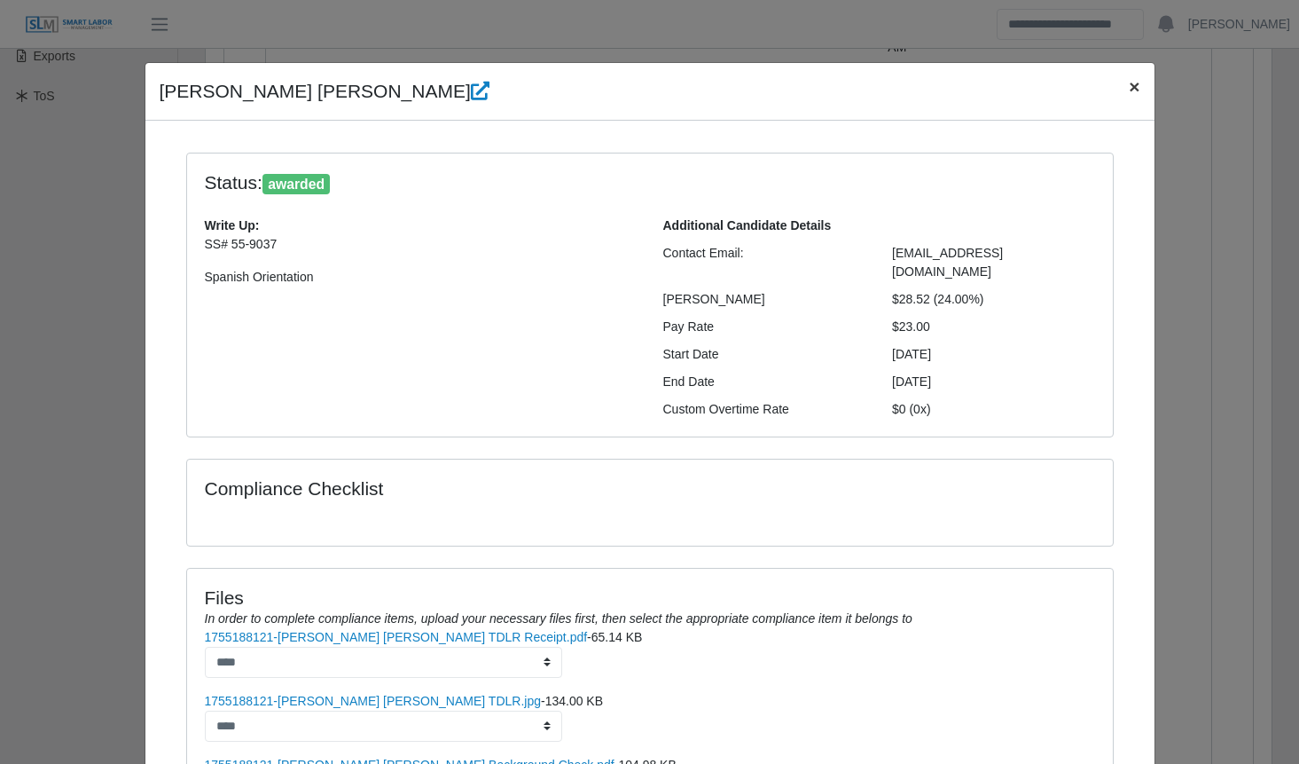
click at [1134, 85] on button "×" at bounding box center [1134, 86] width 39 height 47
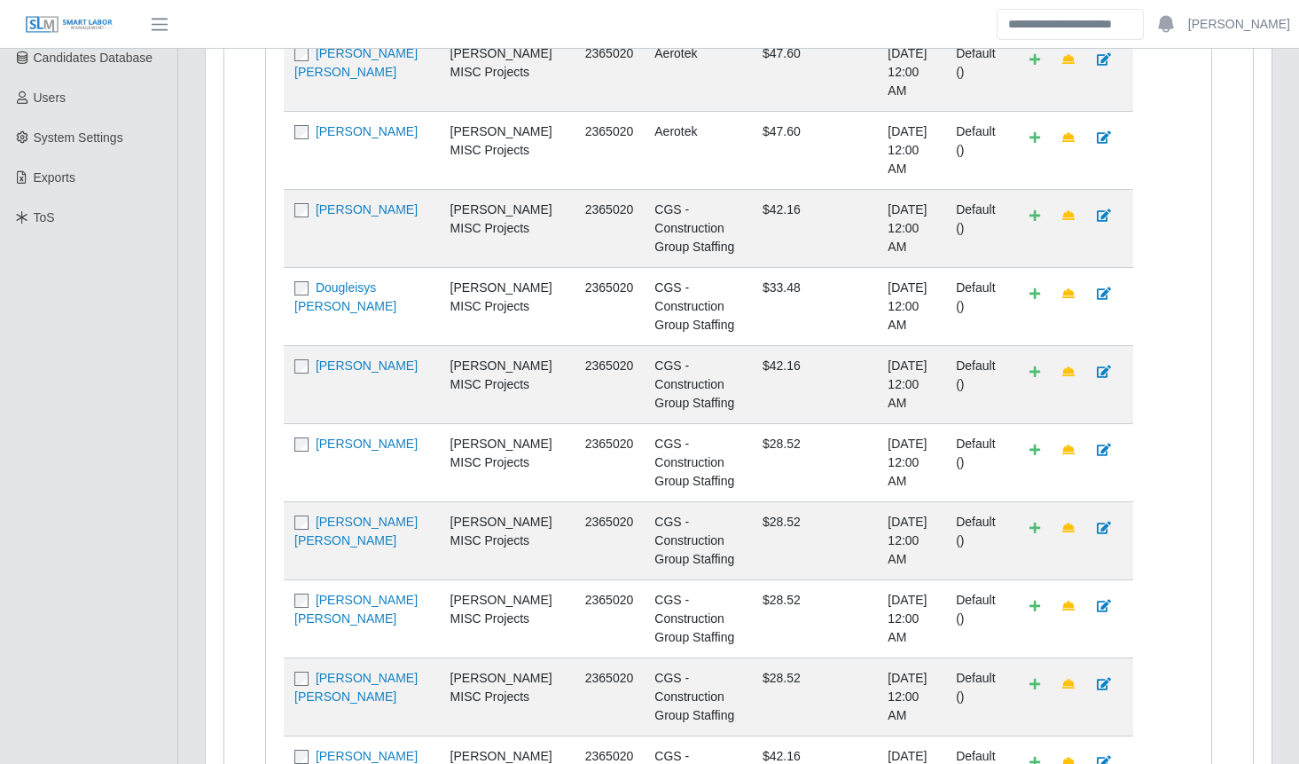
scroll to position [0, 0]
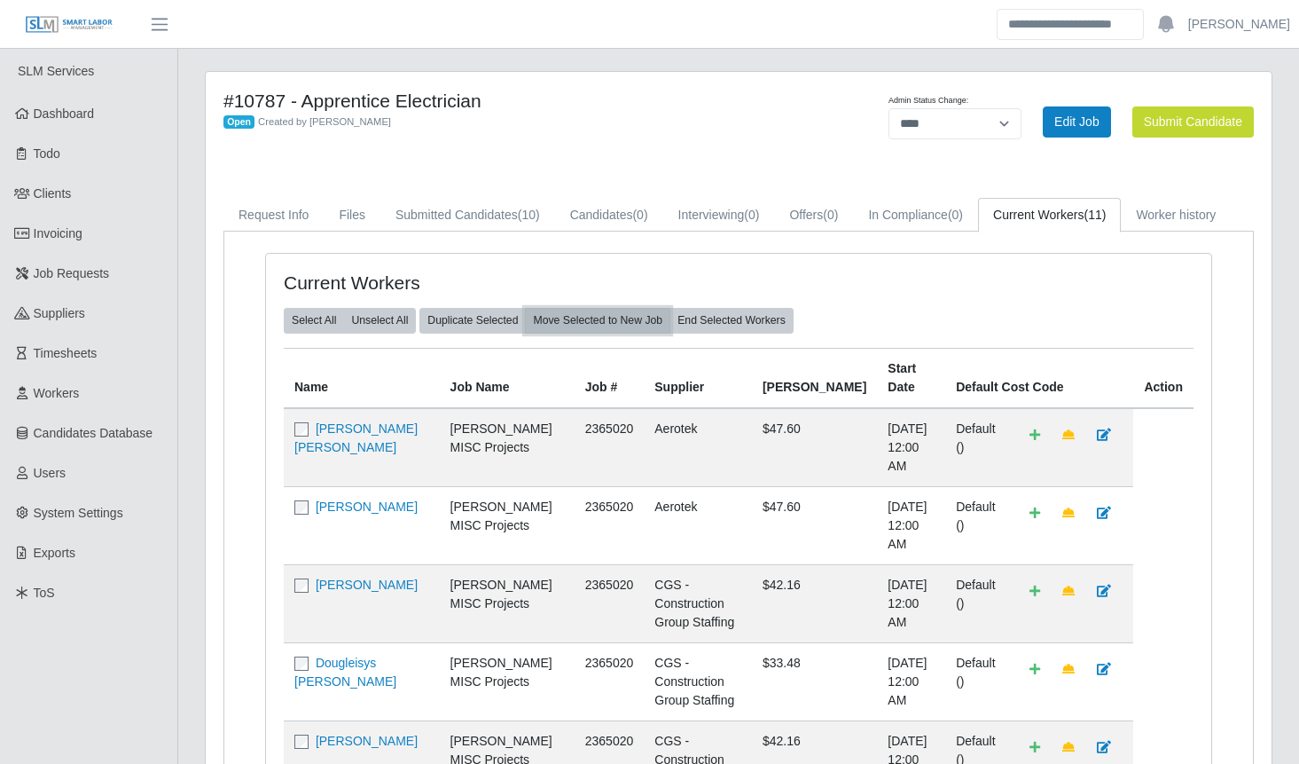
click at [576, 316] on button "Move Selected to New Job" at bounding box center [597, 320] width 145 height 25
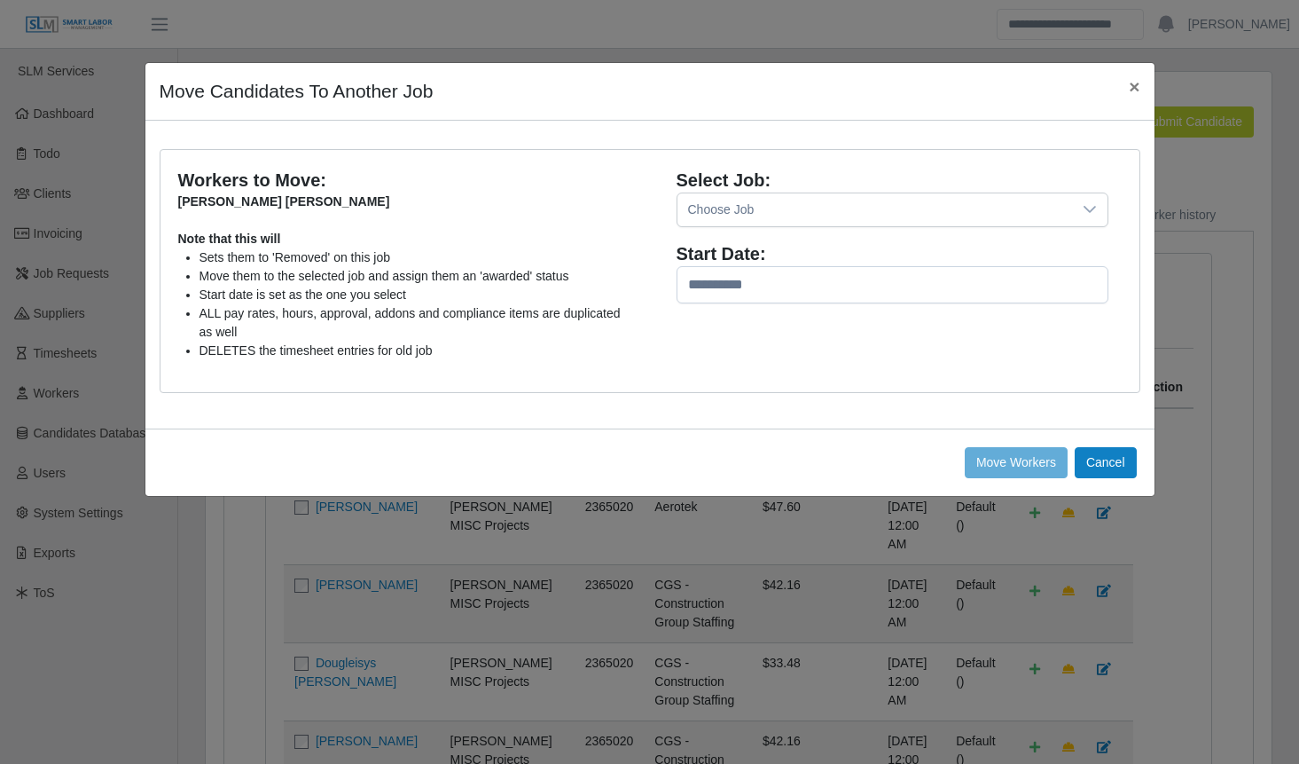
click at [721, 200] on div "Choose Job" at bounding box center [875, 209] width 395 height 33
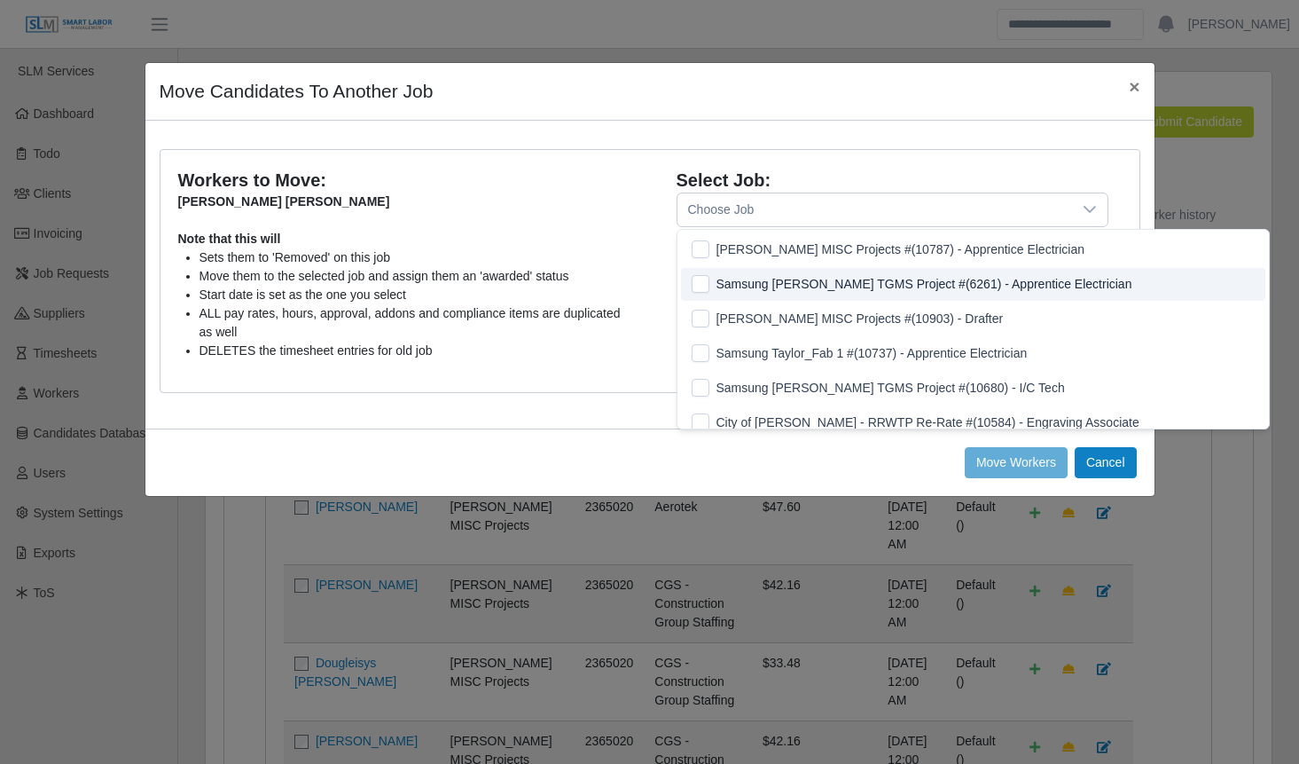
scroll to position [19, 12]
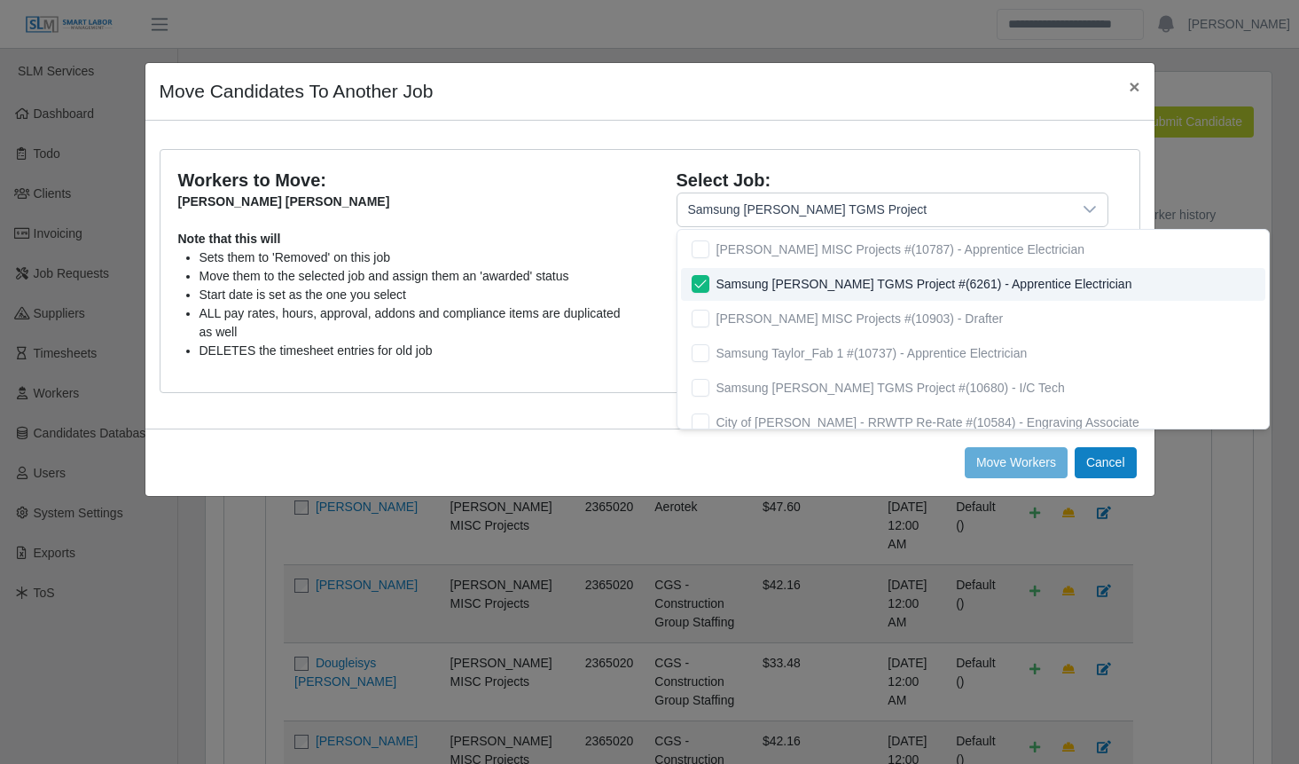
click at [622, 276] on li "Move them to the selected job and assign them an 'awarded' status" at bounding box center [418, 276] width 437 height 19
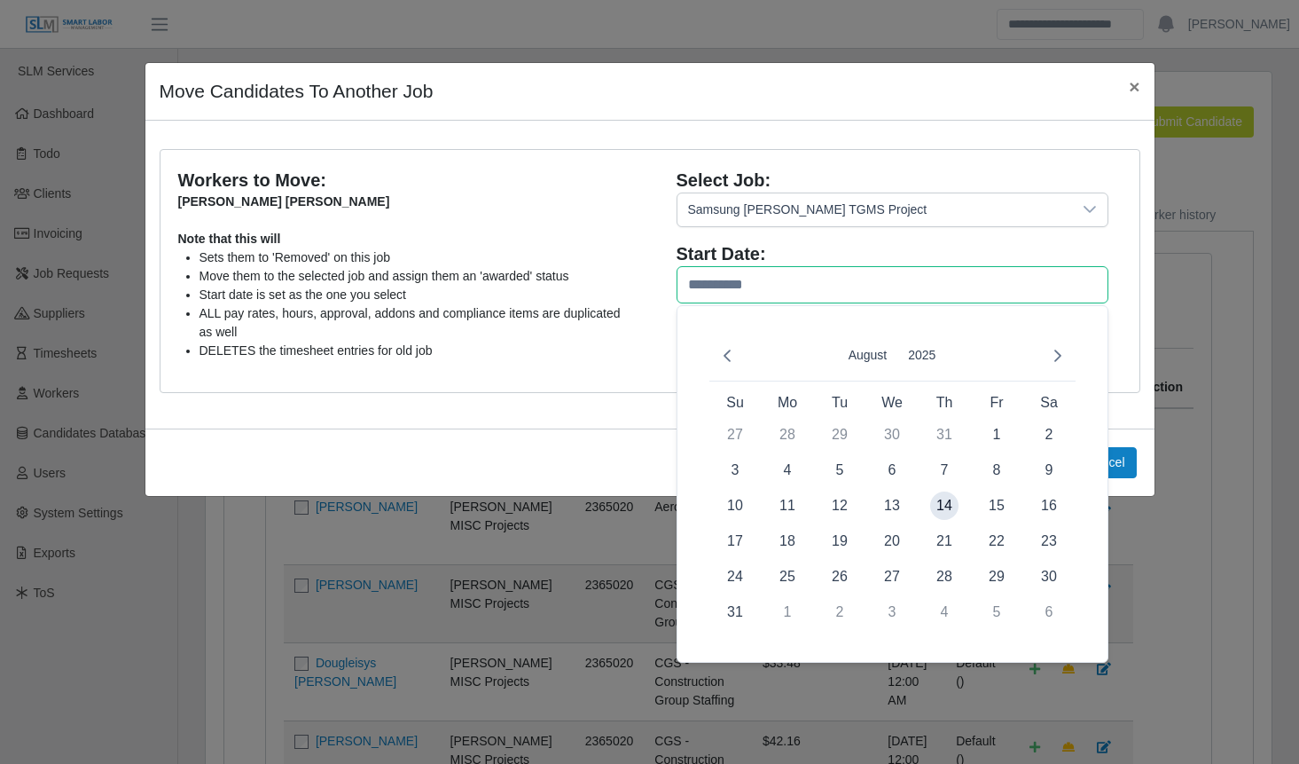
click at [689, 286] on input "text" at bounding box center [893, 284] width 432 height 37
click at [772, 541] on td "18" at bounding box center [788, 540] width 52 height 35
click at [783, 538] on span "18" at bounding box center [787, 541] width 28 height 28
type input "**********"
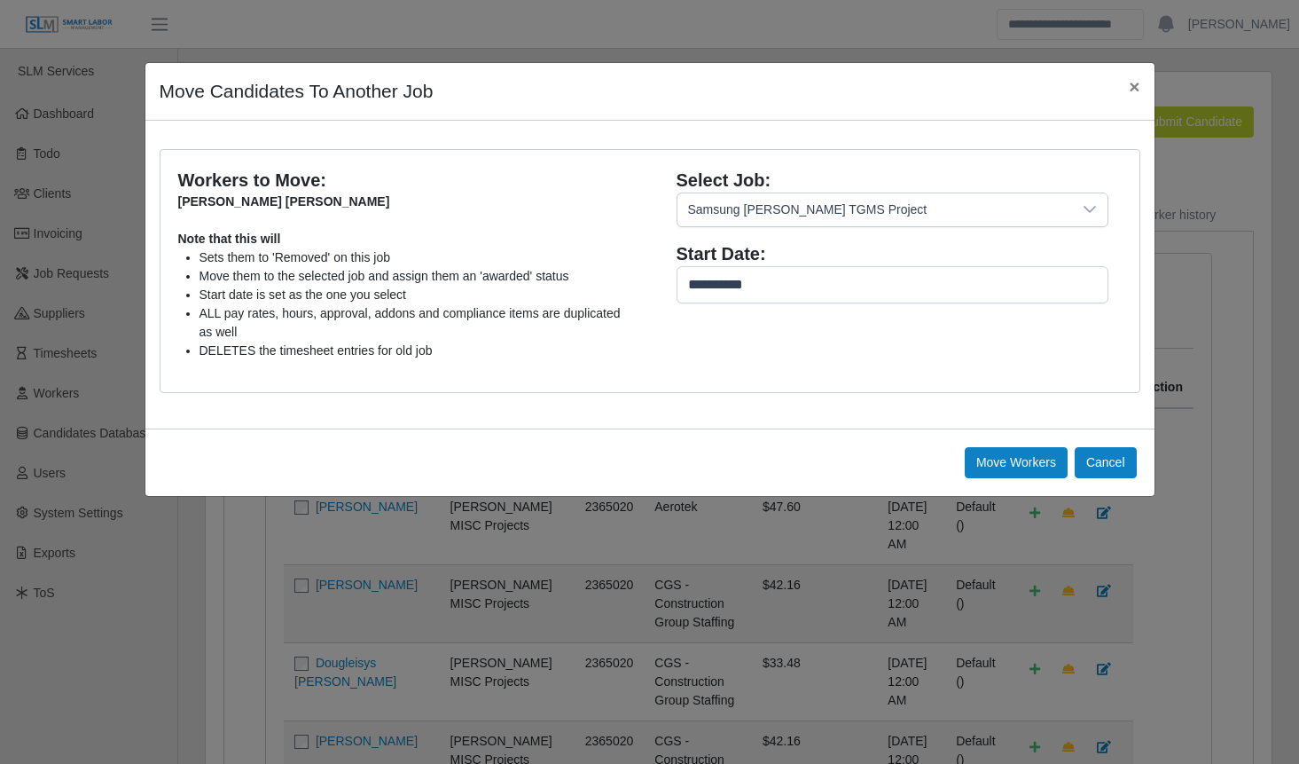
click at [662, 408] on div "**********" at bounding box center [649, 281] width 1007 height 265
click at [1075, 463] on button "Move Workers" at bounding box center [1106, 462] width 62 height 31
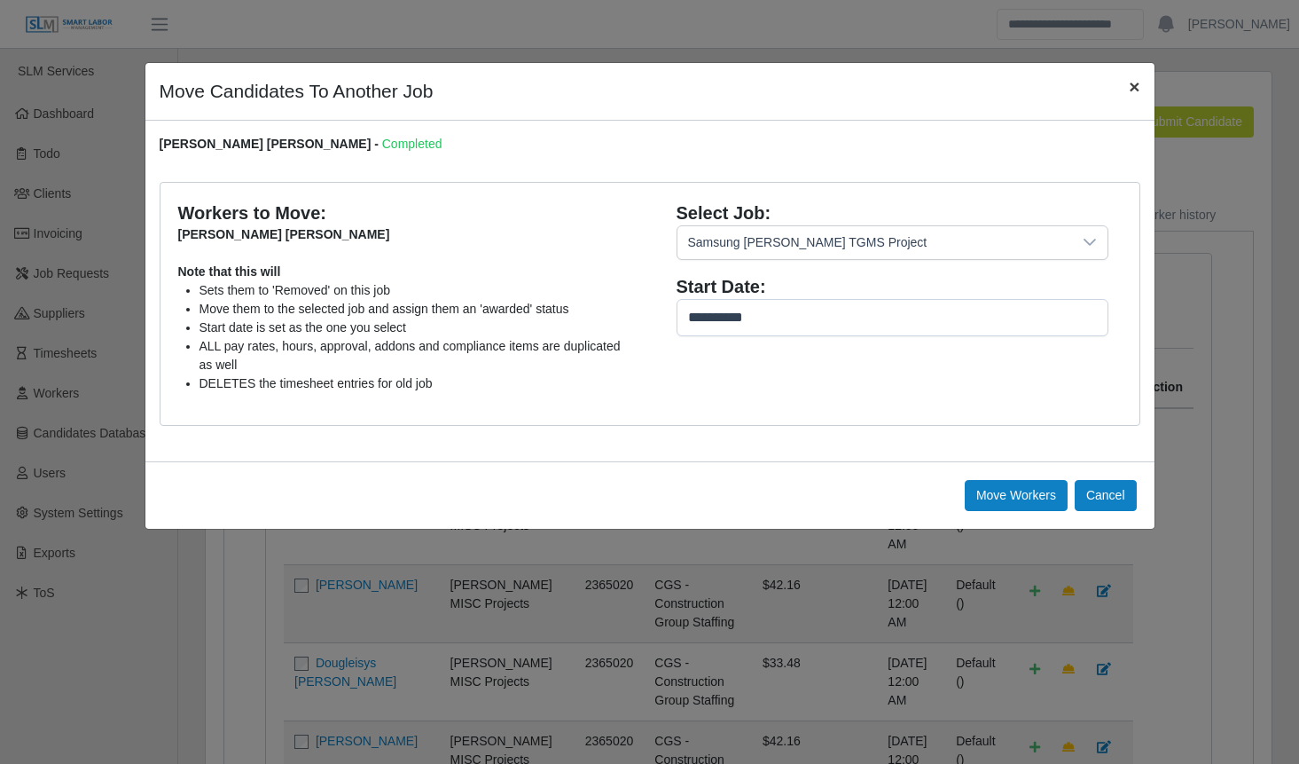
click at [1132, 88] on span "×" at bounding box center [1134, 86] width 11 height 20
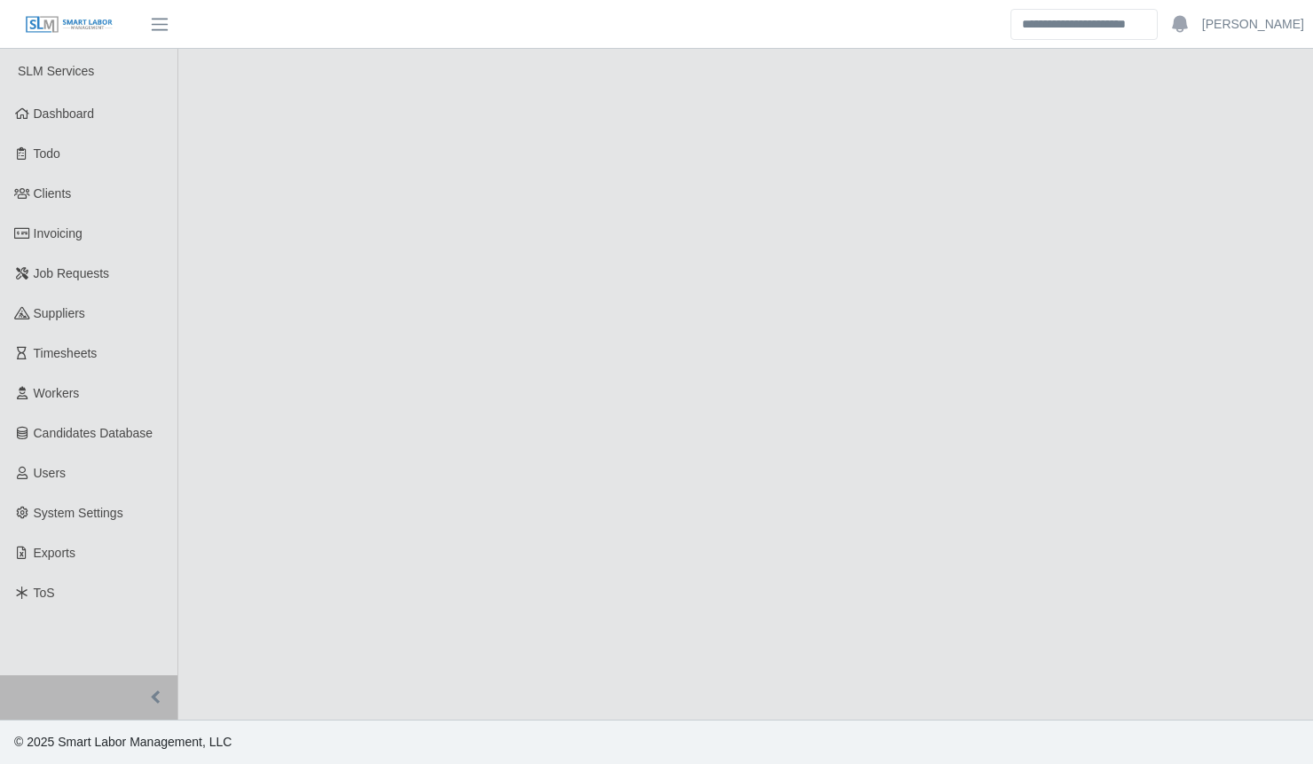
select select "****"
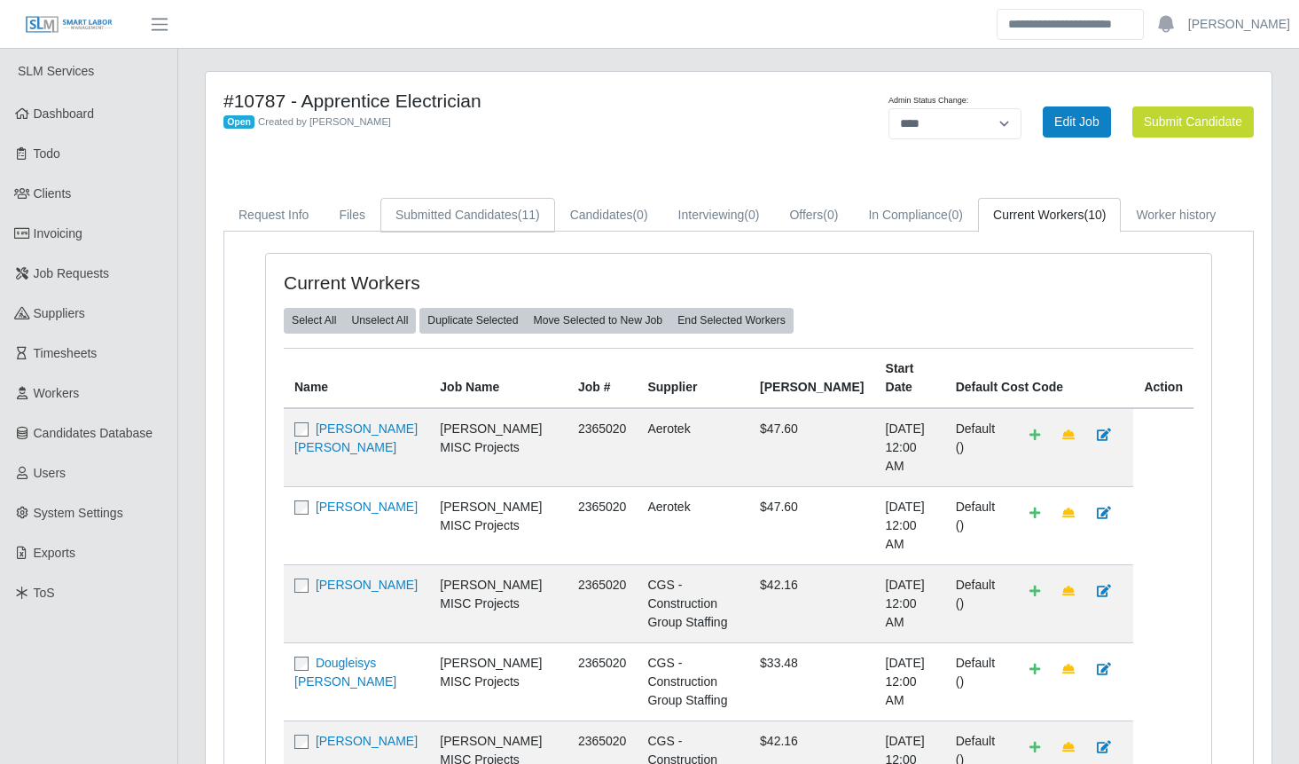
click at [464, 216] on link "Submitted Candidates (11)" at bounding box center [467, 215] width 175 height 35
